Goal: Task Accomplishment & Management: Manage account settings

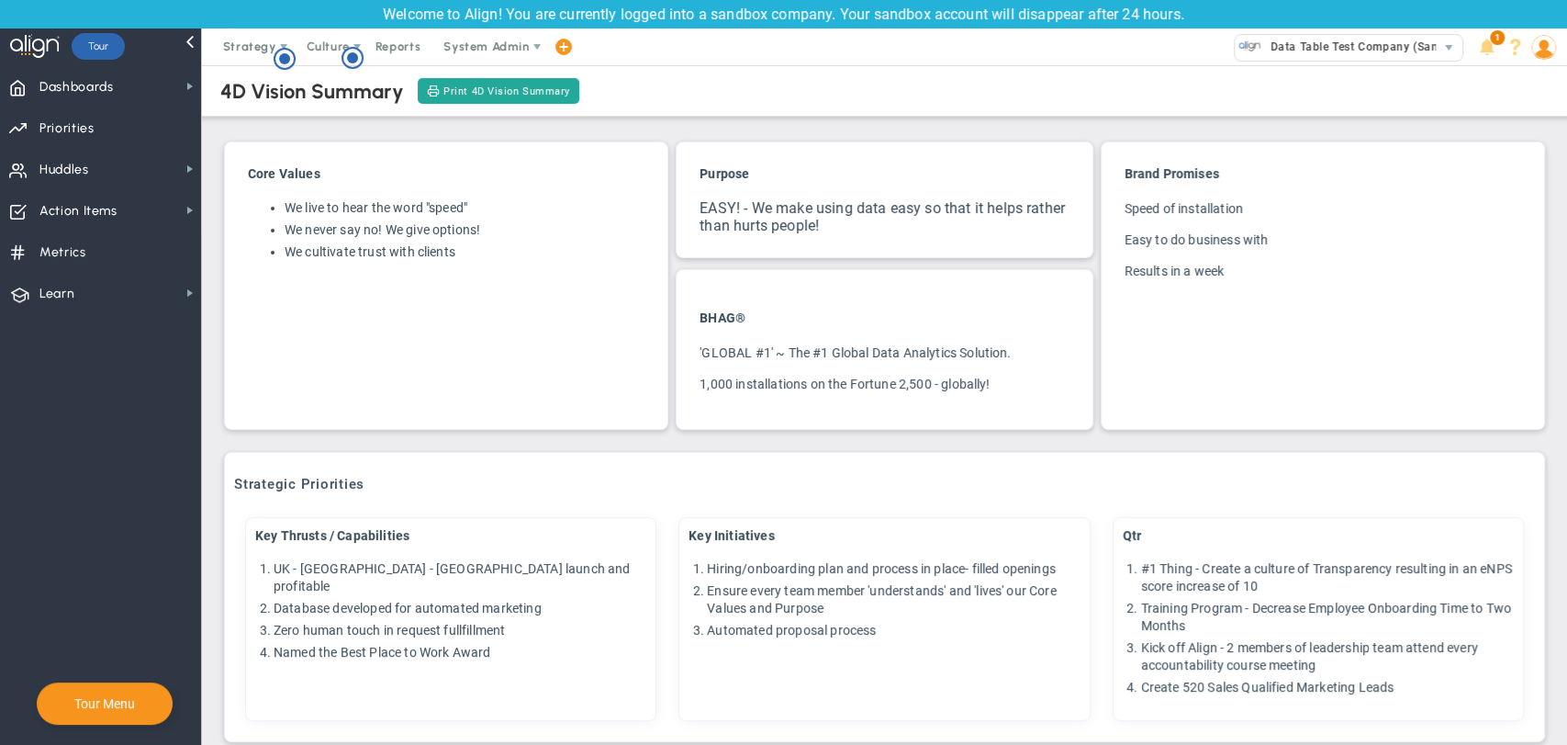
scroll to position [510, 0]
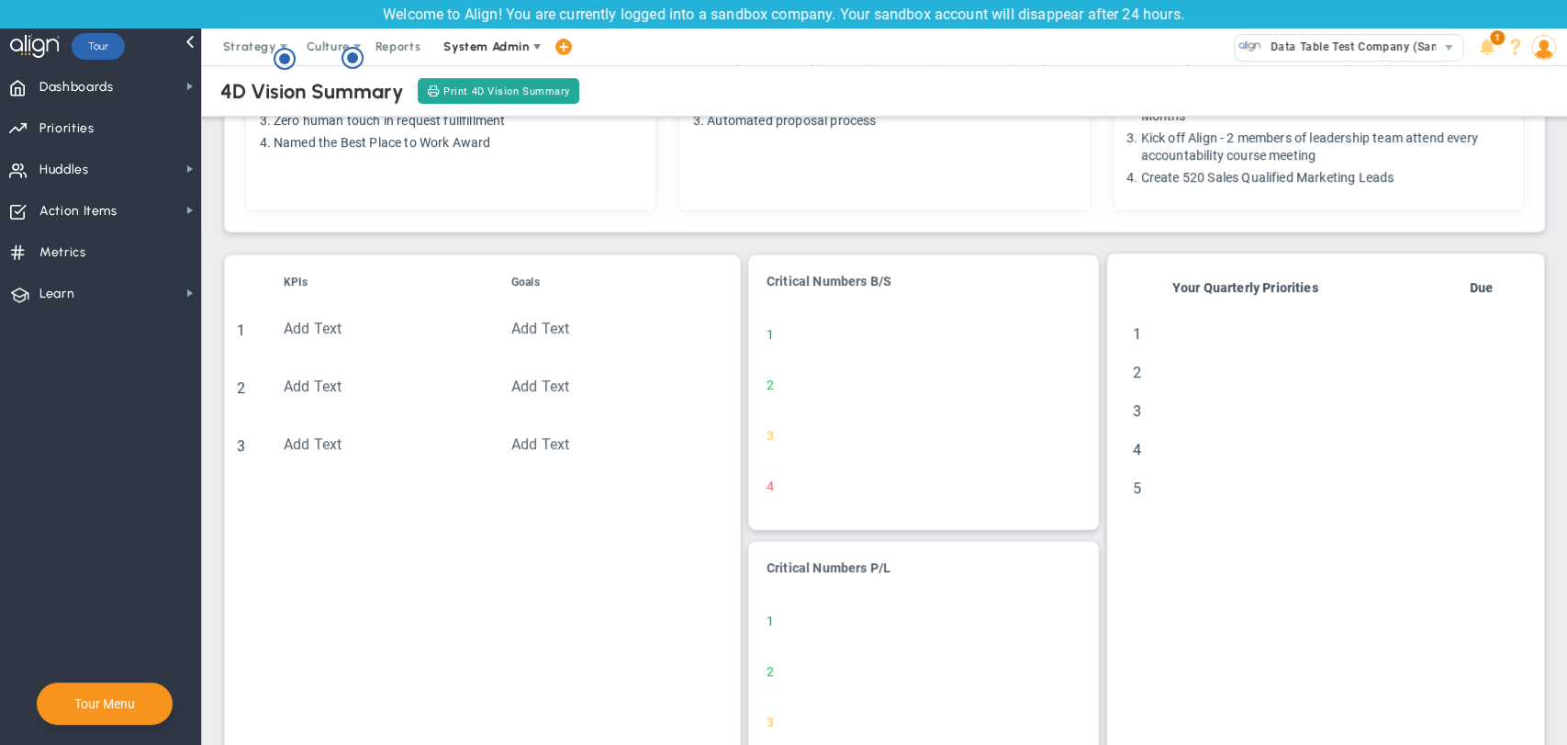
click at [462, 53] on span "System Admin" at bounding box center [486, 46] width 85 height 14
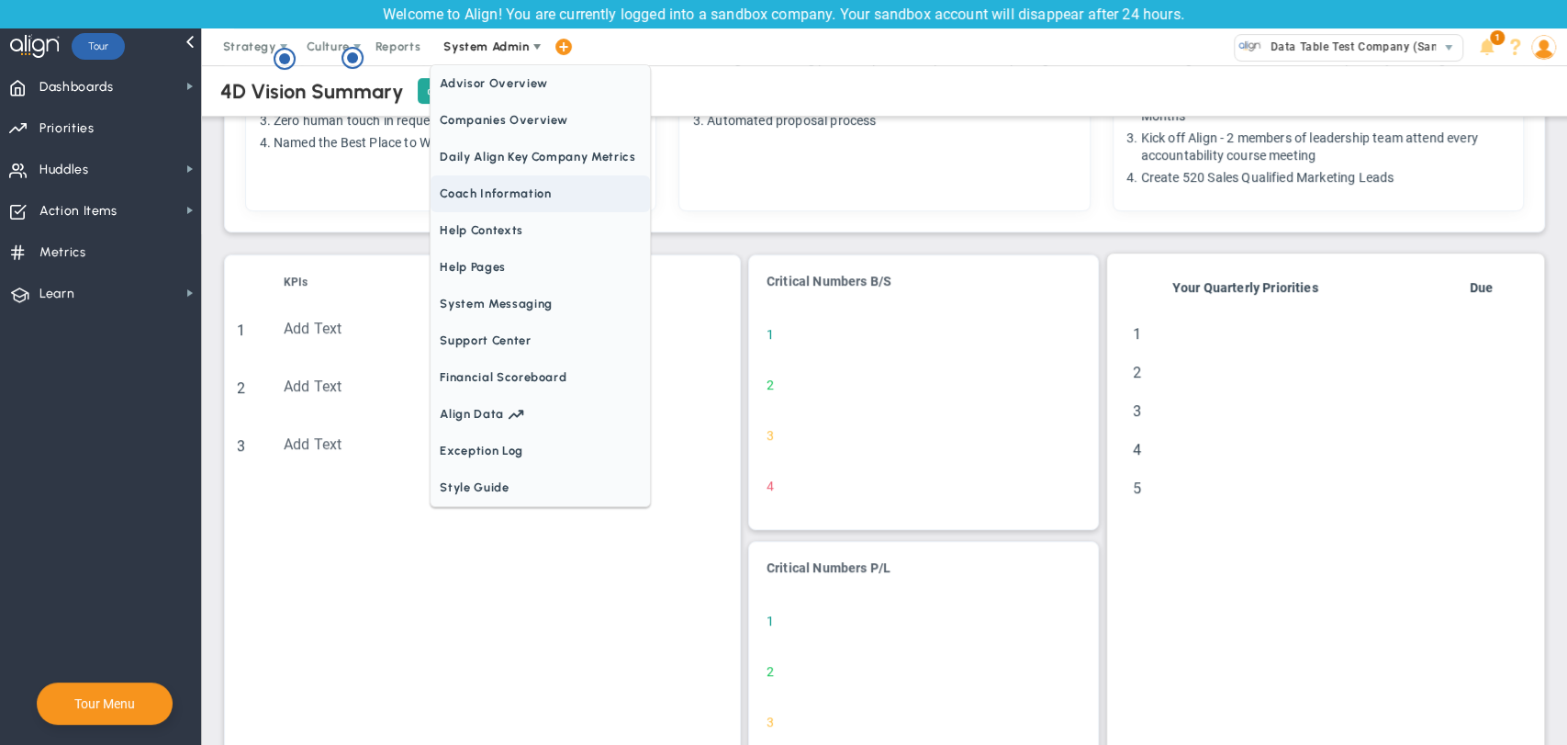
click at [516, 179] on span "Coach Information" at bounding box center [540, 193] width 219 height 37
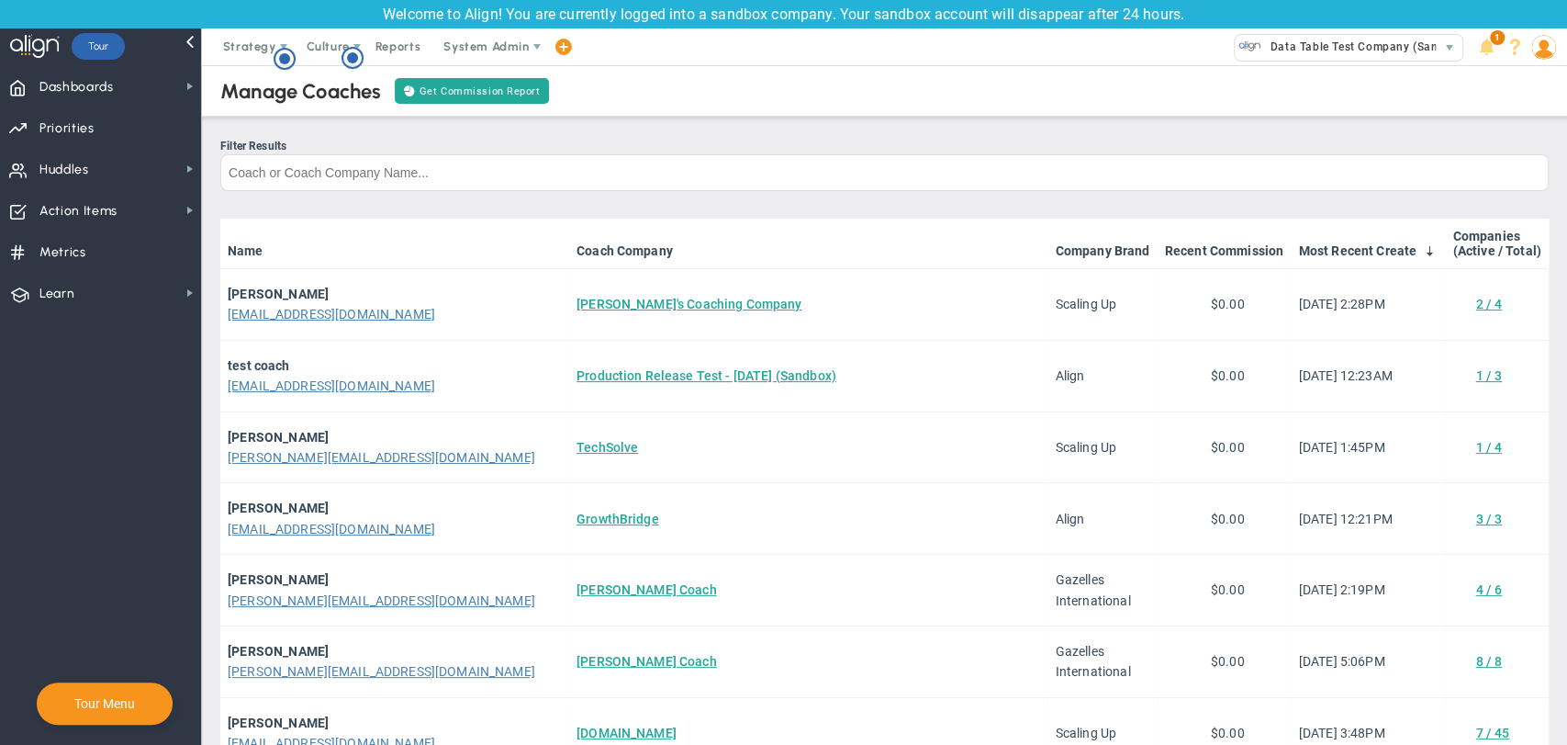
click at [1500, 134] on div "Manage Coaches Get Commission Report Filter Results Name Coach Company Company …" at bounding box center [884, 544] width 1329 height 967
click at [512, 54] on span "System Admin" at bounding box center [488, 46] width 116 height 37
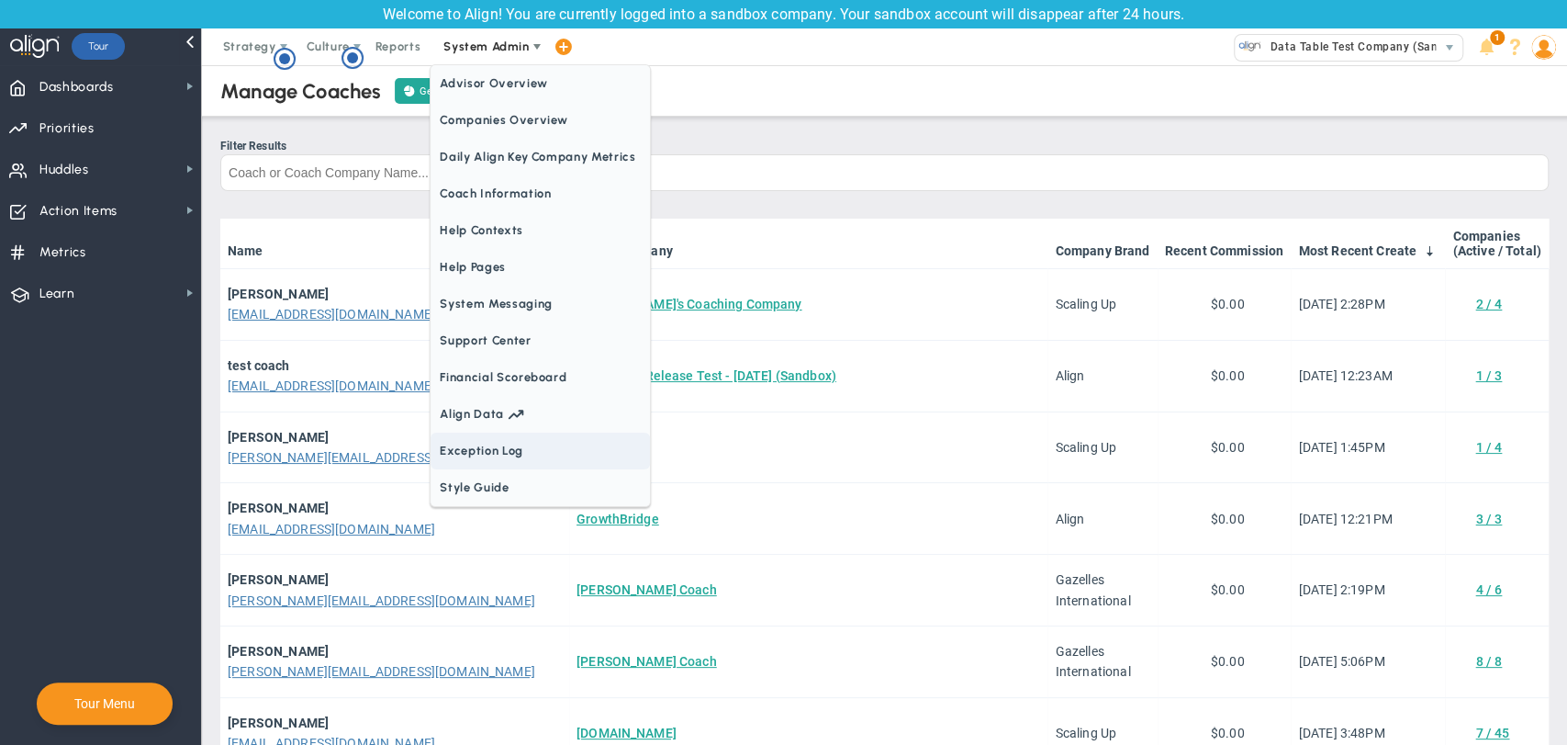
click at [516, 443] on span "Exception Log" at bounding box center [540, 450] width 219 height 37
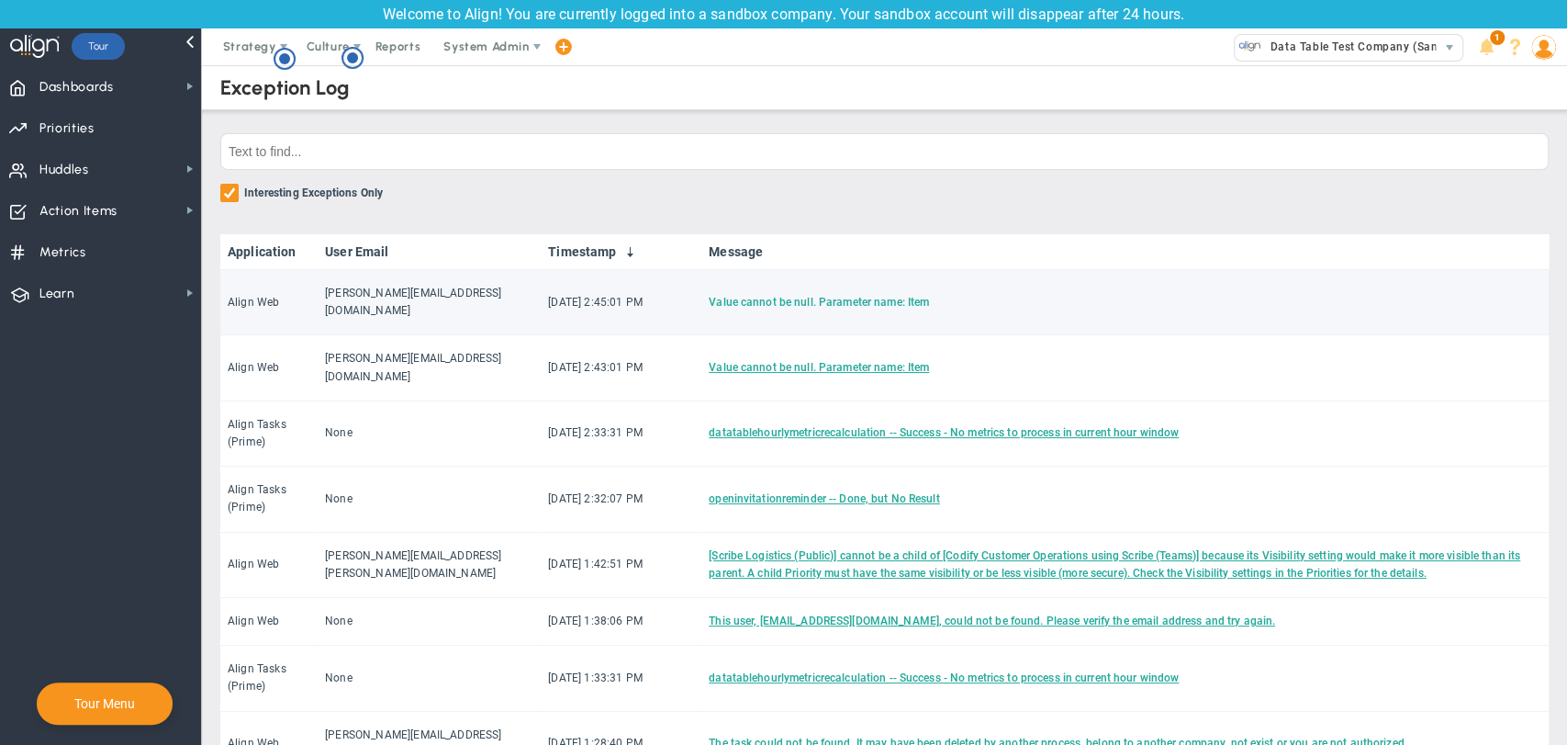
click at [764, 296] on link "Value cannot be null. Parameter name: Item" at bounding box center [819, 302] width 220 height 13
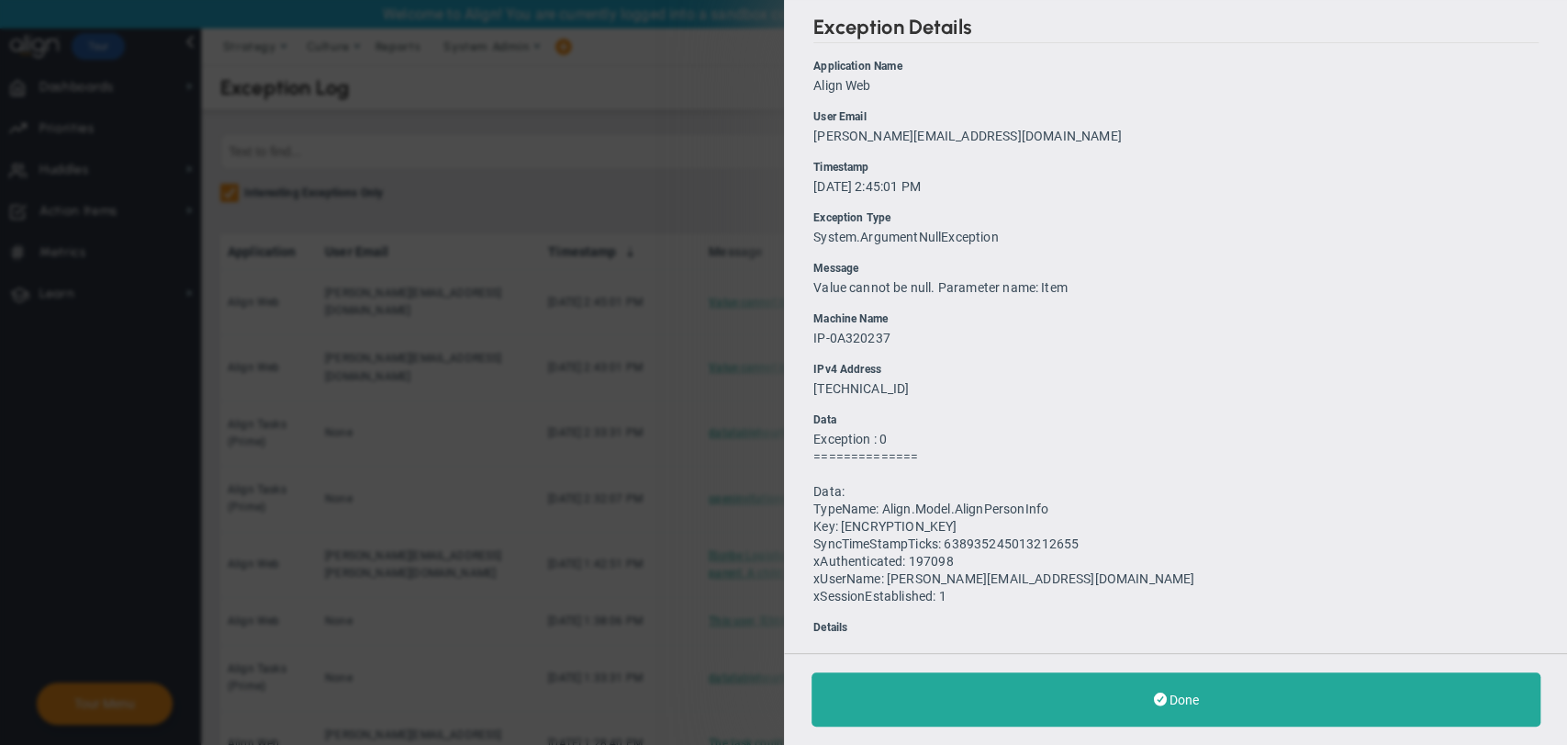
drag, startPoint x: 997, startPoint y: 149, endPoint x: 815, endPoint y: 128, distance: 183.0
click at [816, 128] on ul "Application Name Align Web User Email chandrika@mindlinksinc.com Timestamp 9/15…" at bounding box center [1176, 610] width 725 height 1104
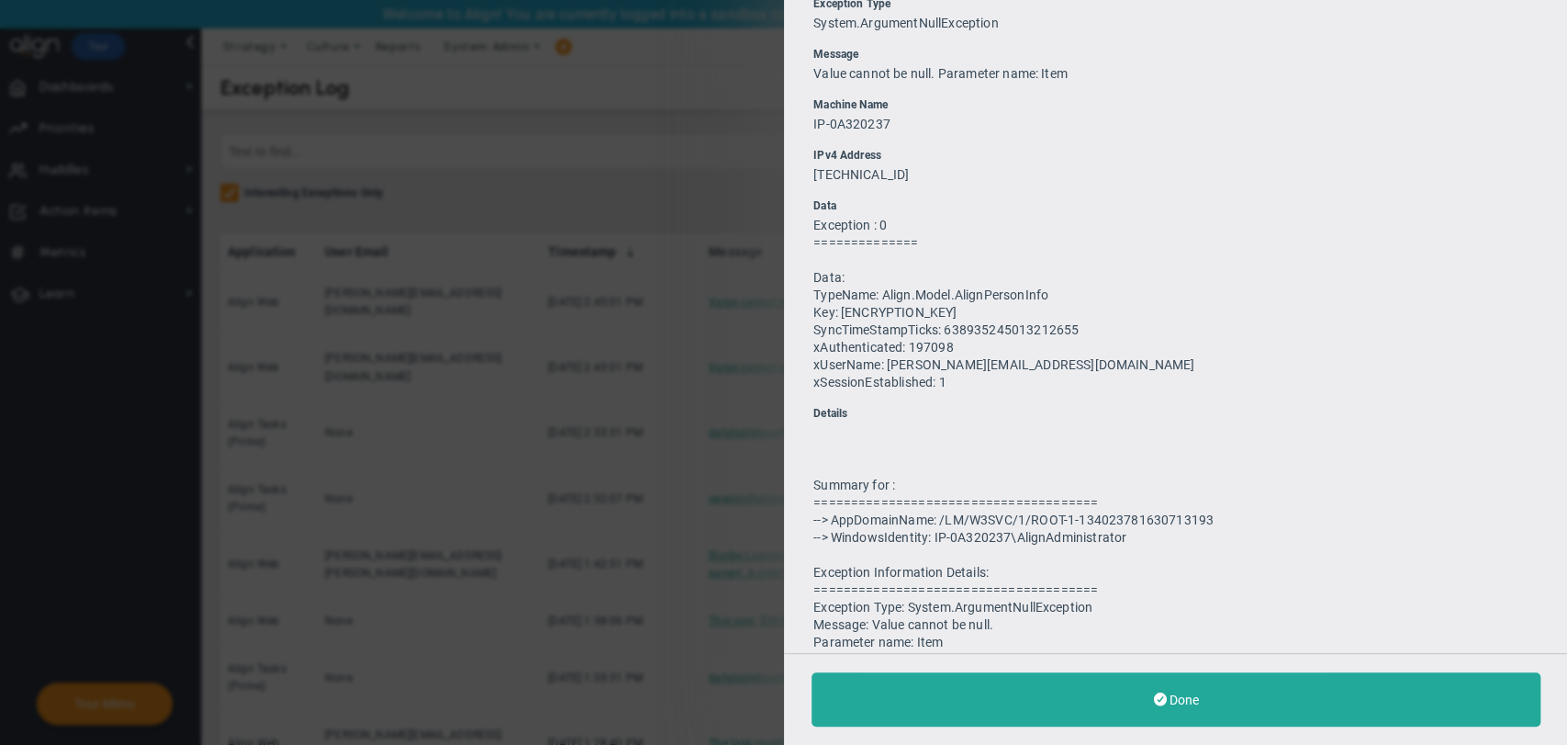
scroll to position [408, 0]
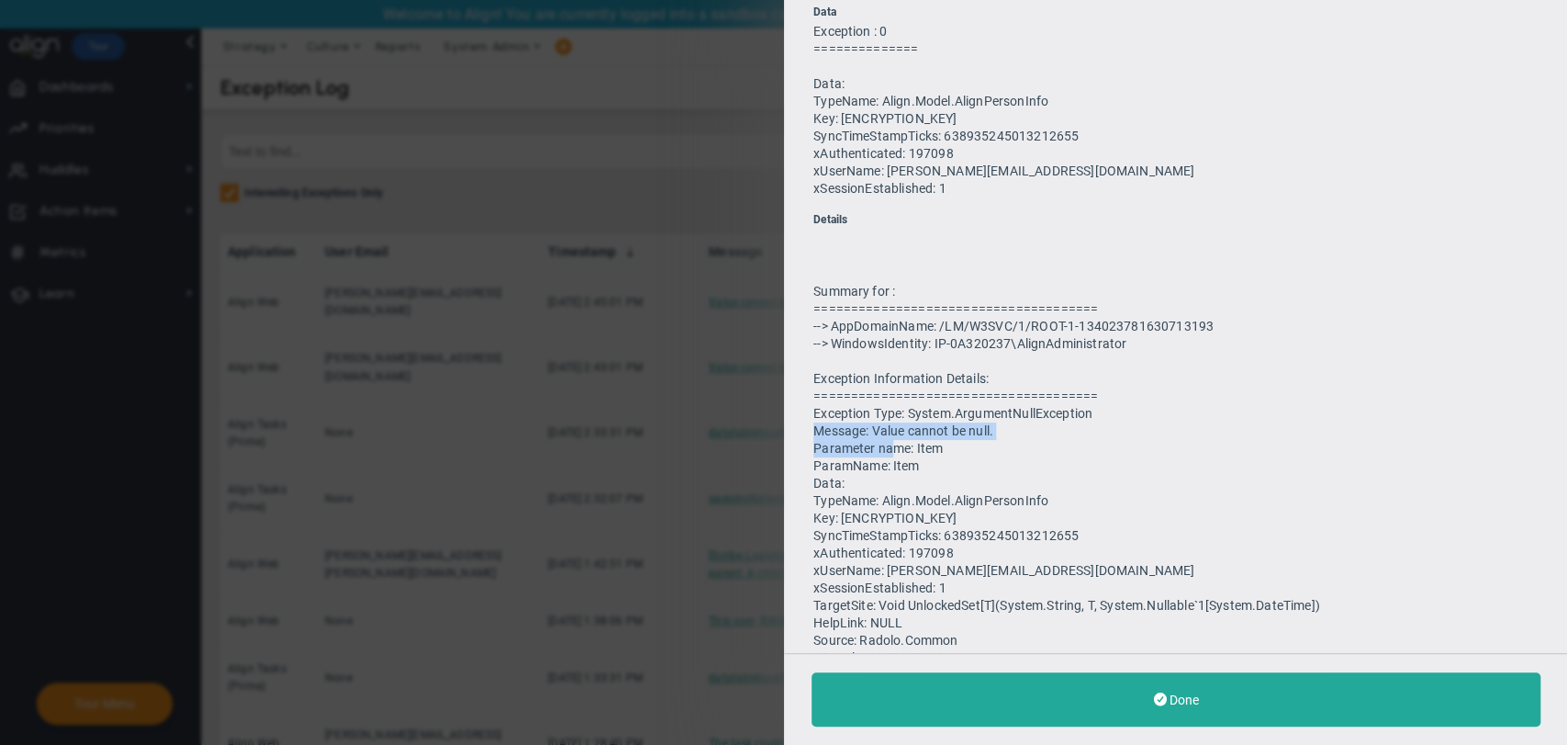
drag, startPoint x: 994, startPoint y: 435, endPoint x: 881, endPoint y: 442, distance: 113.1
click at [882, 442] on span "Summary for : ====================================== --> AppDomainName: /LM/W3S…" at bounding box center [1099, 518] width 571 height 468
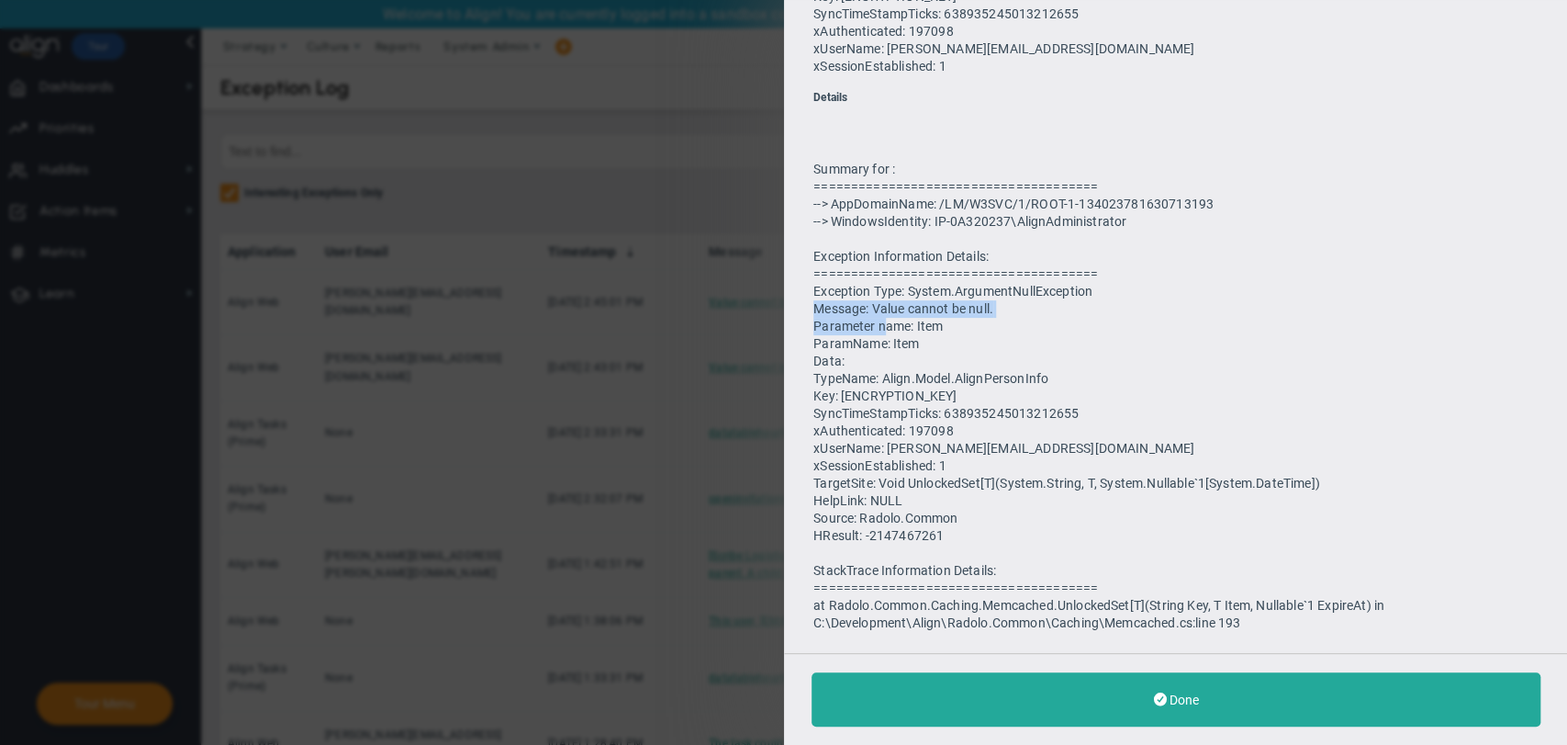
scroll to position [538, 0]
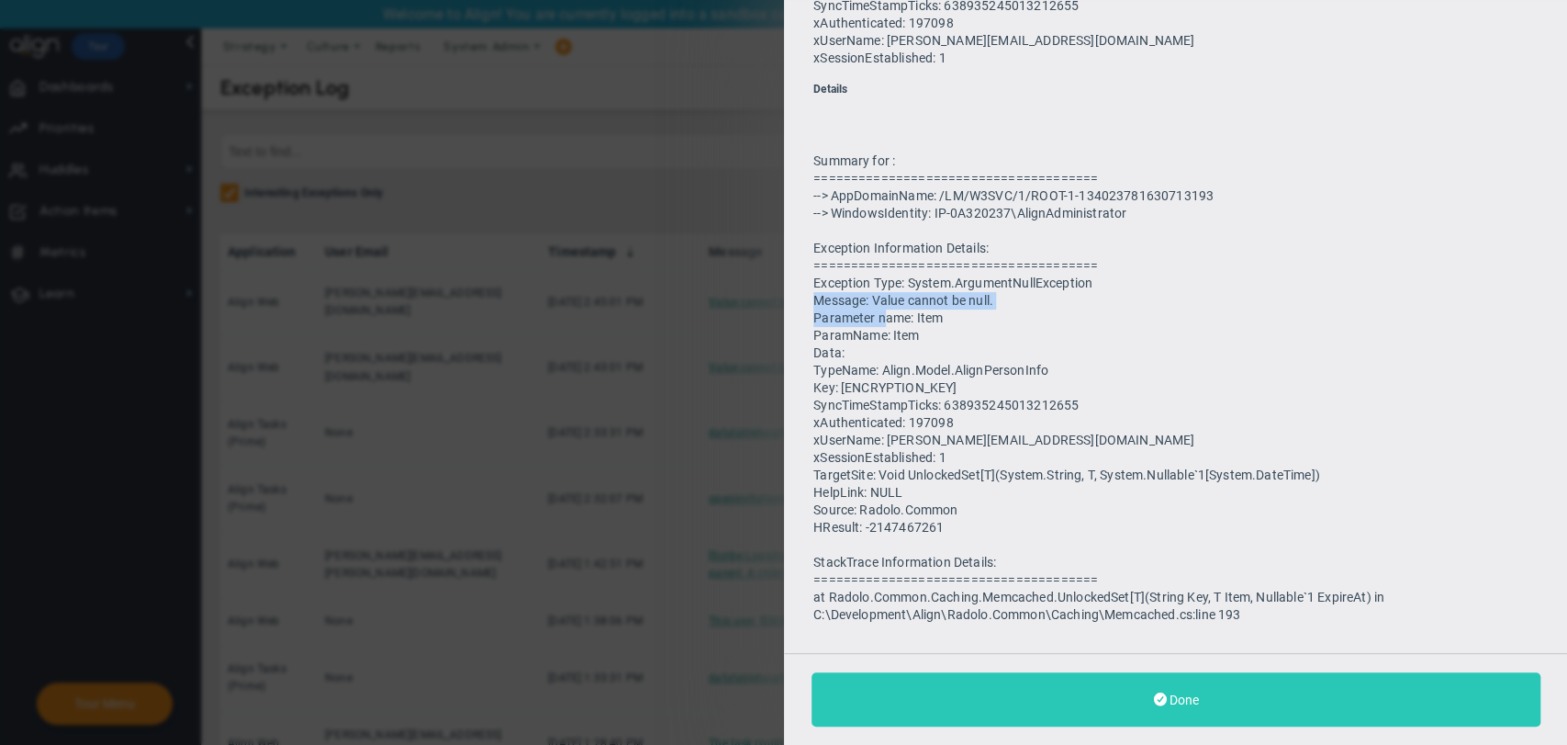
click at [1169, 703] on span "Done" at bounding box center [1183, 699] width 29 height 15
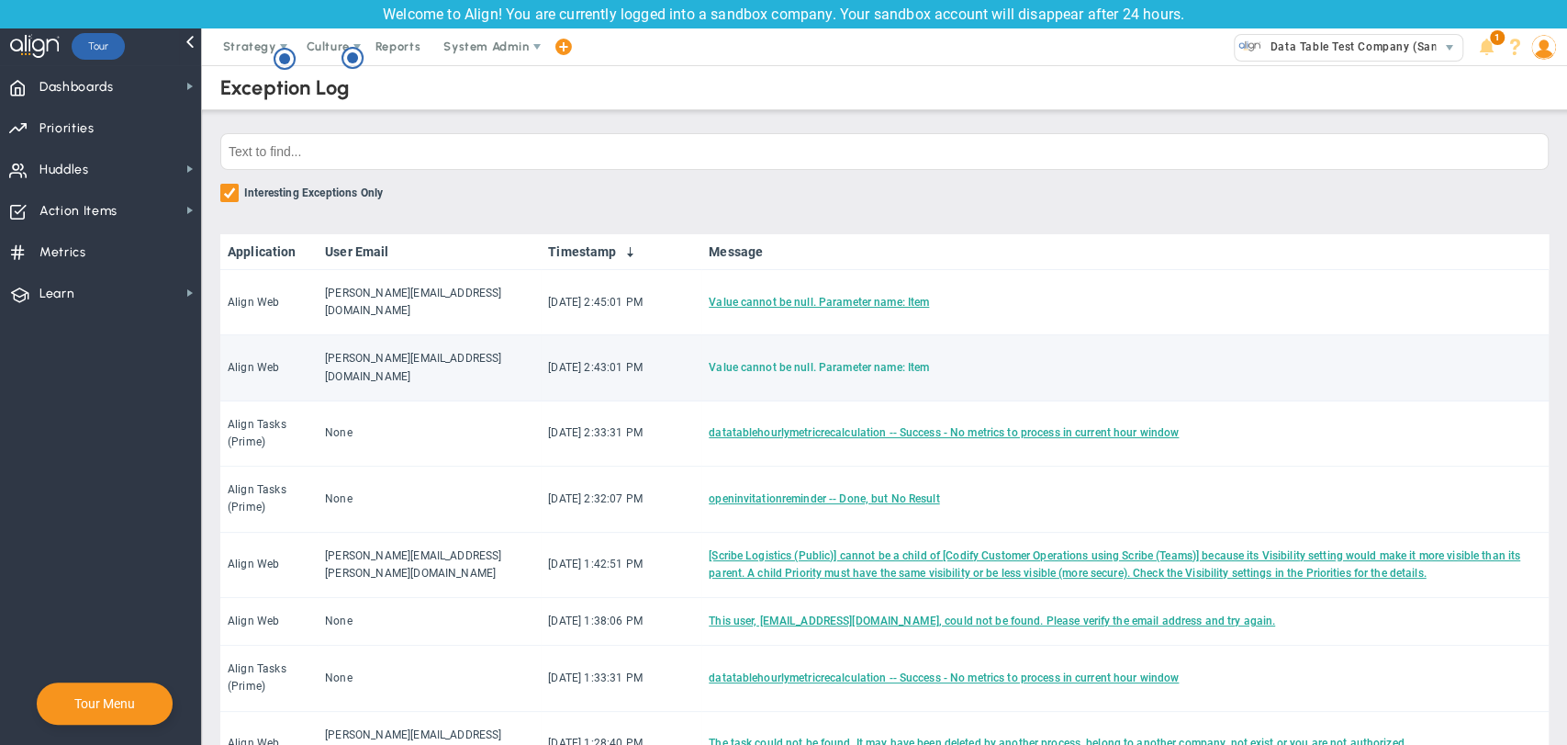
click at [709, 361] on link "Value cannot be null. Parameter name: Item" at bounding box center [819, 367] width 220 height 13
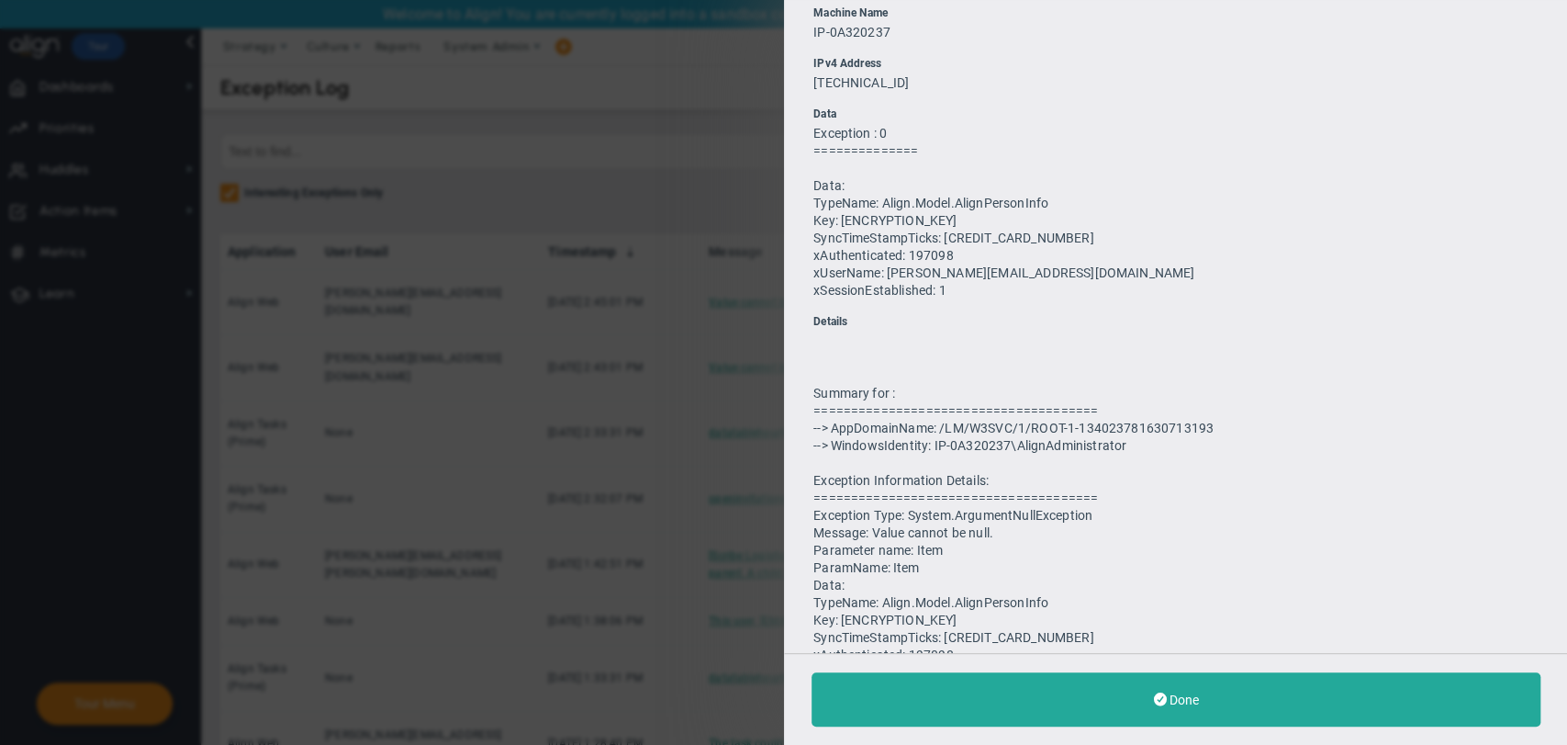
scroll to position [408, 0]
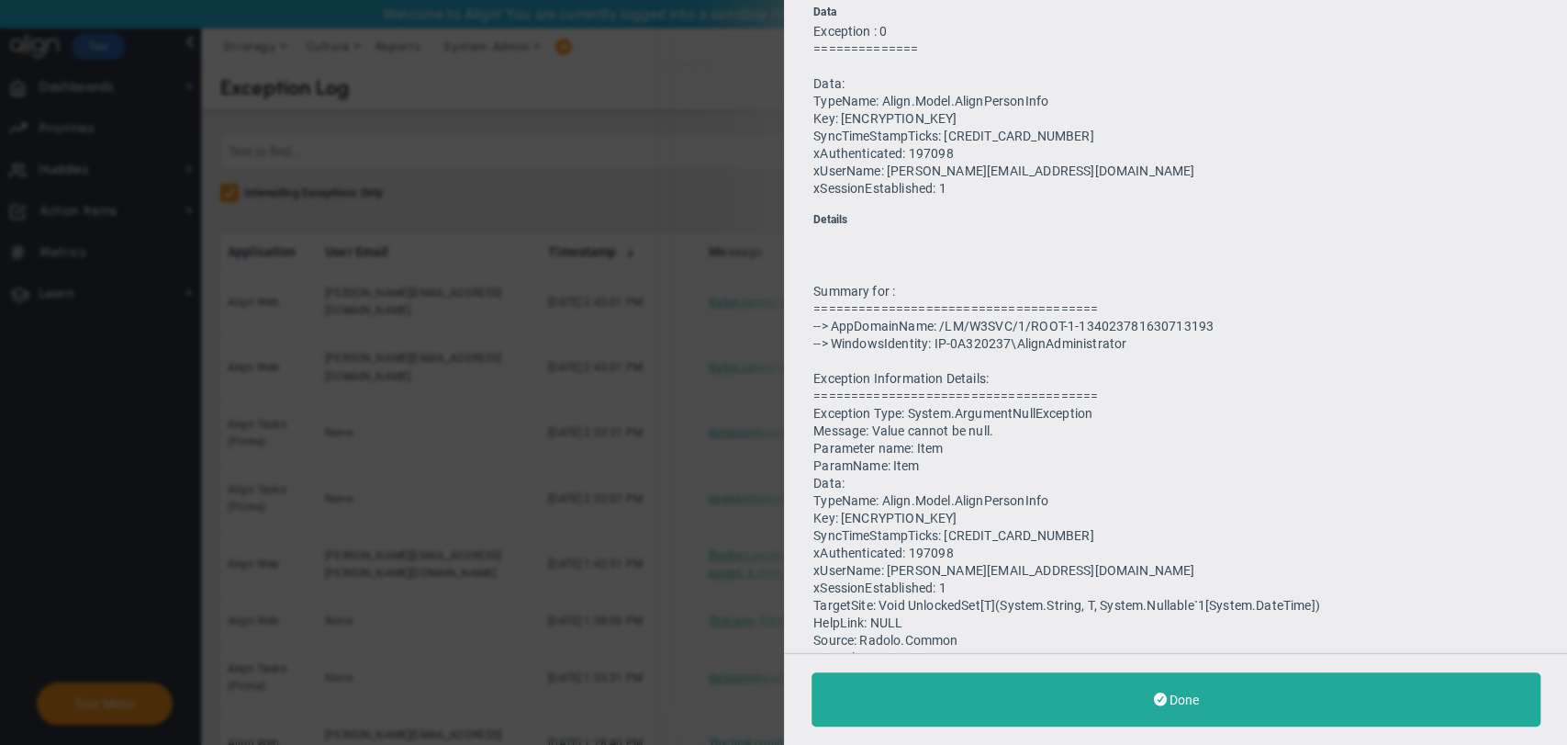
click at [1219, 726] on div "Done" at bounding box center [1176, 699] width 784 height 92
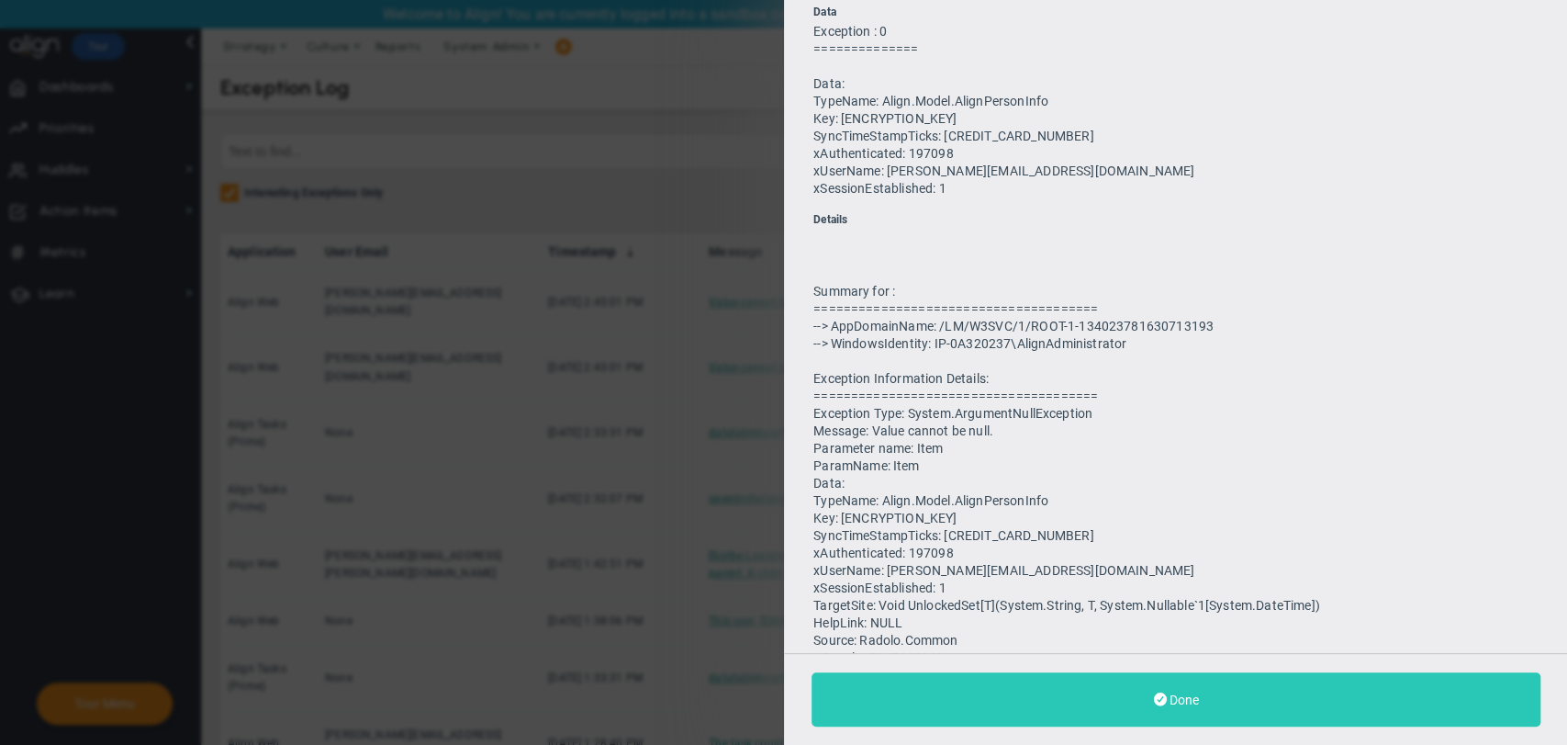
click at [1197, 695] on button "Done" at bounding box center [1176, 699] width 729 height 54
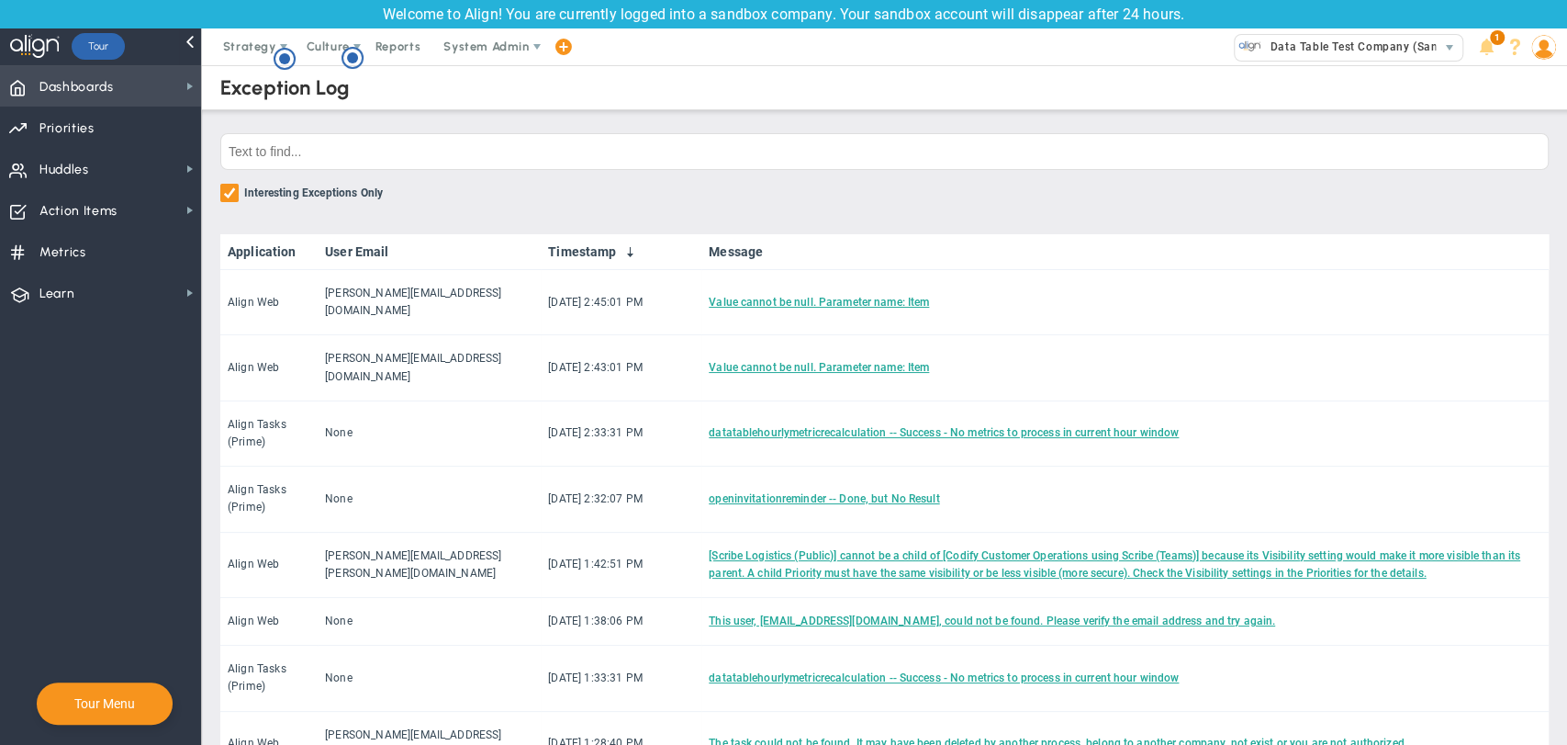
click at [158, 94] on span "Dashboards Dashboards" at bounding box center [100, 85] width 201 height 41
click at [266, 38] on span "Strategy" at bounding box center [251, 46] width 84 height 37
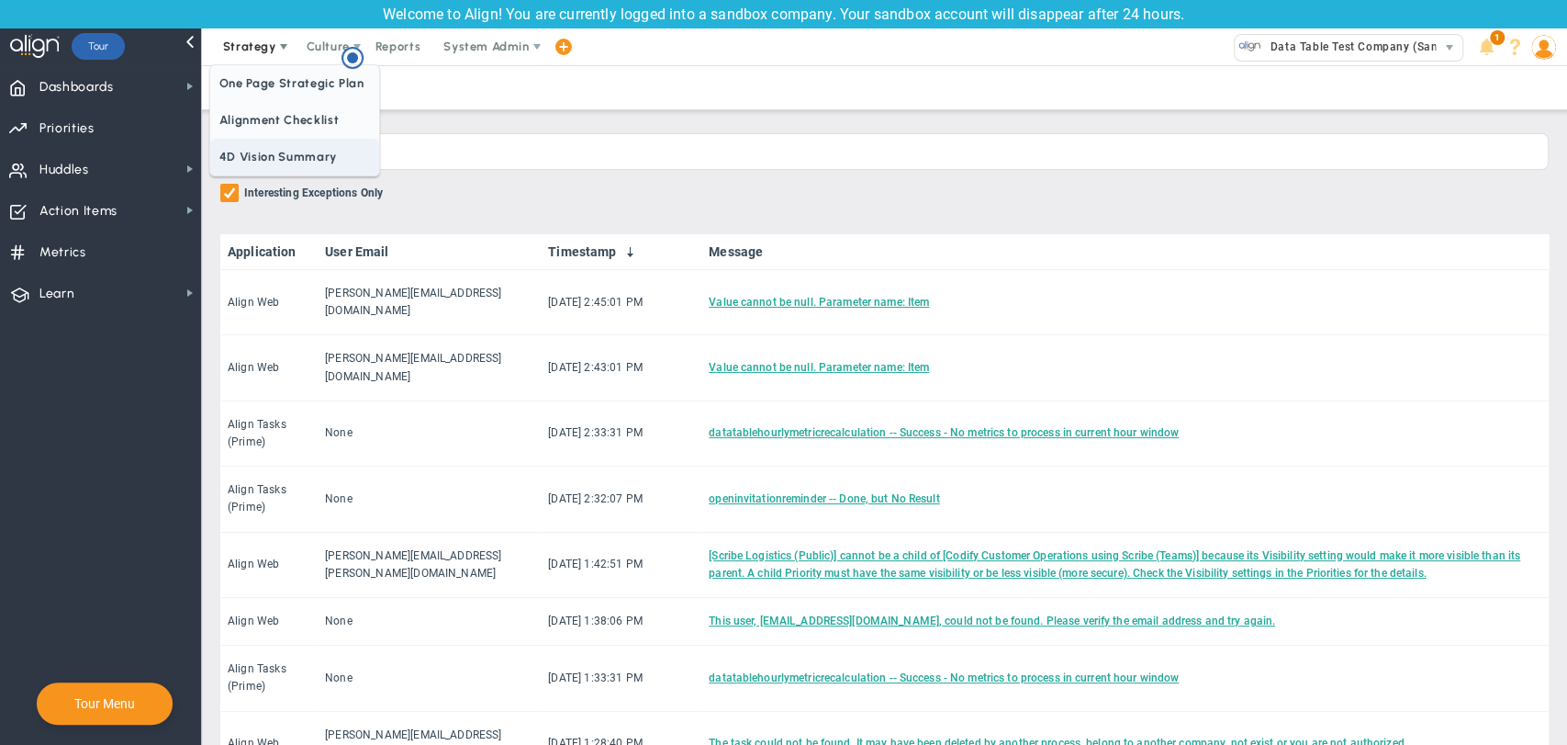
click at [275, 171] on span "4D Vision Summary" at bounding box center [294, 157] width 169 height 37
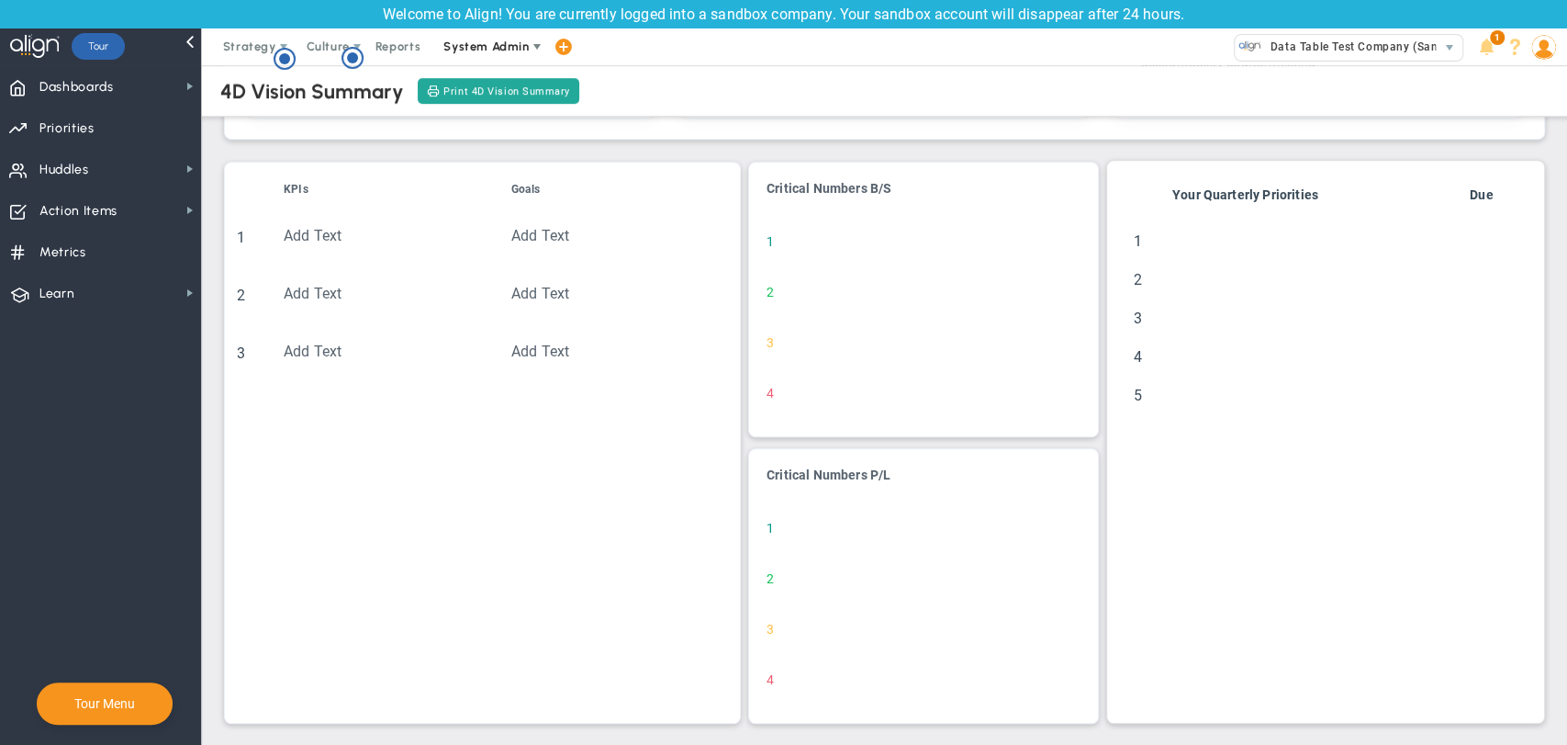
click at [467, 44] on span "System Admin" at bounding box center [486, 46] width 85 height 14
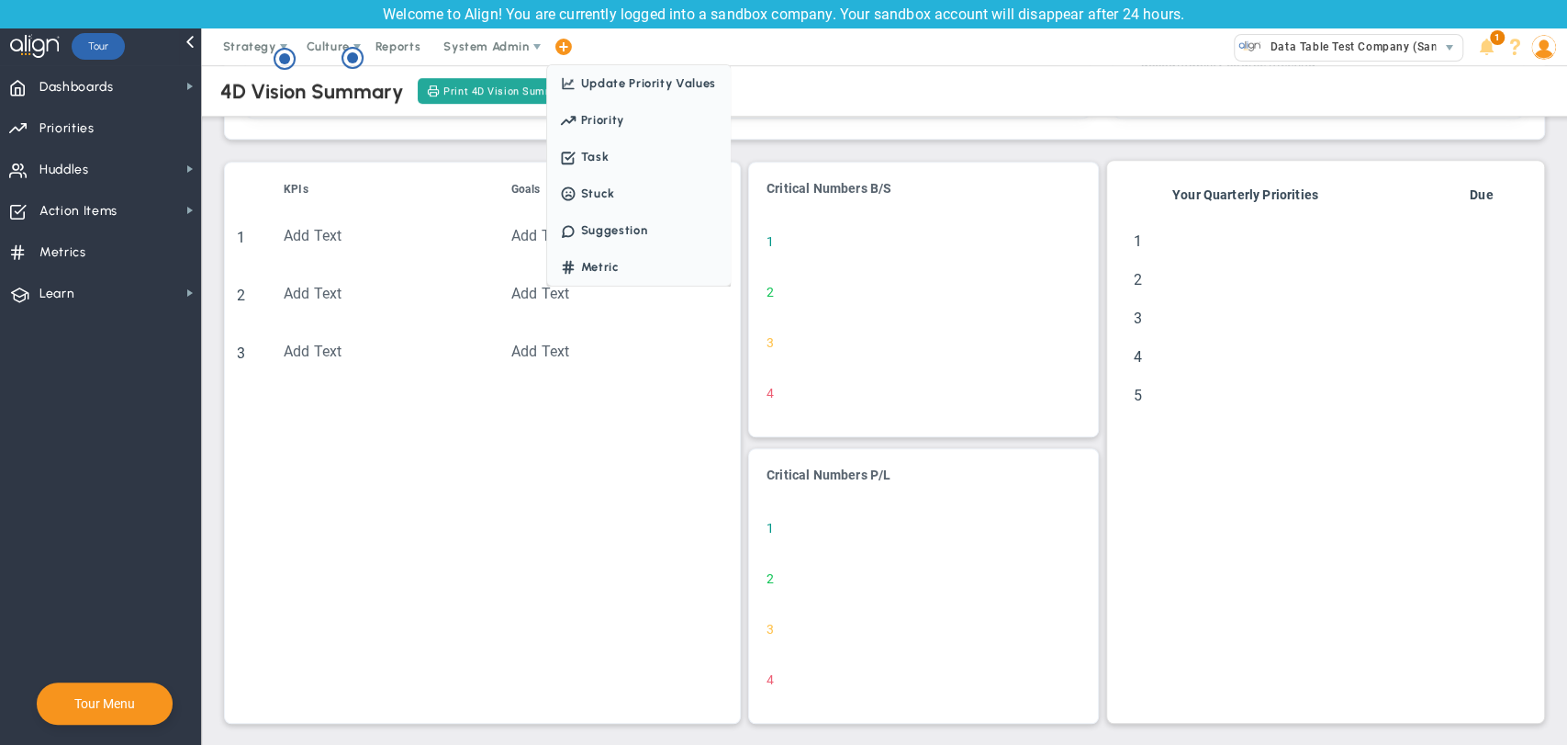
click at [567, 43] on span at bounding box center [563, 47] width 15 height 25
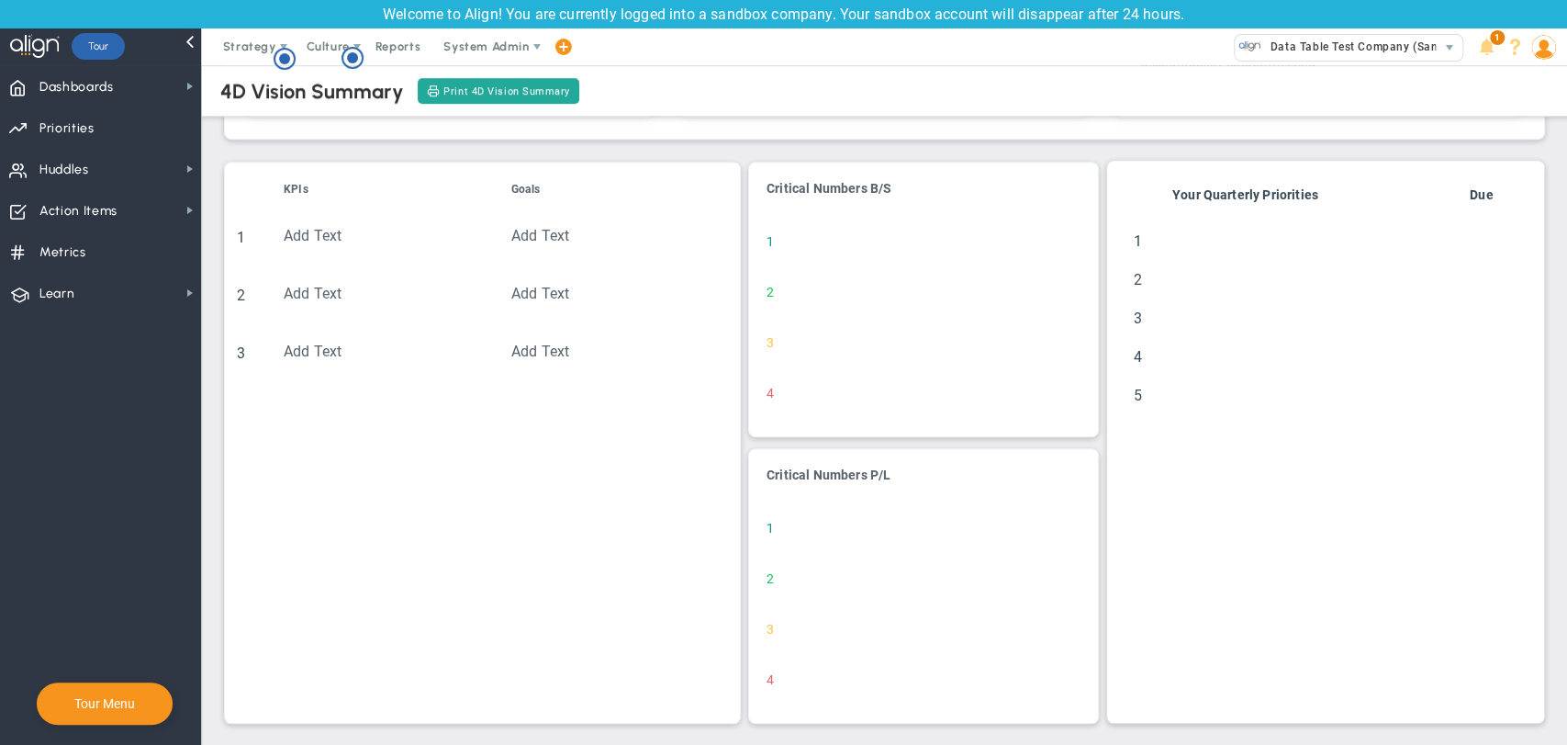
click at [564, 42] on span at bounding box center [563, 47] width 15 height 25
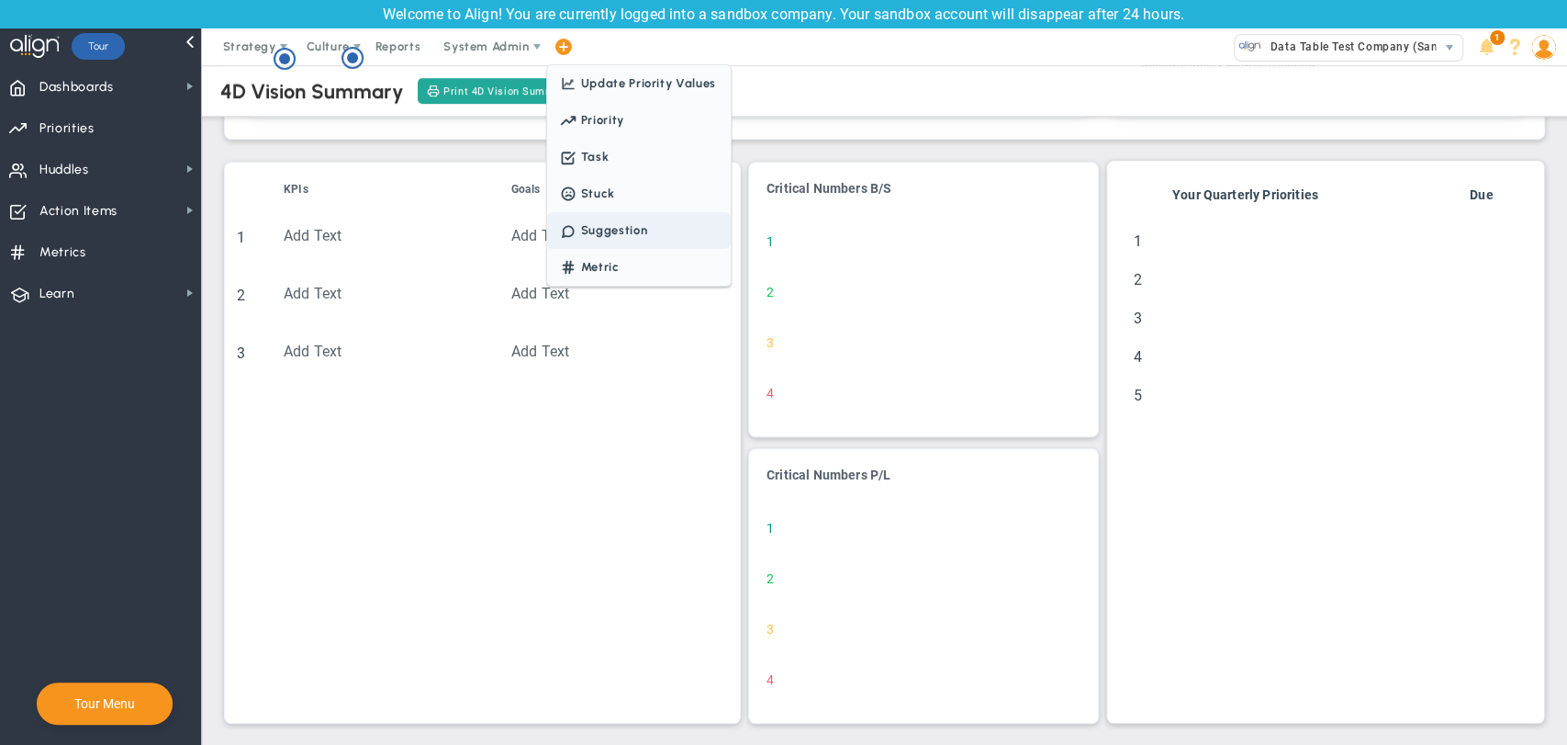
click at [615, 232] on span "Suggestion" at bounding box center [639, 230] width 184 height 37
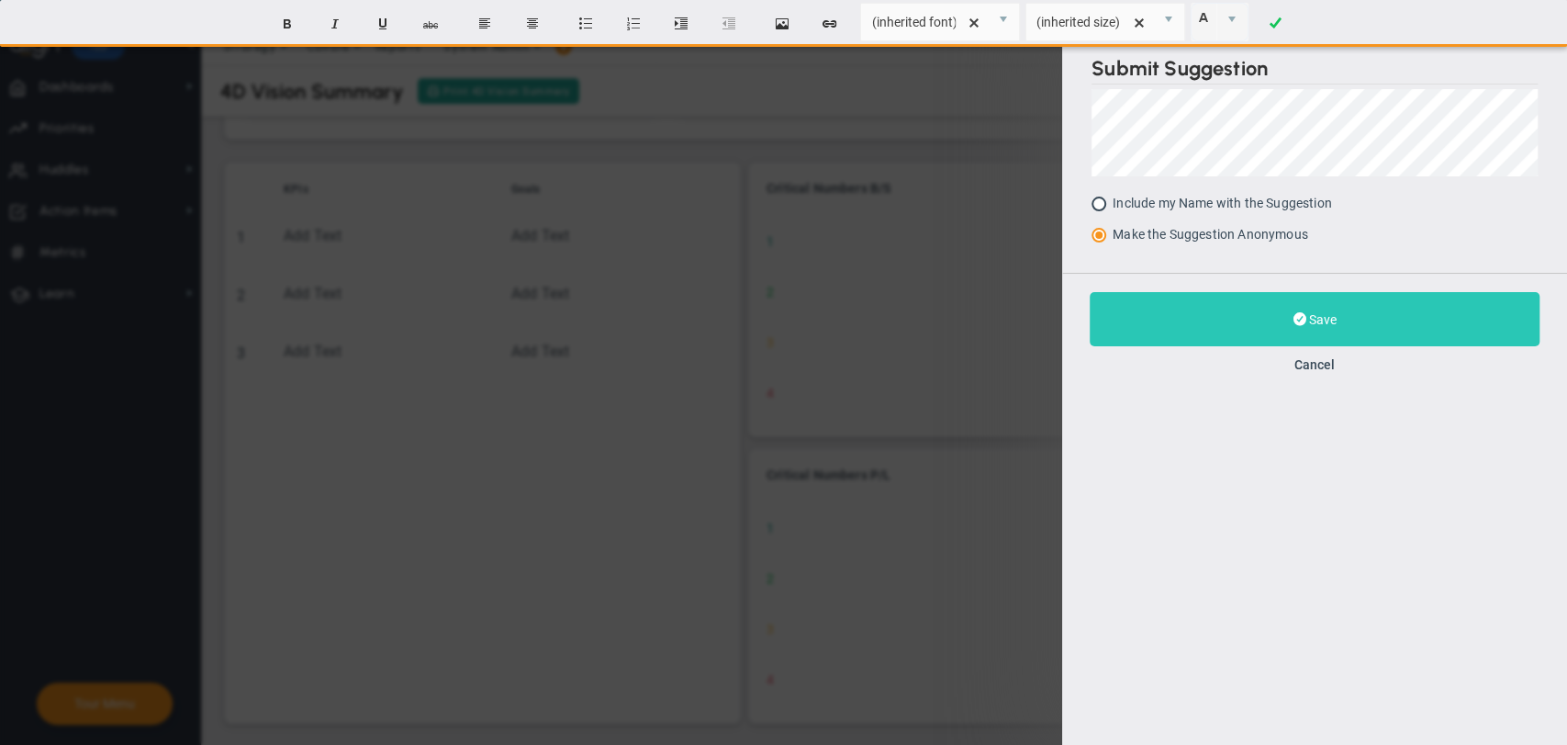
click at [1376, 307] on button "Save" at bounding box center [1315, 319] width 450 height 54
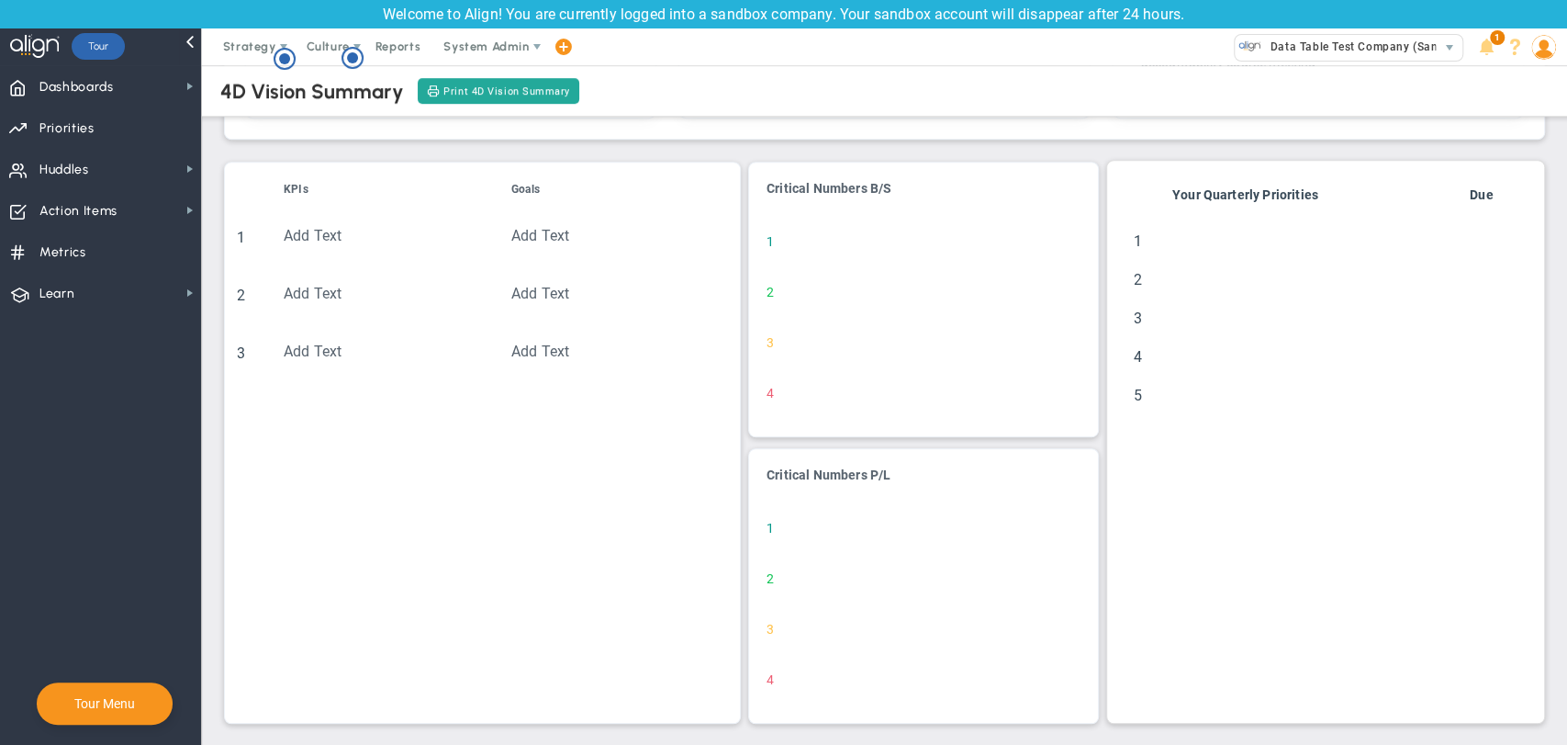
click at [556, 53] on span at bounding box center [563, 47] width 15 height 25
click at [72, 73] on span "Dashboards" at bounding box center [76, 87] width 74 height 39
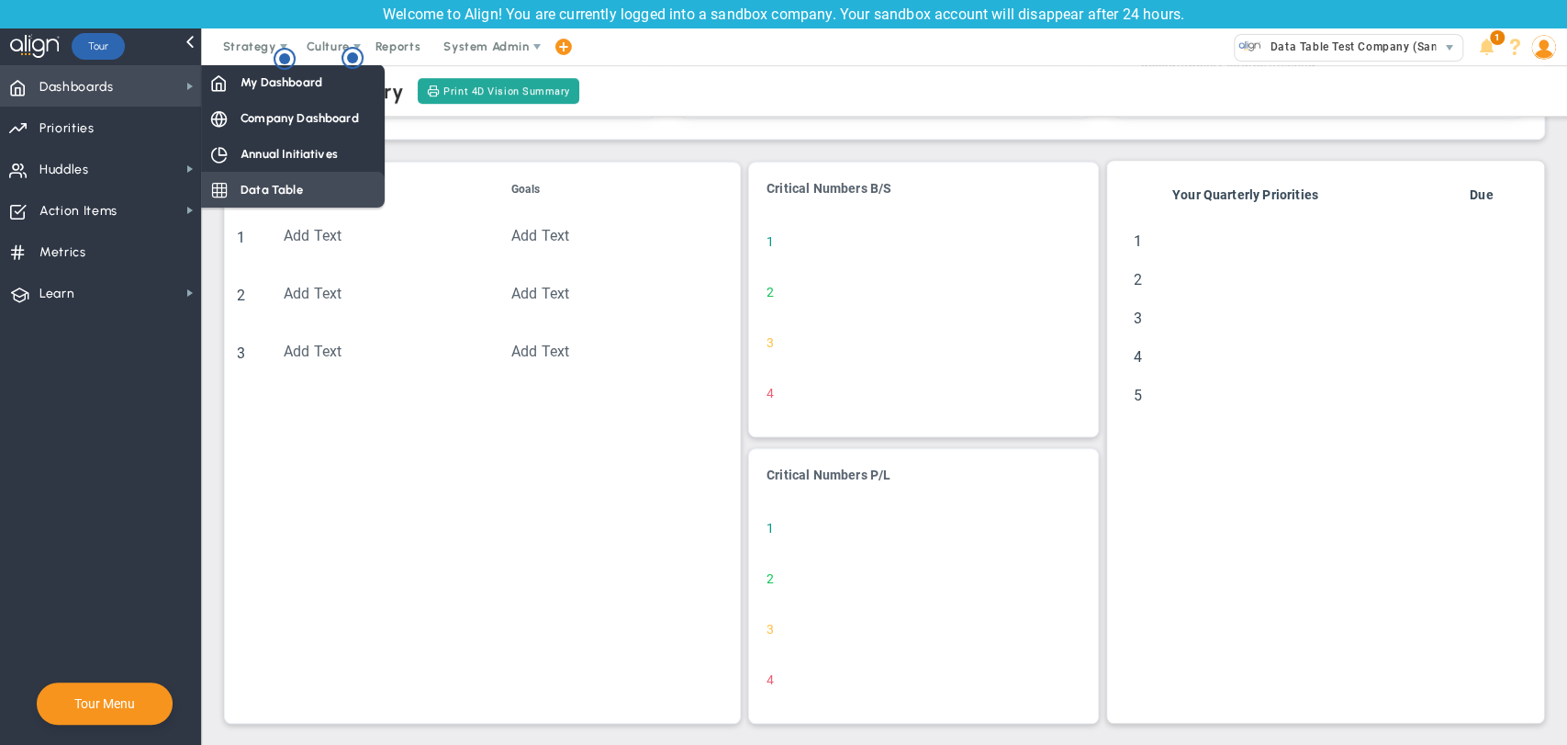
click at [234, 188] on div "Data Table" at bounding box center [293, 190] width 184 height 36
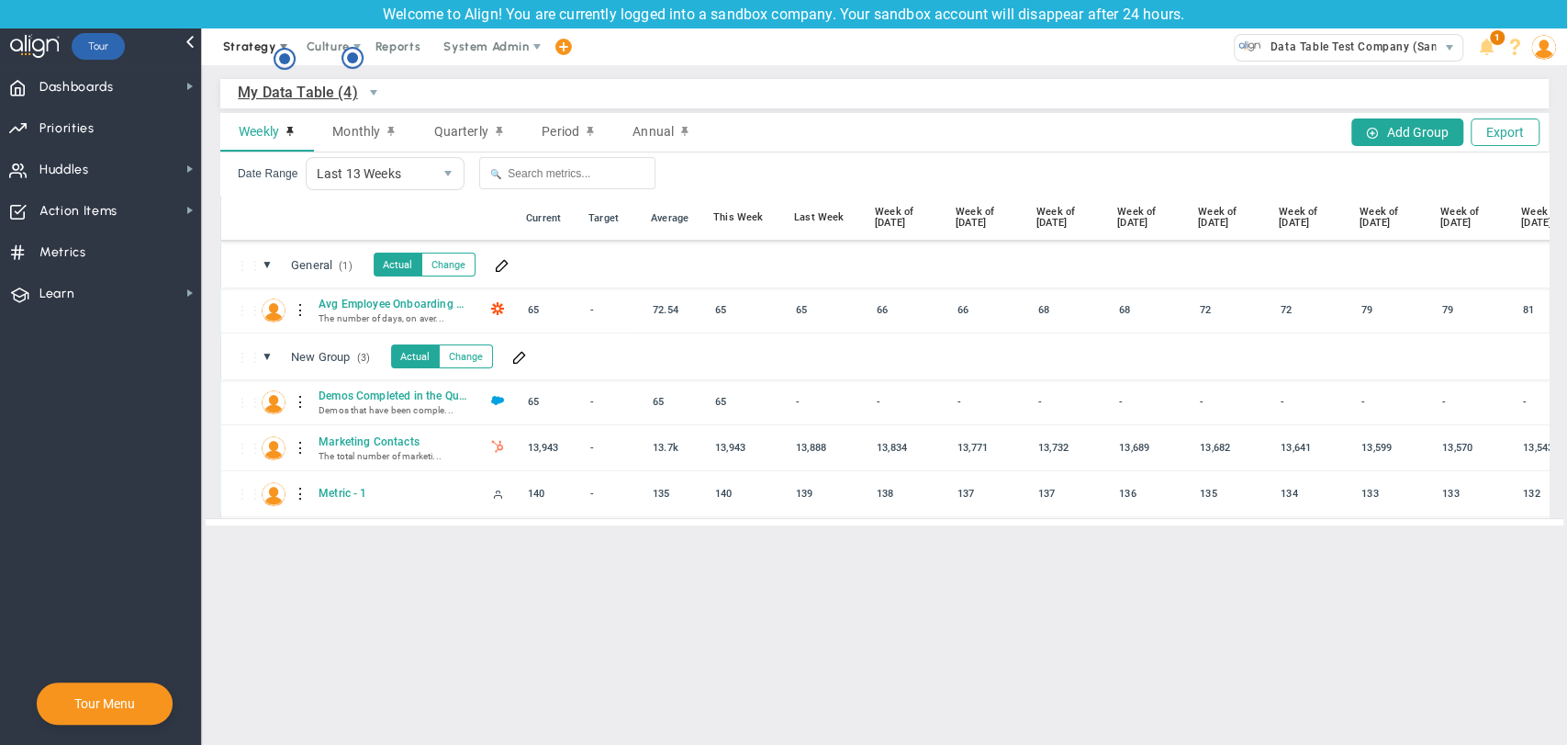
click at [246, 56] on span "Strategy" at bounding box center [251, 46] width 84 height 37
click at [286, 151] on span "4D Vision Summary" at bounding box center [294, 157] width 169 height 37
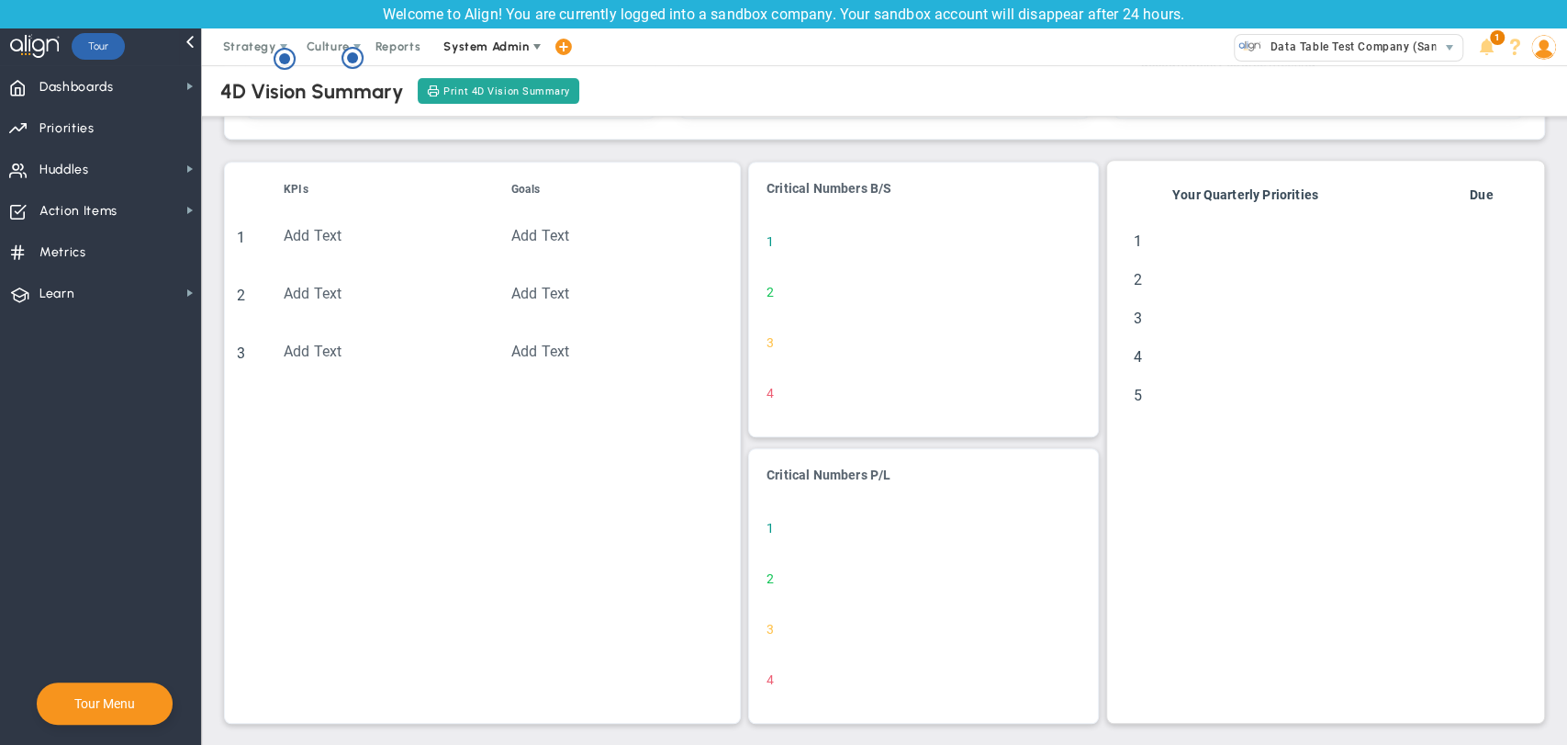
click at [518, 51] on span "System Admin" at bounding box center [486, 46] width 85 height 14
click at [814, 75] on div "4D Vision Summary Print 4D Vision Summary" at bounding box center [885, 90] width 1402 height 51
click at [518, 89] on span "Print 4D Vision Summary" at bounding box center [507, 92] width 127 height 16
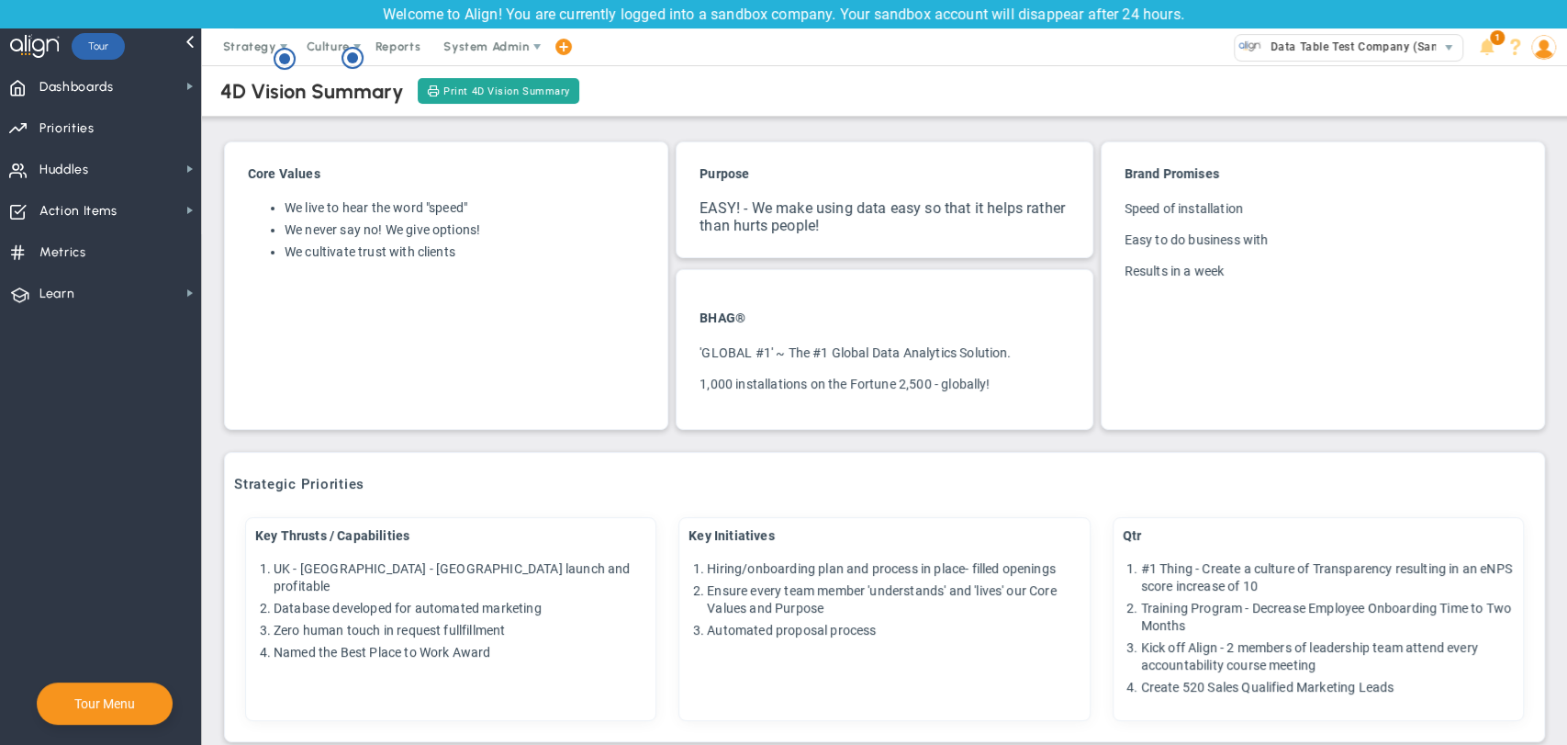
scroll to position [602, 0]
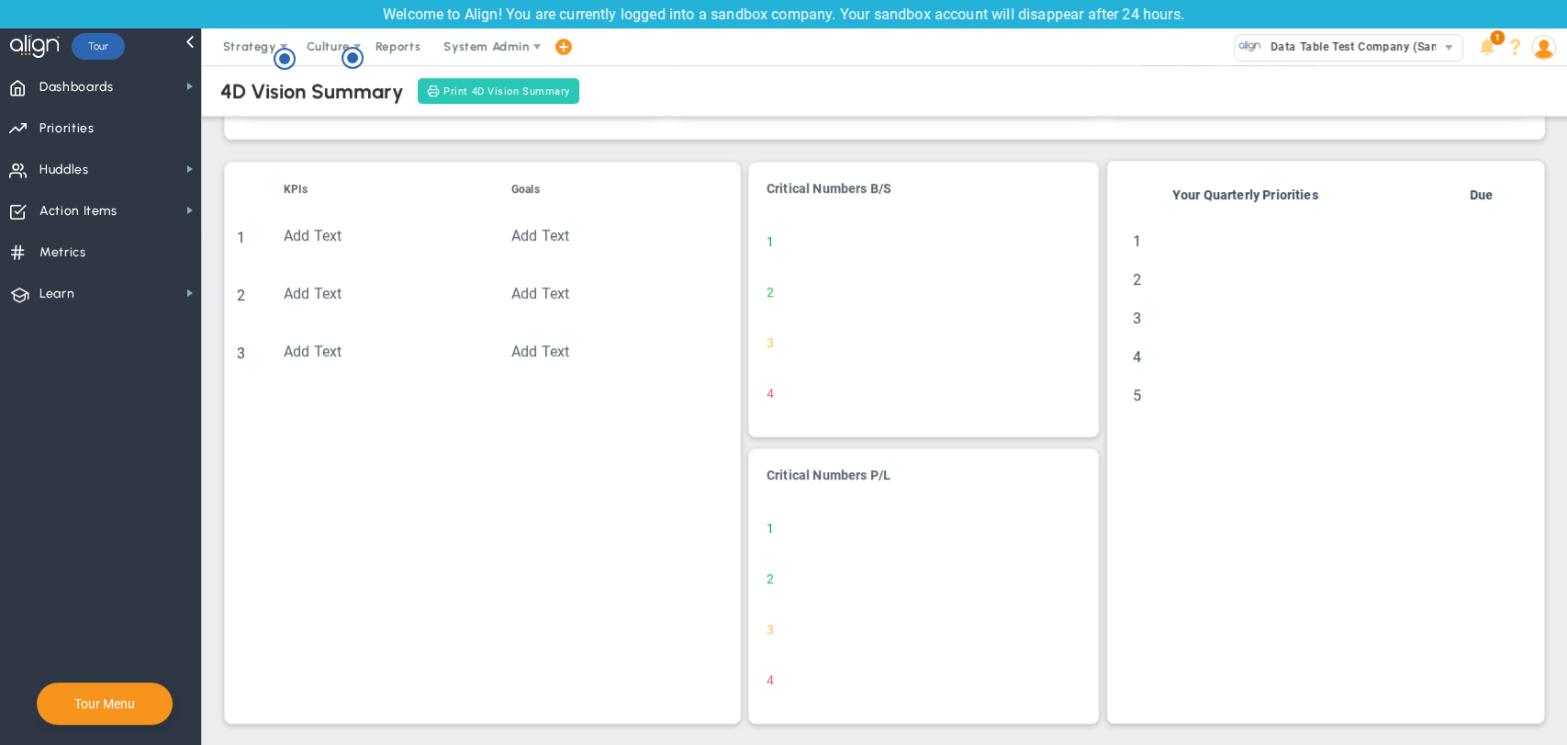
click at [501, 81] on button "Print 4D Vision Summary" at bounding box center [499, 91] width 162 height 26
click at [138, 133] on span "Priorities Projects OKR Tree Priorities Projects OKRs" at bounding box center [100, 127] width 201 height 41
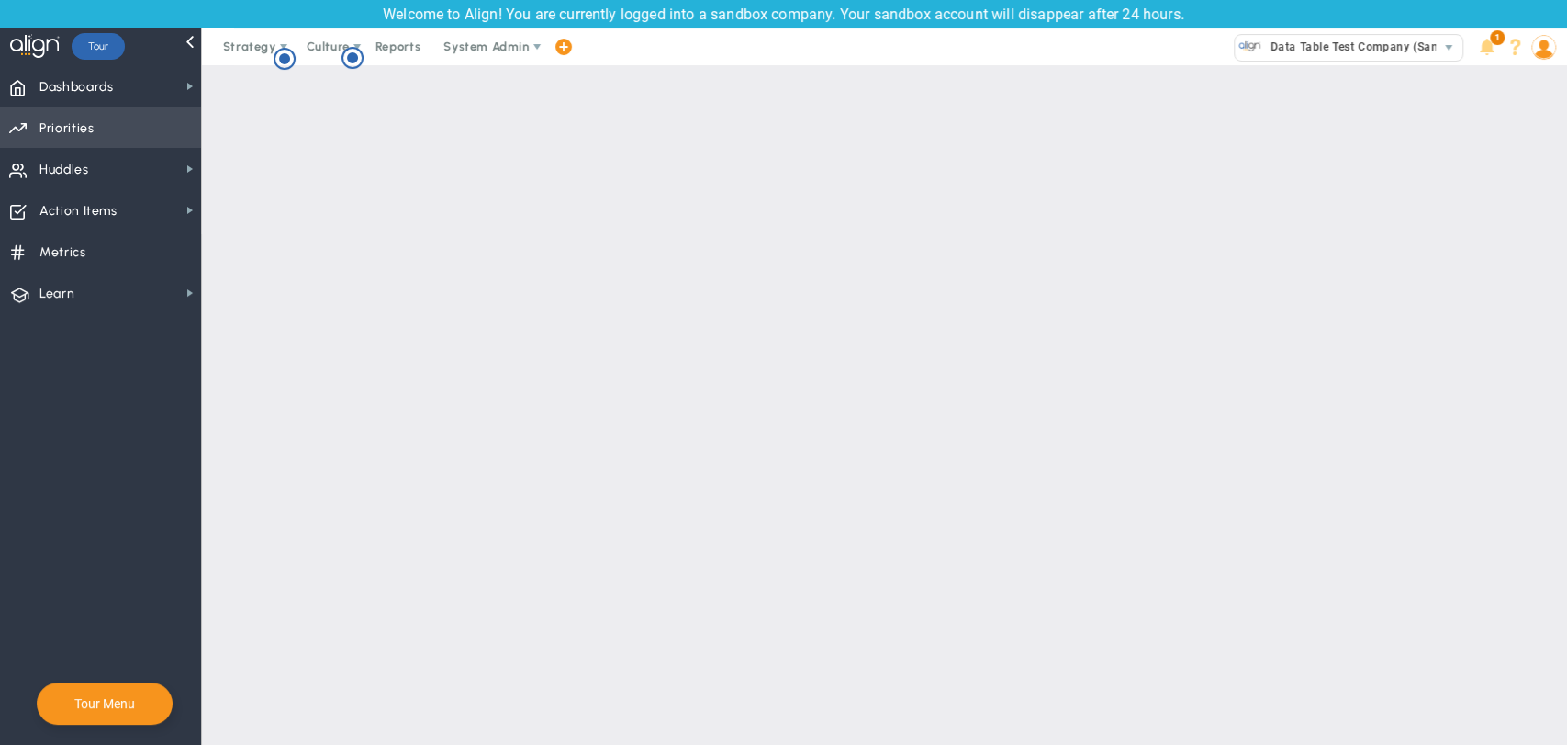
checkbox input "false"
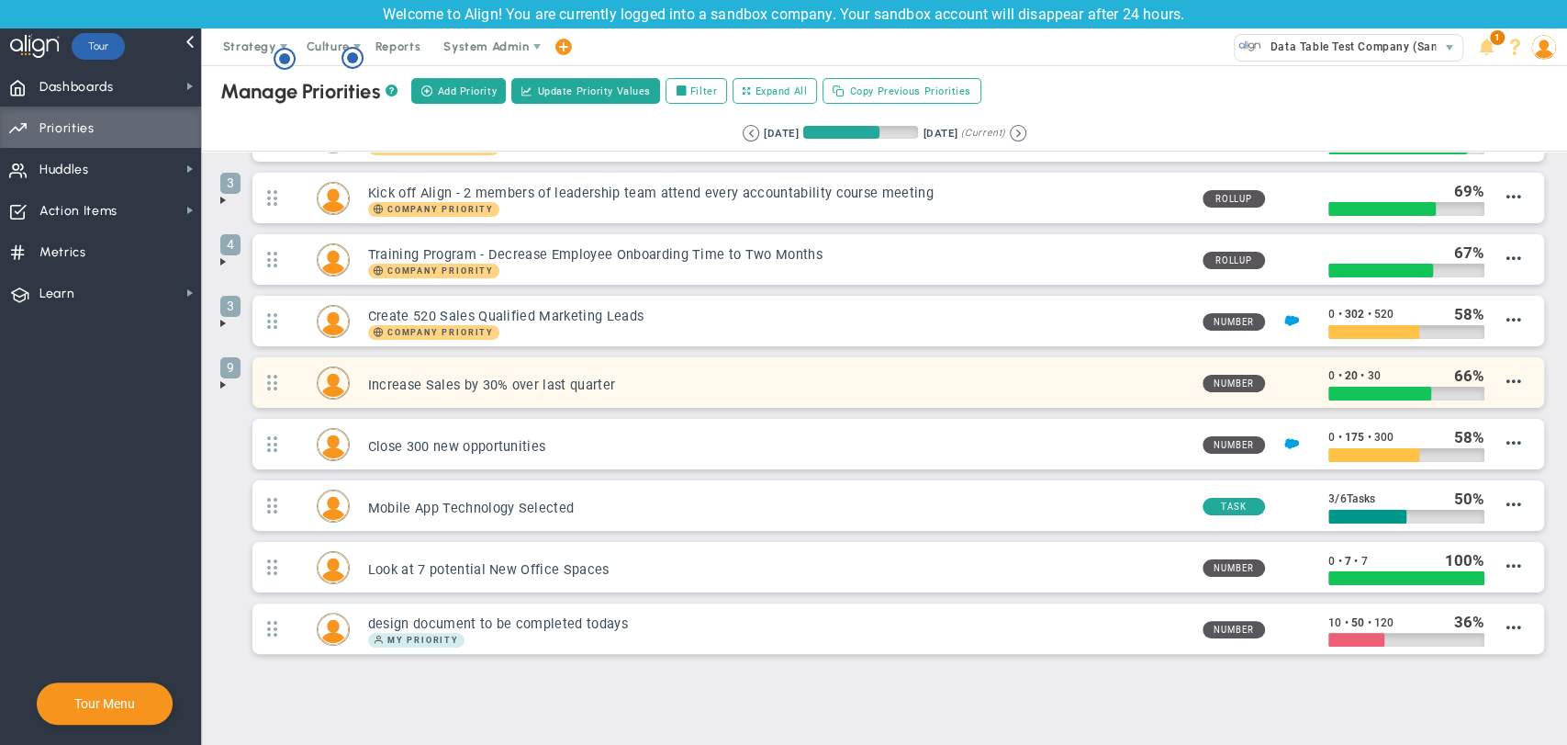
scroll to position [79, 0]
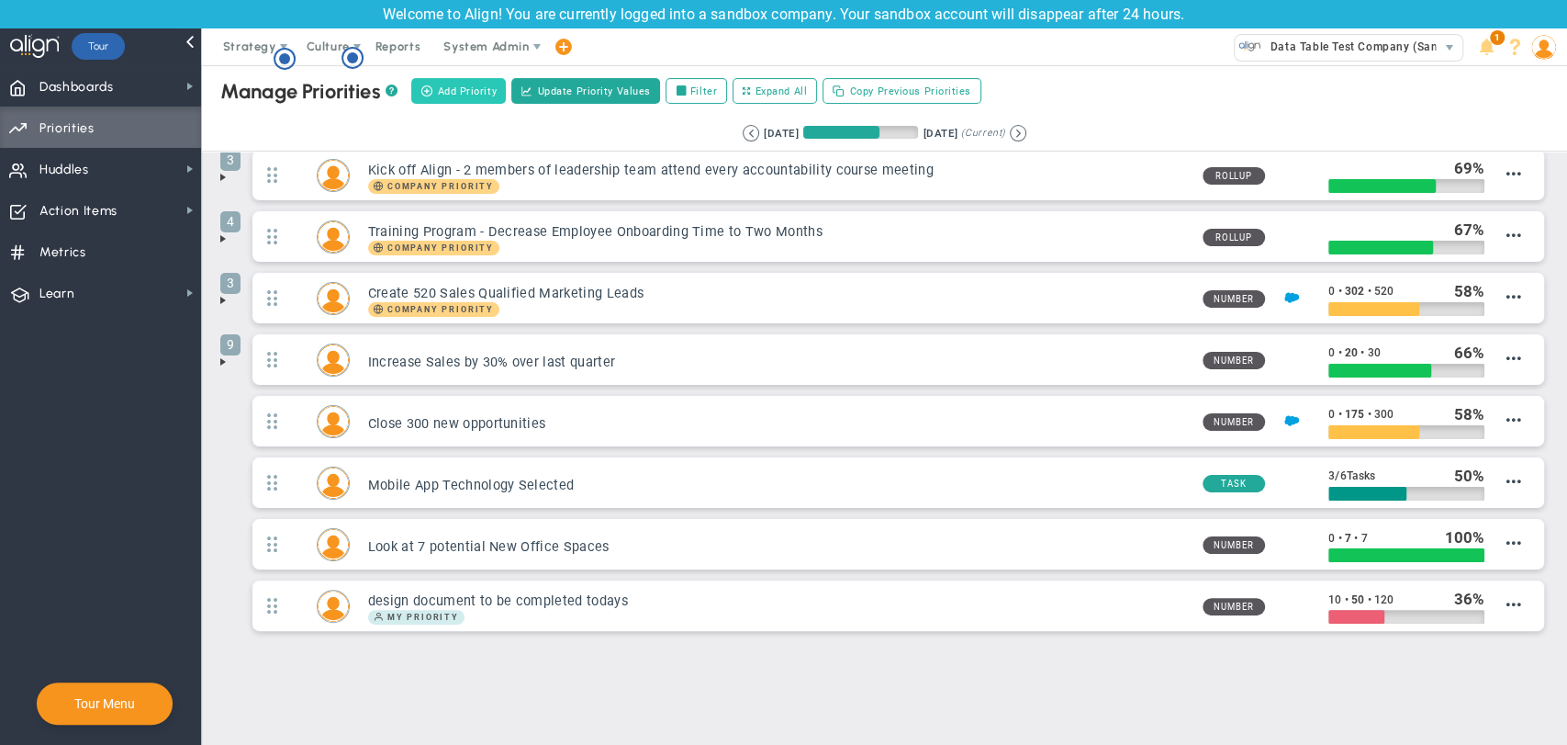
click at [474, 87] on span "Add Priority" at bounding box center [467, 92] width 60 height 16
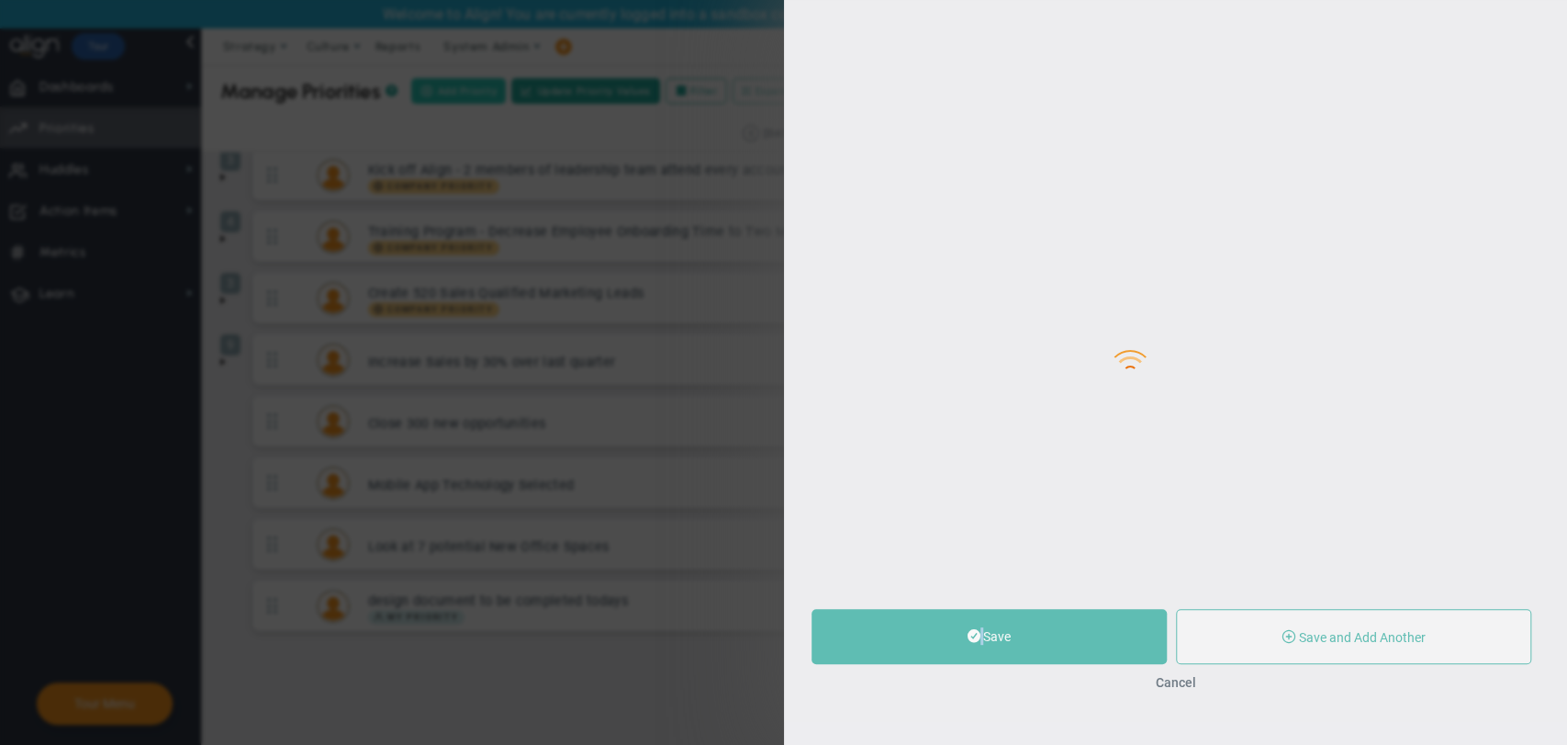
type input "0"
radio input "true"
type input "[PERSON_NAME]"
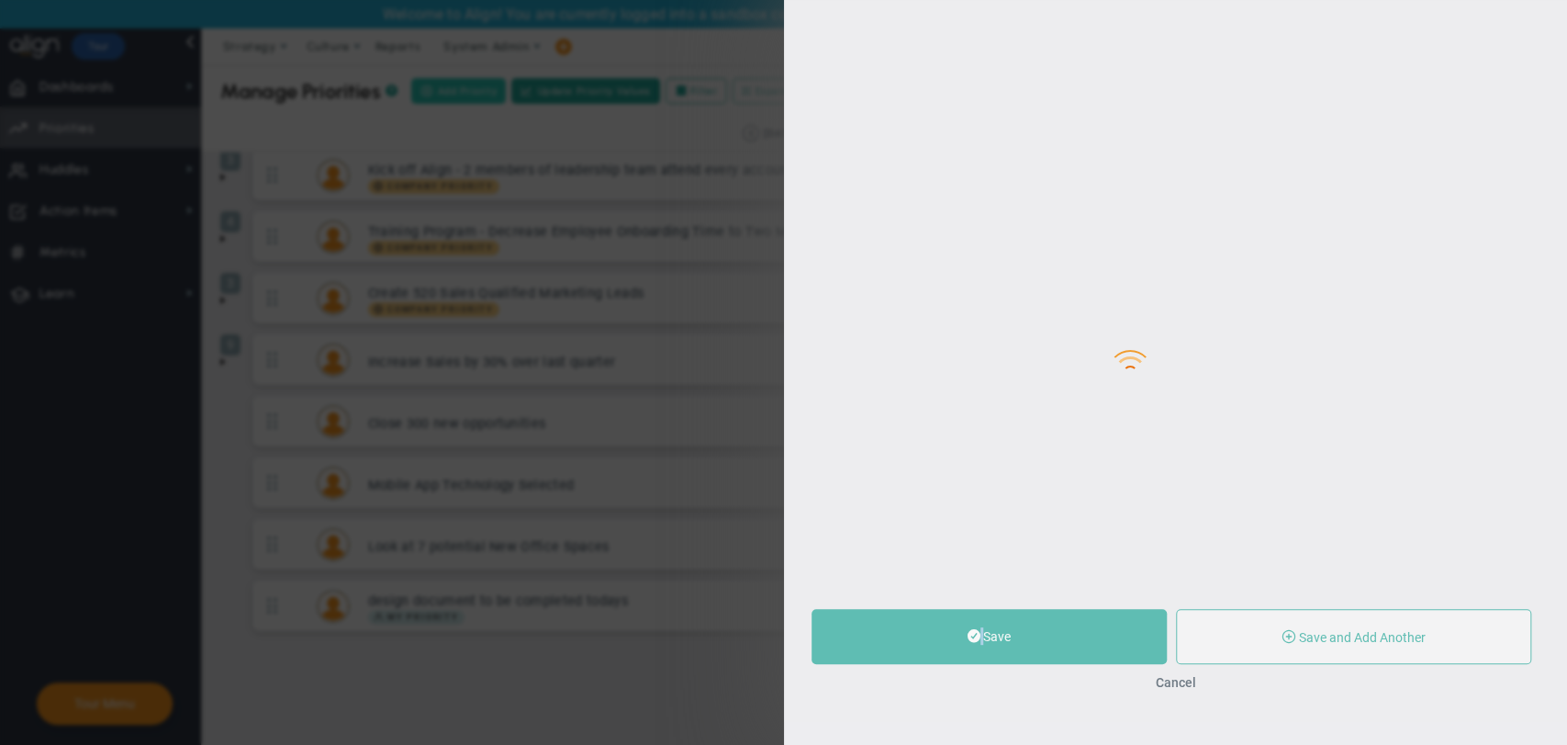
type input "0"
radio input "true"
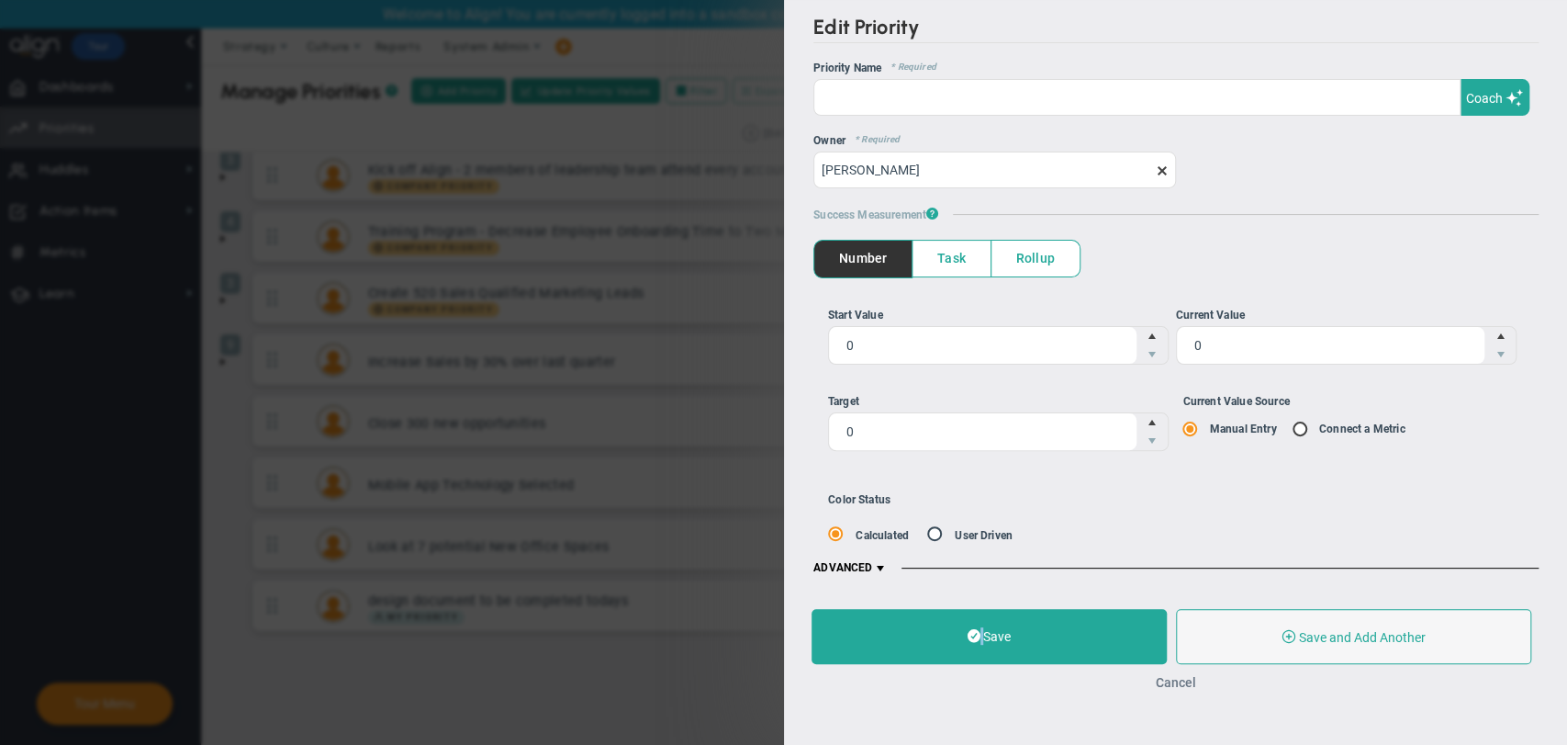
click at [1173, 680] on button "Cancel" at bounding box center [1175, 682] width 40 height 15
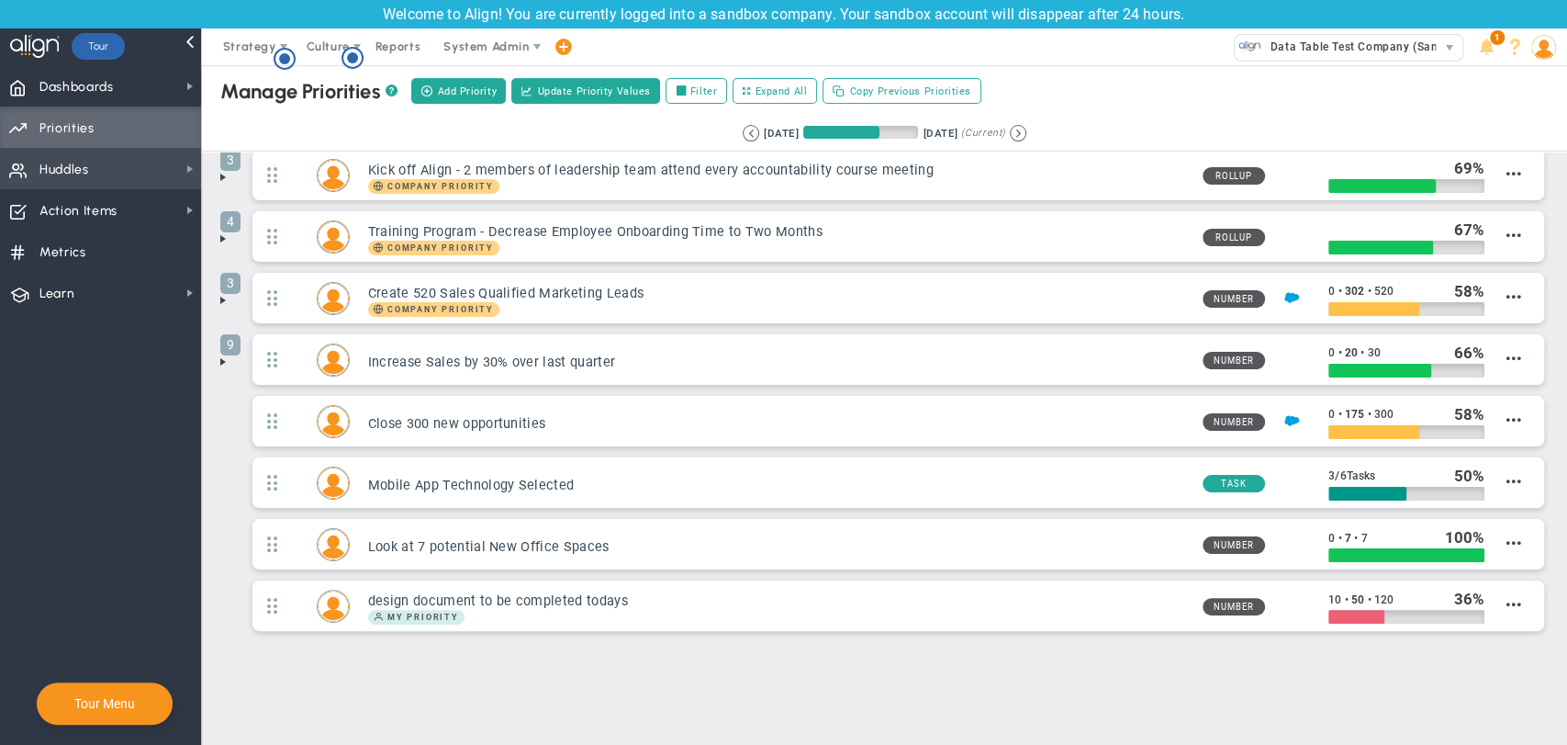
click at [99, 179] on span "Huddles Huddles" at bounding box center [100, 168] width 201 height 41
click at [257, 46] on span "Strategy" at bounding box center [249, 46] width 53 height 14
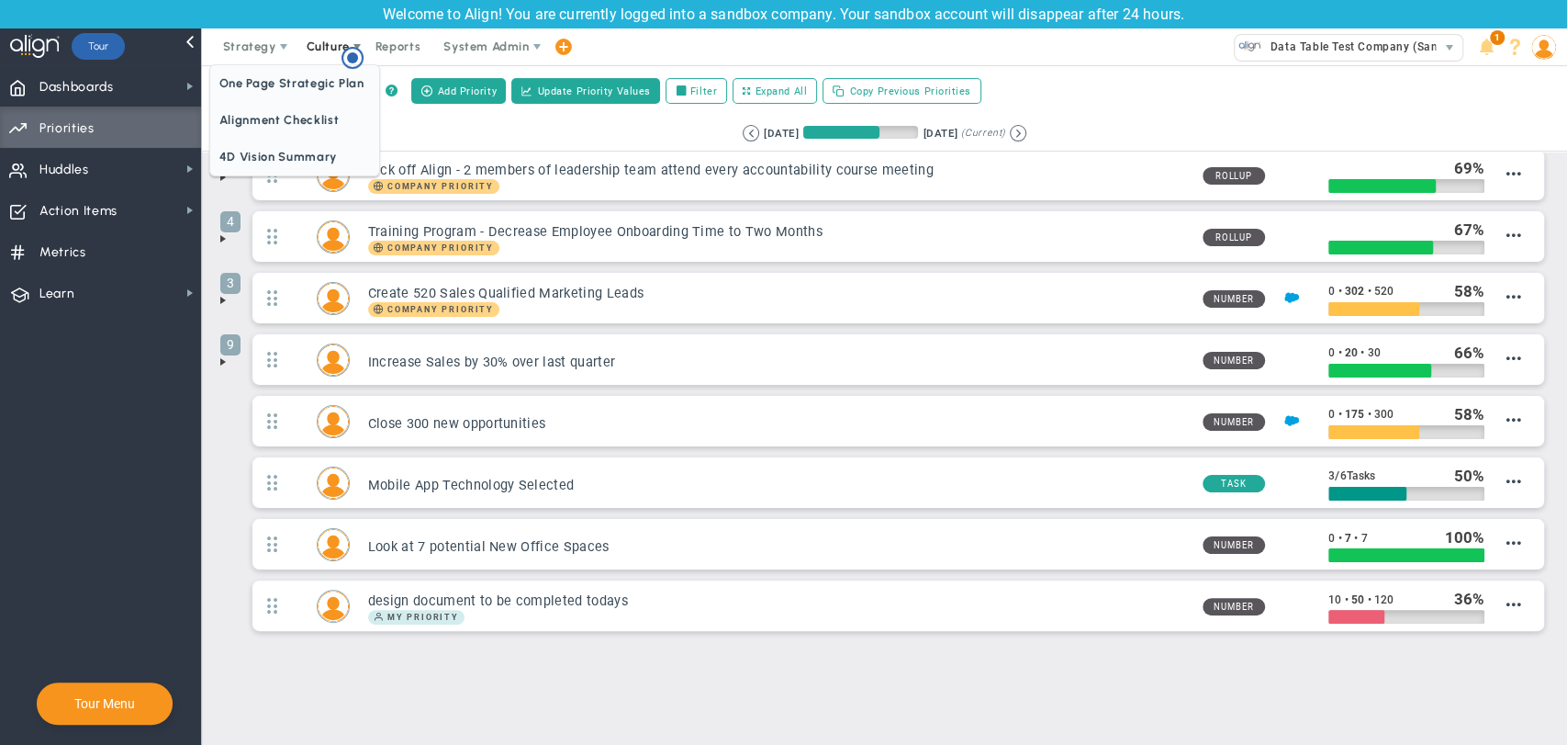
click at [337, 51] on span "Culture" at bounding box center [328, 46] width 43 height 14
click at [389, 51] on span "Reports" at bounding box center [398, 46] width 64 height 37
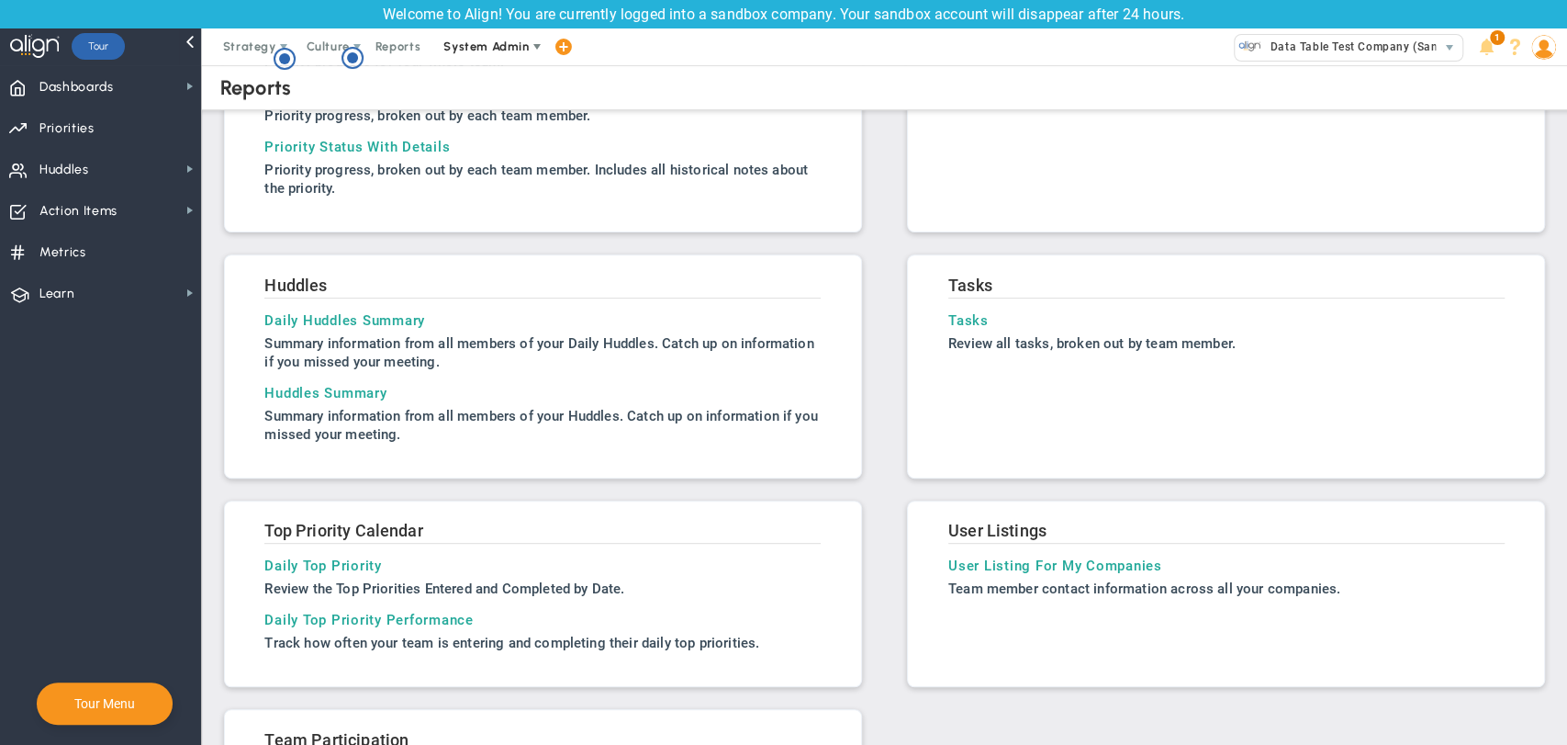
click at [502, 52] on span "System Admin" at bounding box center [486, 46] width 85 height 14
click at [567, 47] on span at bounding box center [563, 47] width 15 height 25
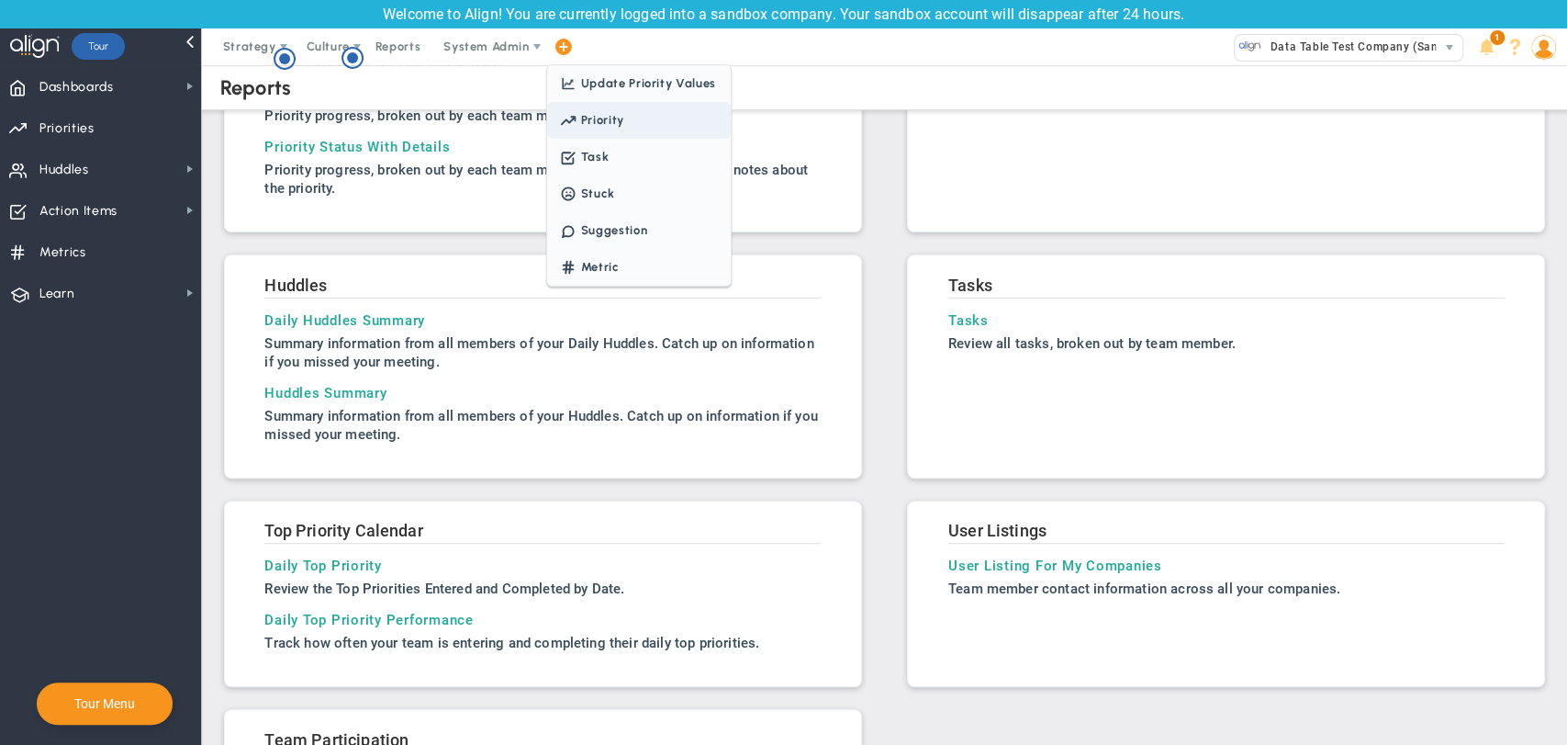
click at [586, 111] on span "Priority" at bounding box center [639, 120] width 184 height 37
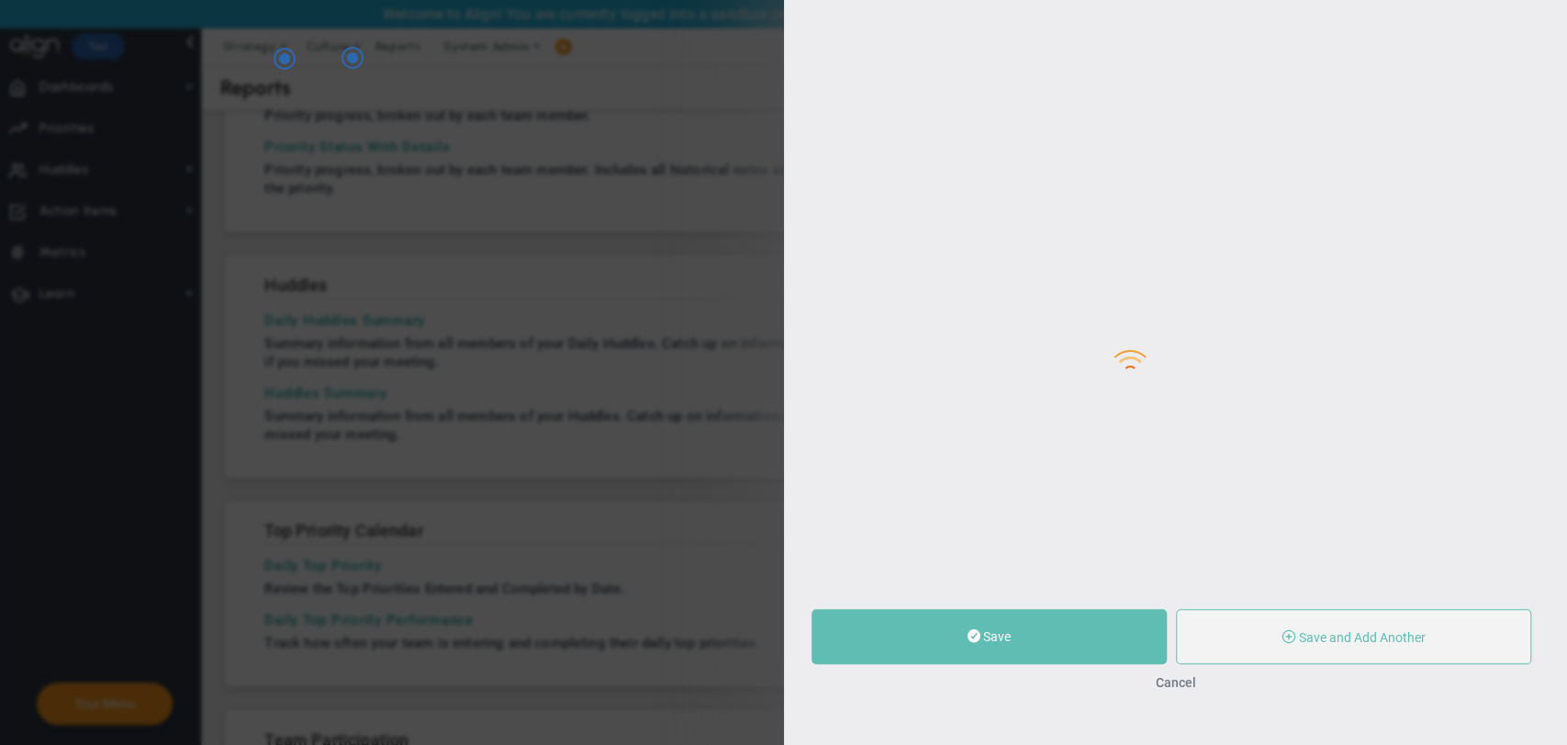
type input "0"
radio input "true"
type input "[PERSON_NAME]"
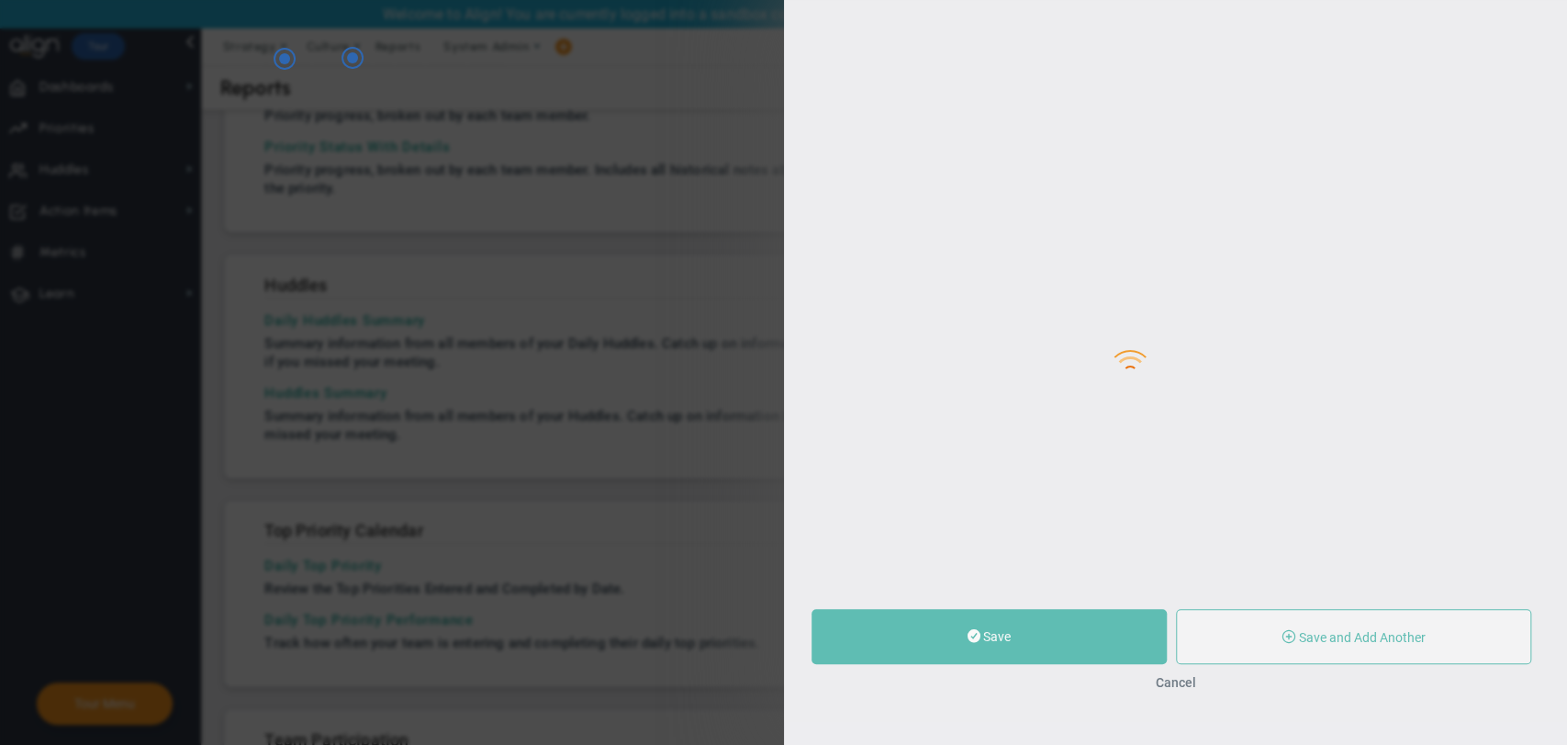
type input "0"
radio input "true"
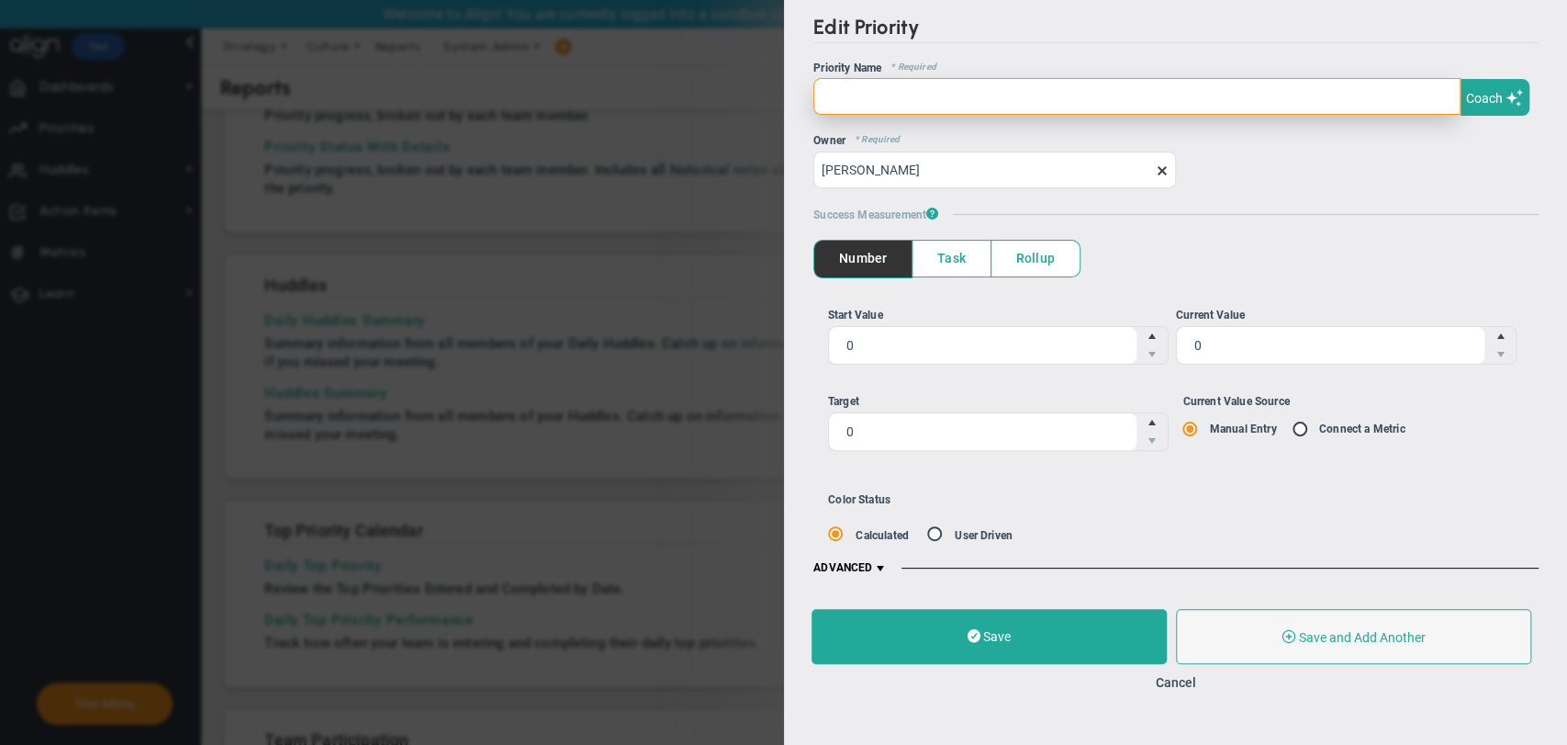
click at [1076, 86] on input "text" at bounding box center [1137, 96] width 647 height 37
type input "edit priority"
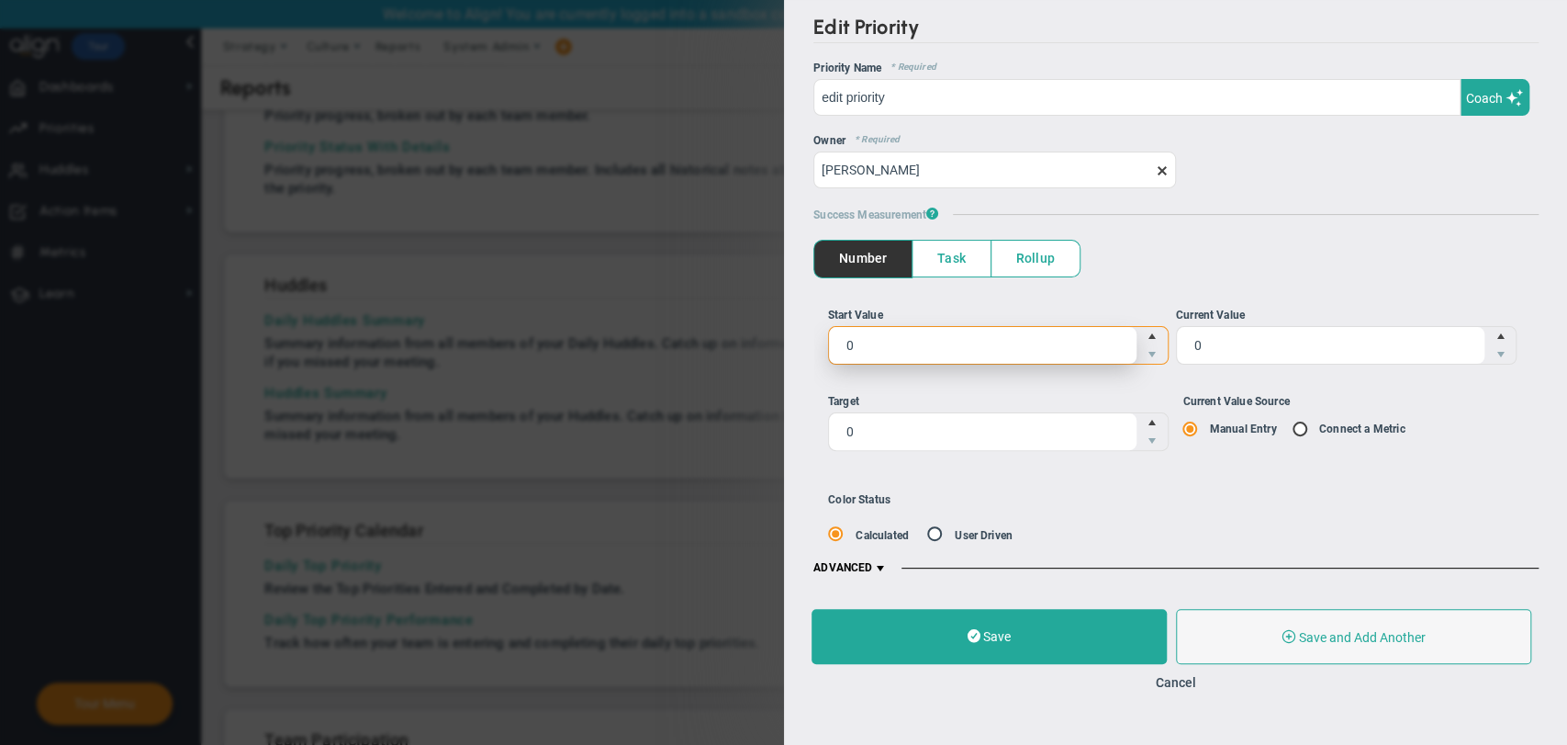
drag, startPoint x: 904, startPoint y: 340, endPoint x: 790, endPoint y: 341, distance: 113.9
click at [790, 341] on div "Edit Priority OKR Name Priority Name edit priority Coach AI Coach edit priority…" at bounding box center [1176, 295] width 784 height 590
type input "12"
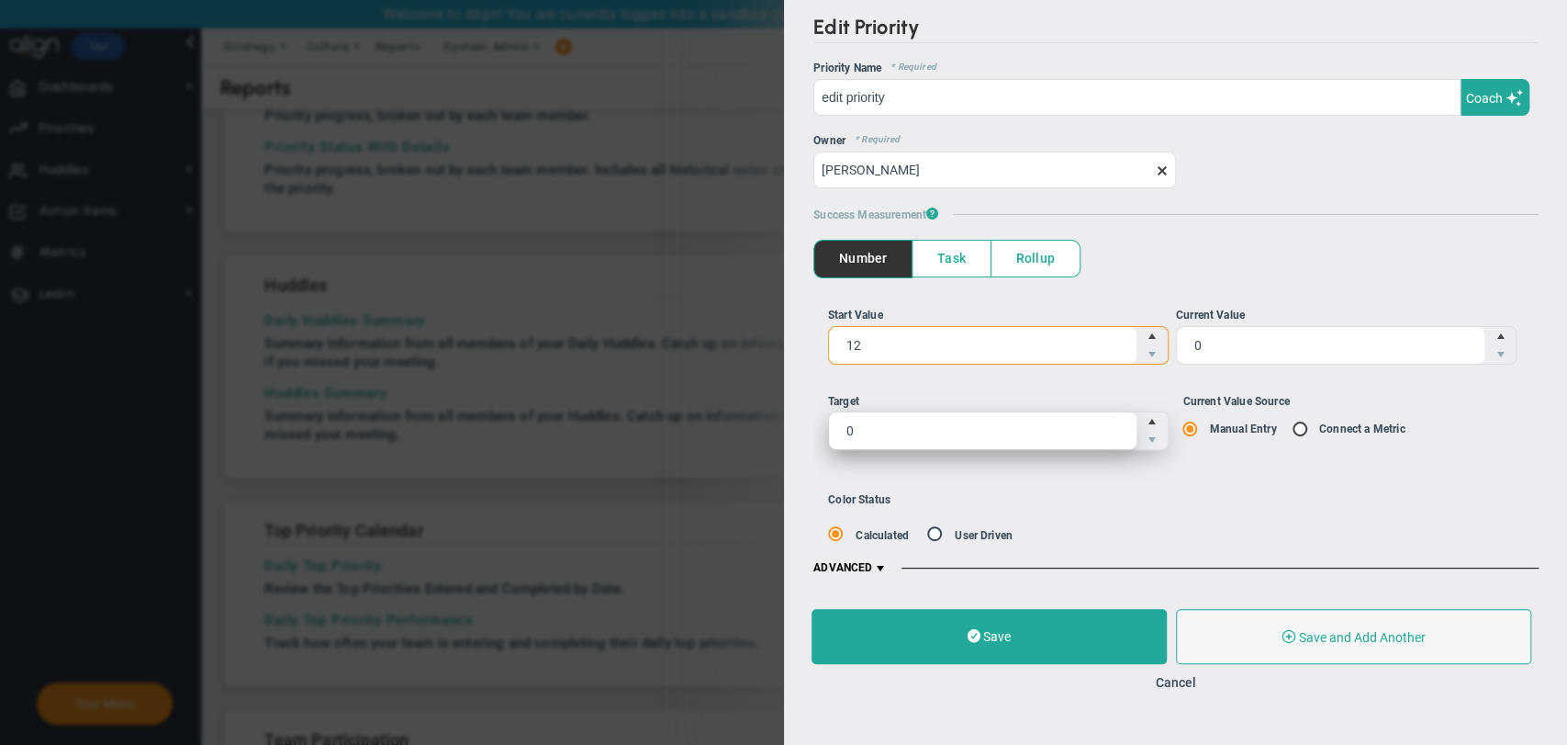
type input "12"
drag, startPoint x: 851, startPoint y: 436, endPoint x: 832, endPoint y: 430, distance: 20.3
click at [832, 430] on span "0 0" at bounding box center [997, 430] width 341 height 39
type input "20"
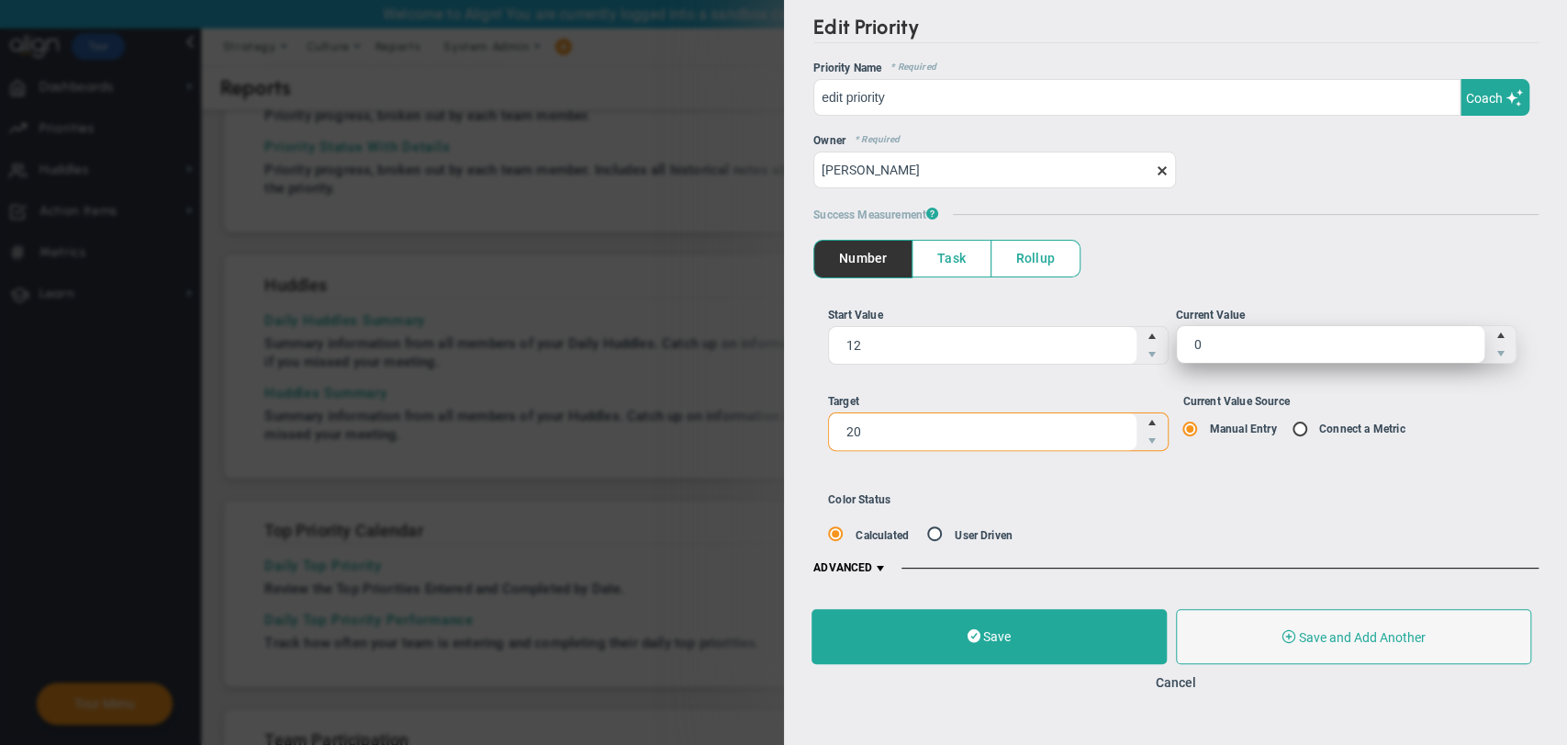
type input "20"
drag, startPoint x: 1264, startPoint y: 333, endPoint x: 1176, endPoint y: 348, distance: 88.5
click at [1176, 348] on span "0 0" at bounding box center [1345, 344] width 341 height 39
type input "10"
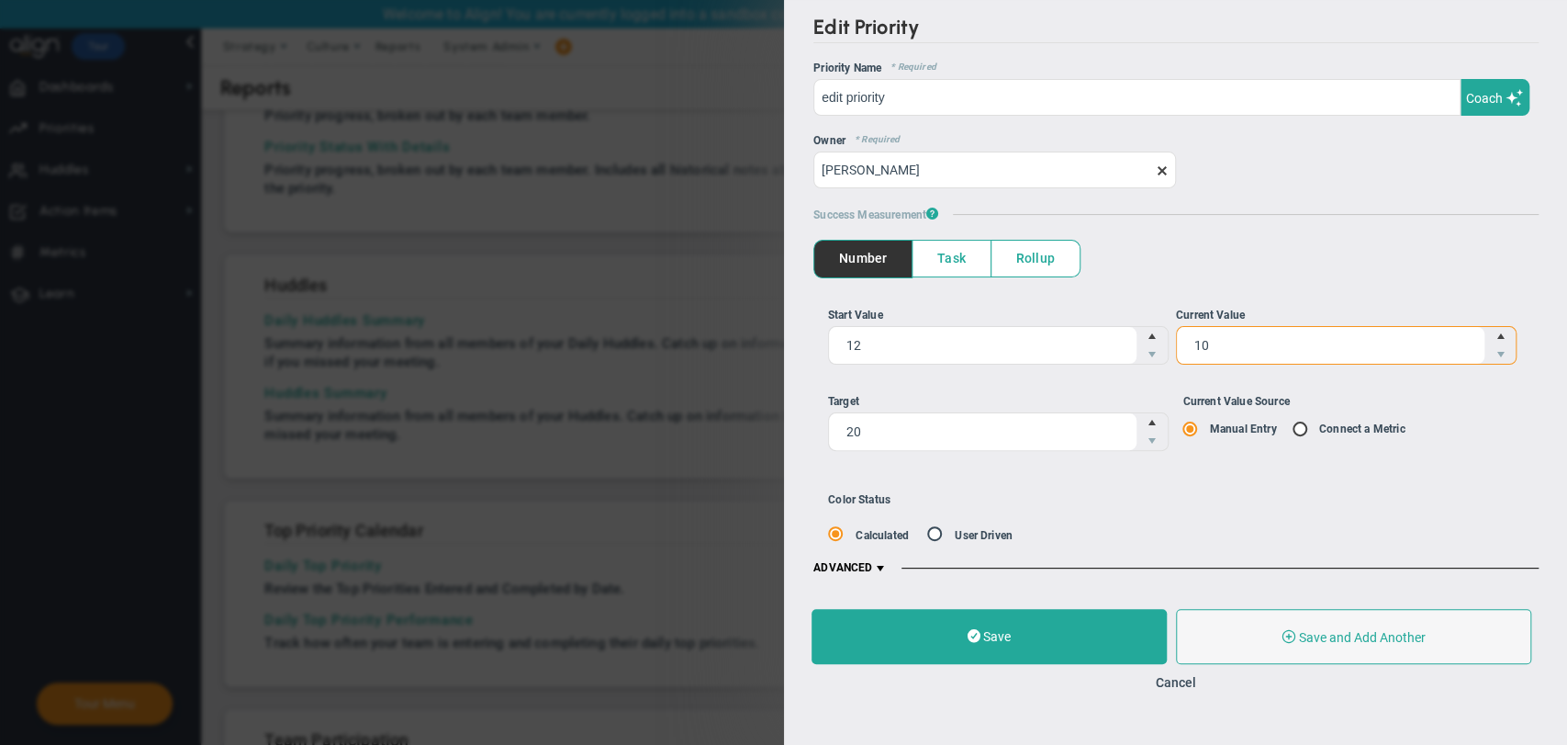
click at [1084, 663] on div "Save Save and Add Another Save and Add Child Cancel" at bounding box center [1176, 649] width 784 height 118
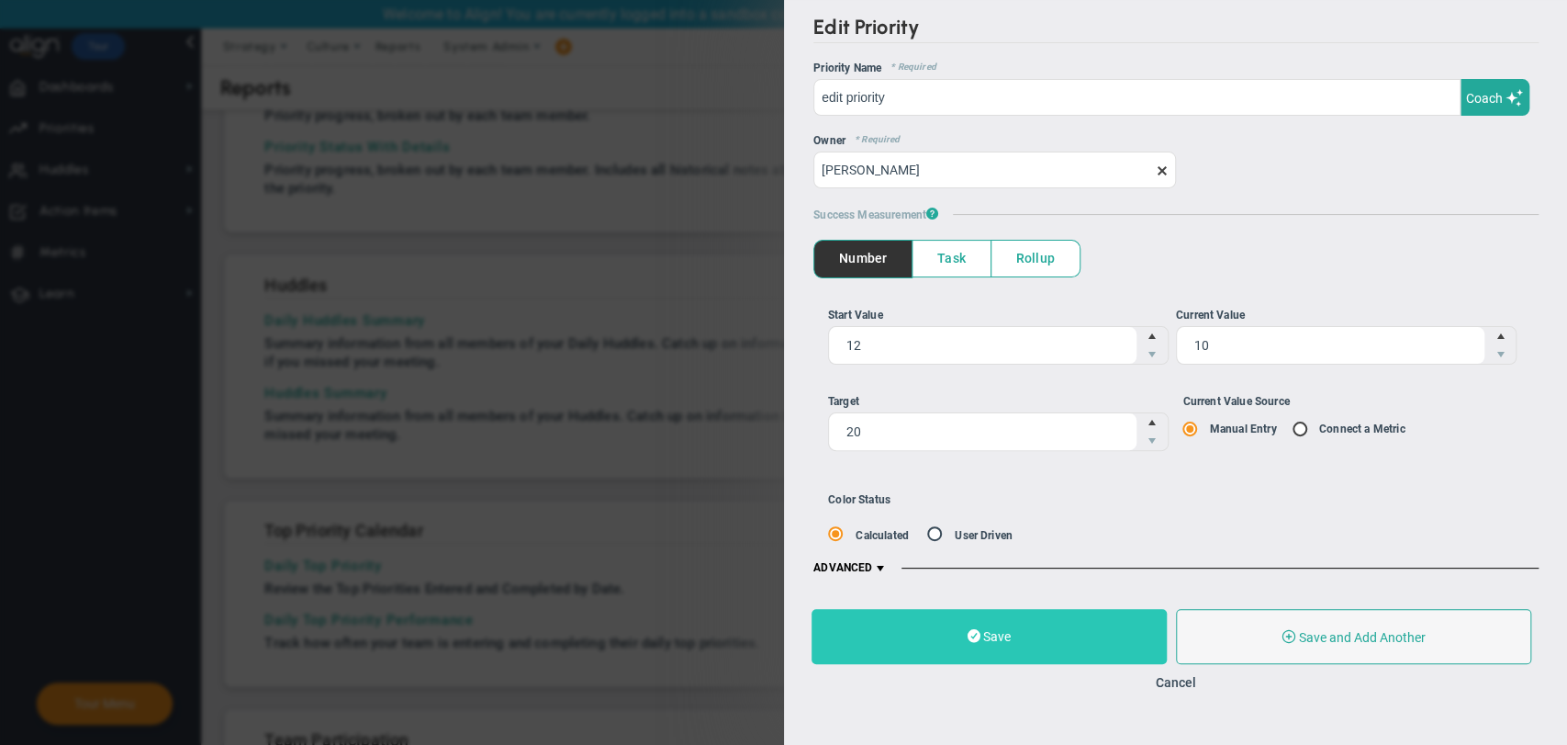
click at [1087, 649] on button "Save" at bounding box center [989, 636] width 355 height 55
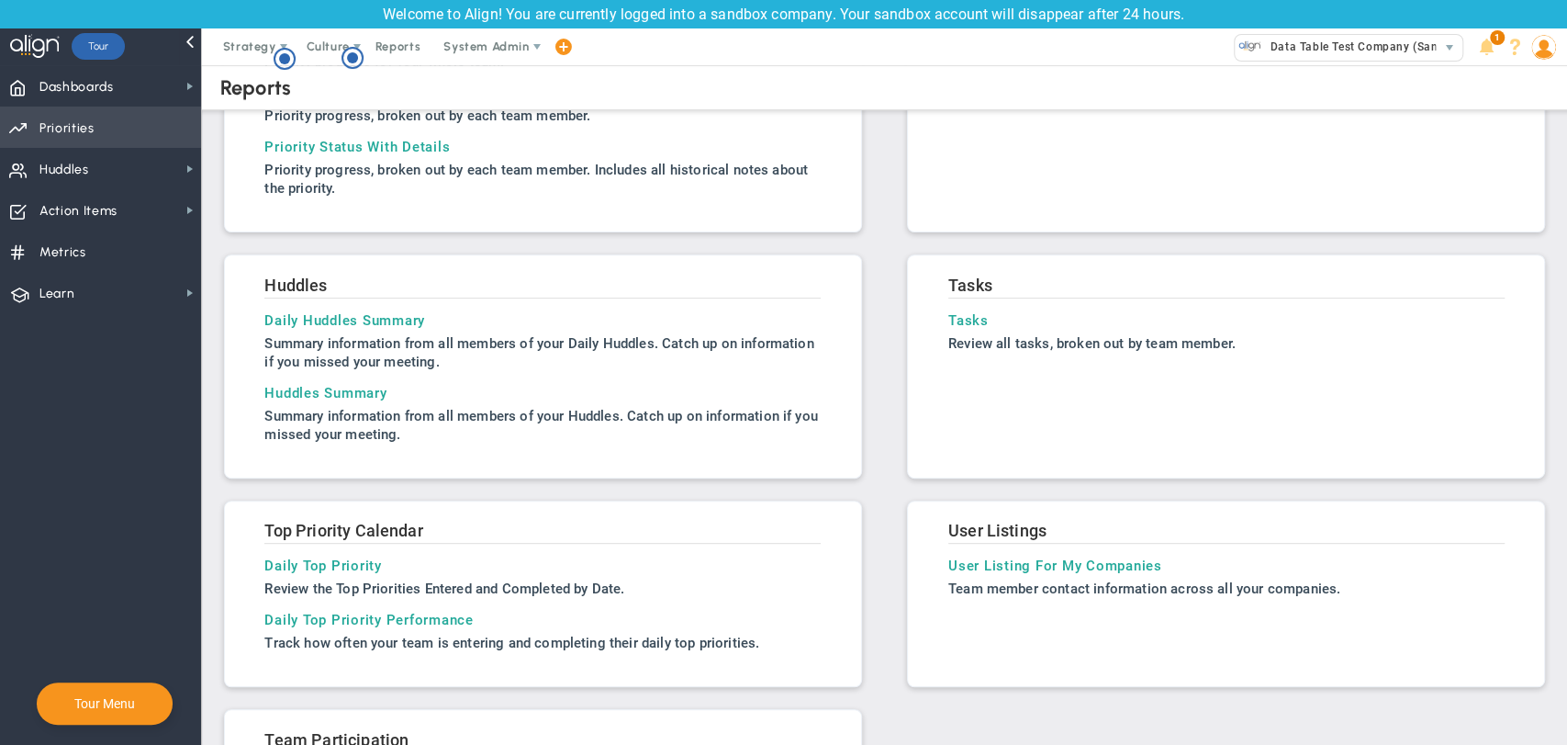
click at [84, 132] on span "Priorities" at bounding box center [66, 128] width 55 height 39
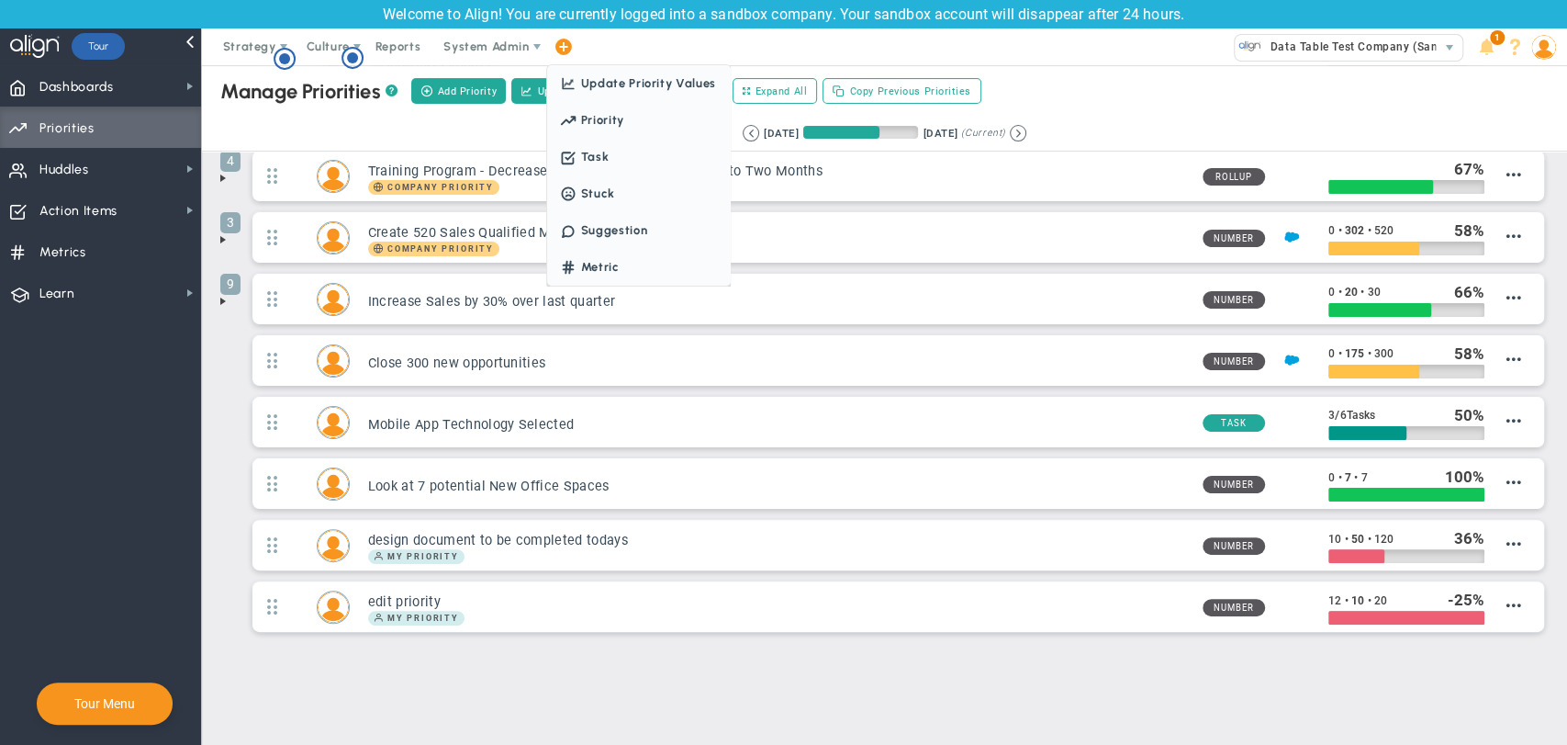
click at [565, 40] on span at bounding box center [563, 47] width 15 height 25
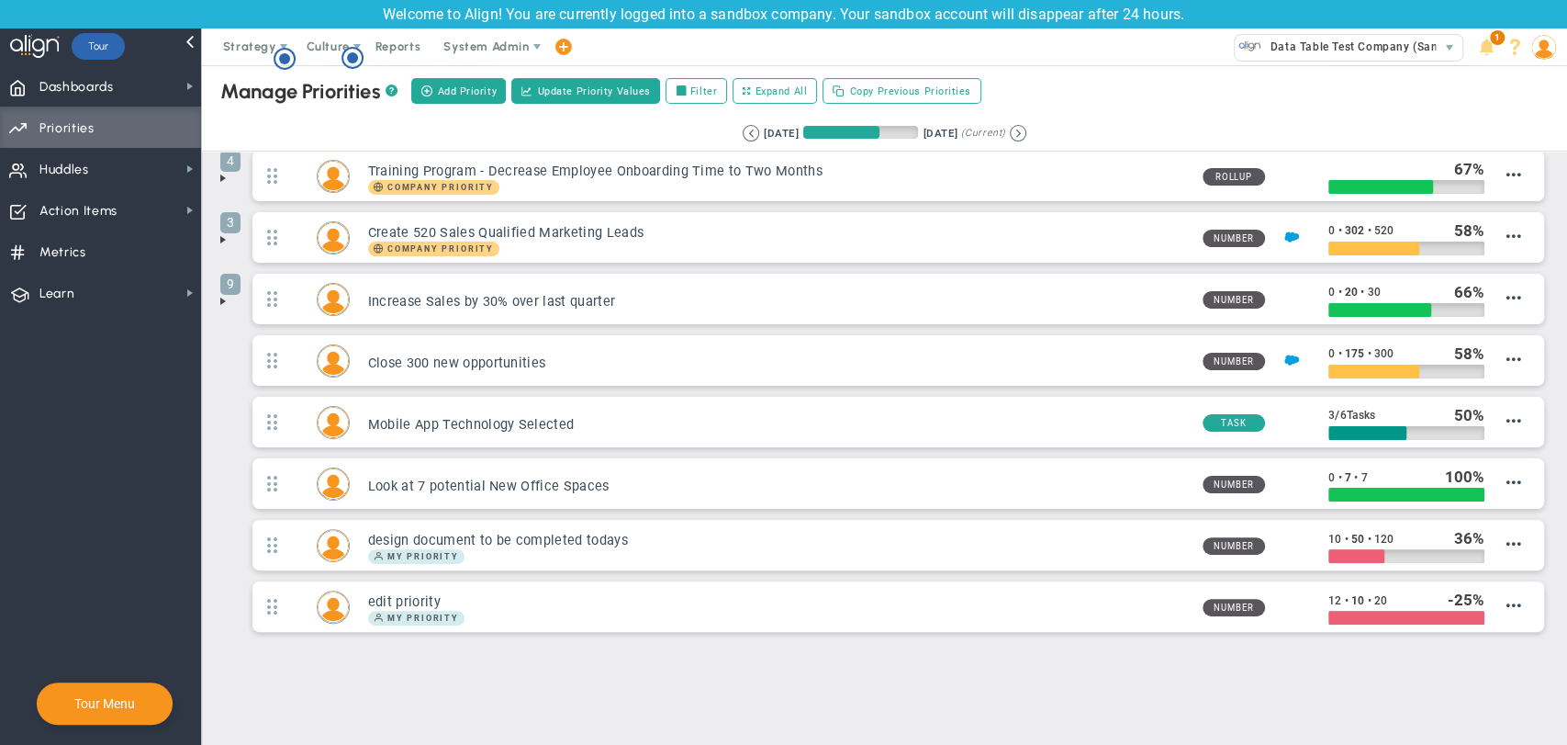
click at [560, 40] on span at bounding box center [563, 47] width 15 height 25
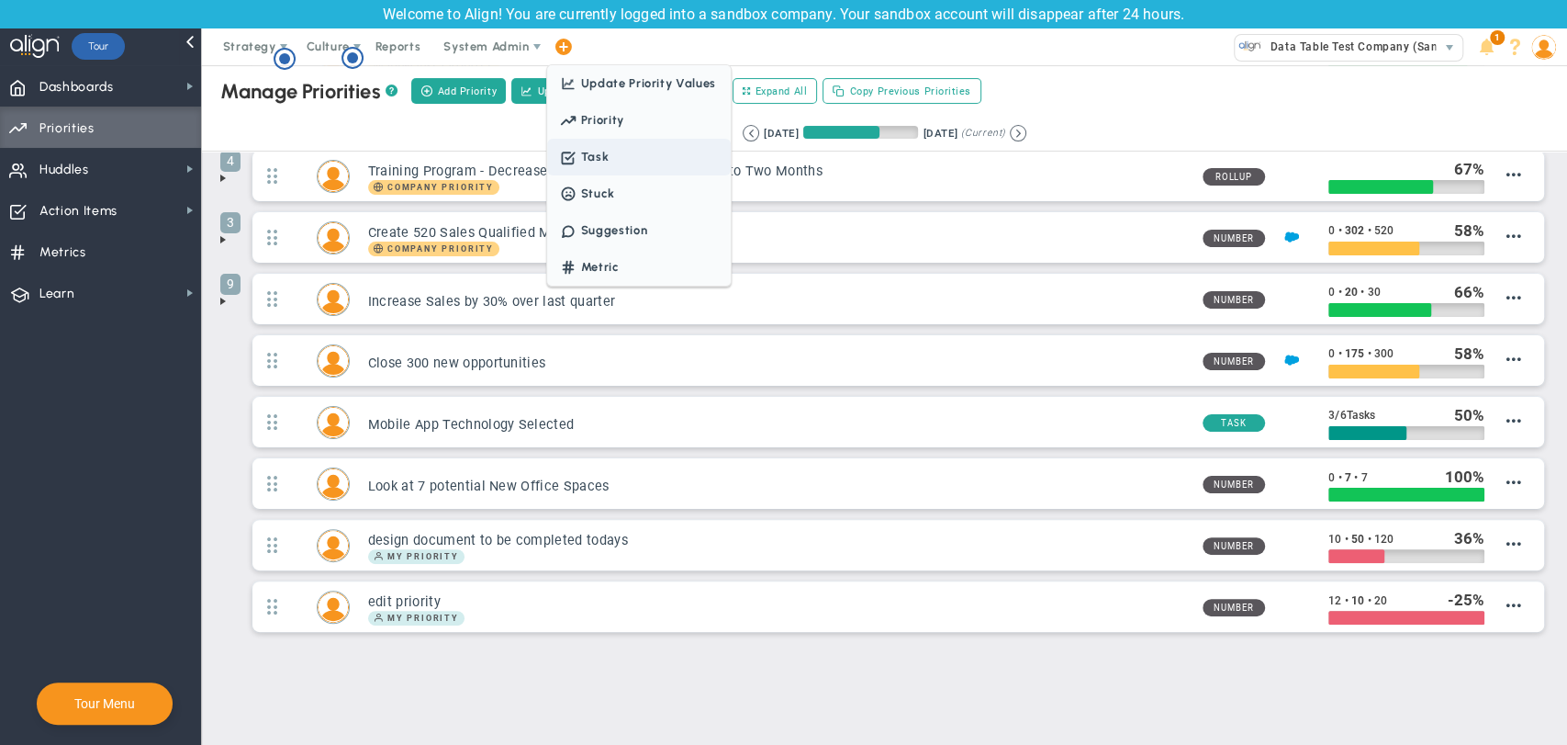
click at [603, 163] on span "Task" at bounding box center [639, 157] width 184 height 37
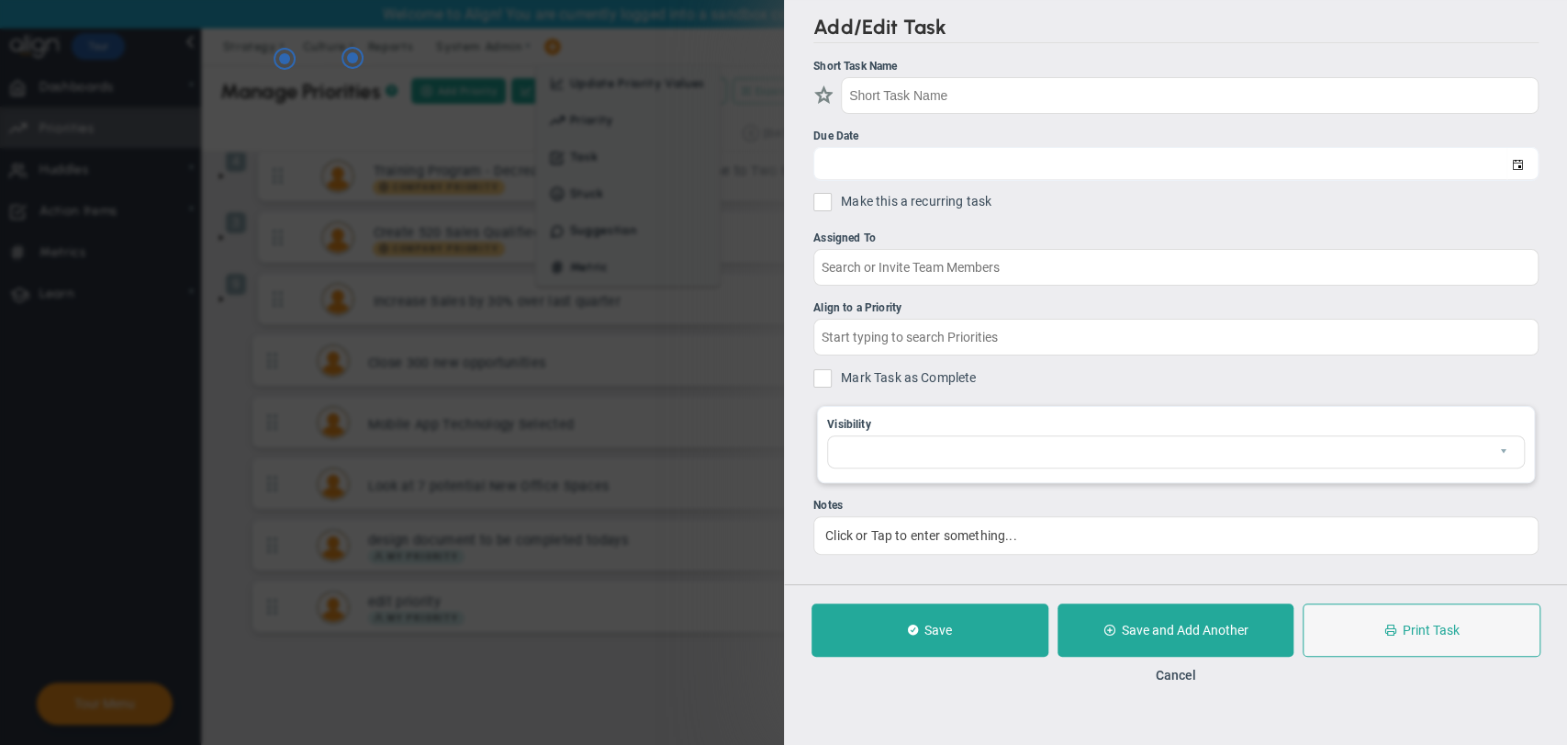
checkbox input "false"
type input "[DATE]"
checkbox input "false"
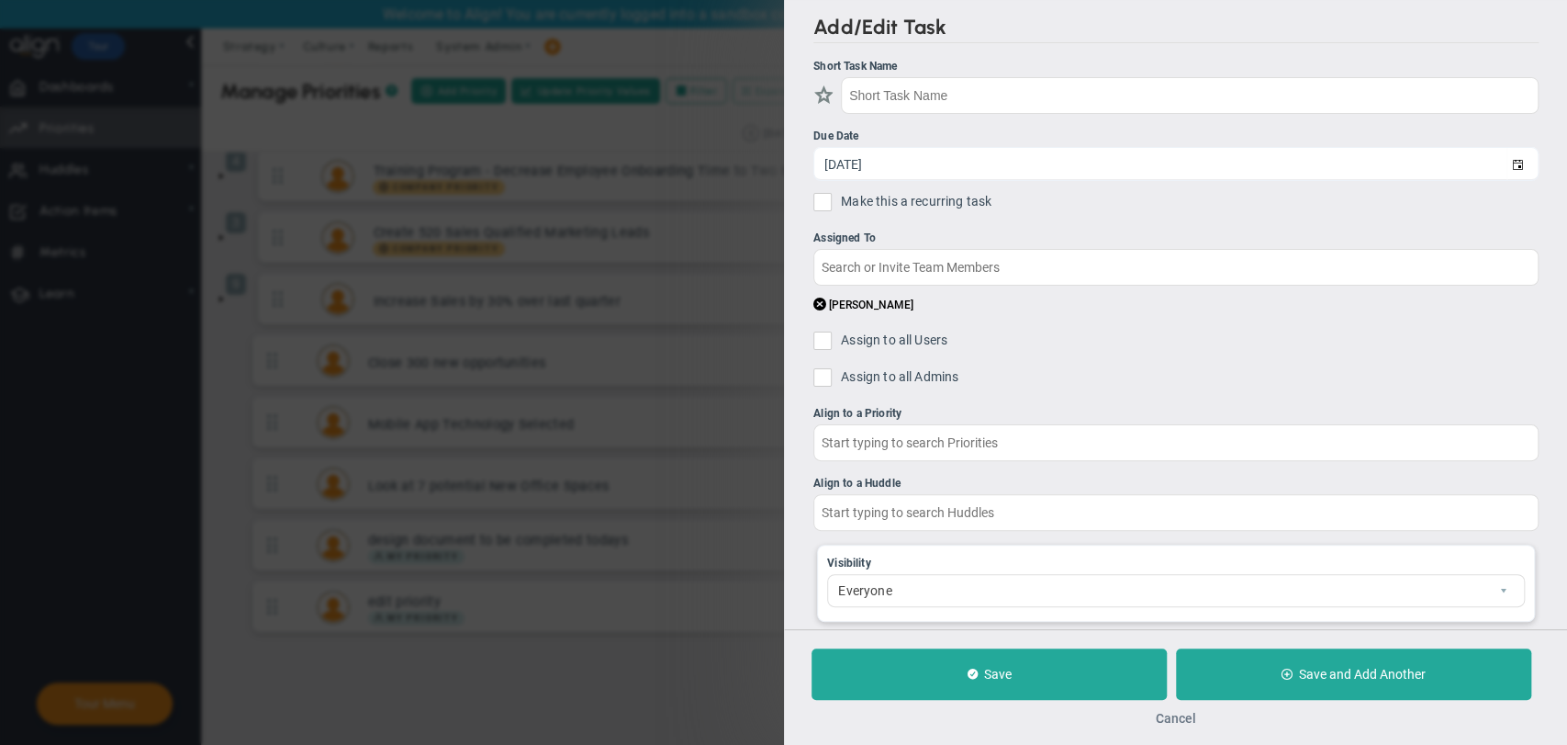
click at [1183, 722] on button "Cancel" at bounding box center [1175, 718] width 40 height 15
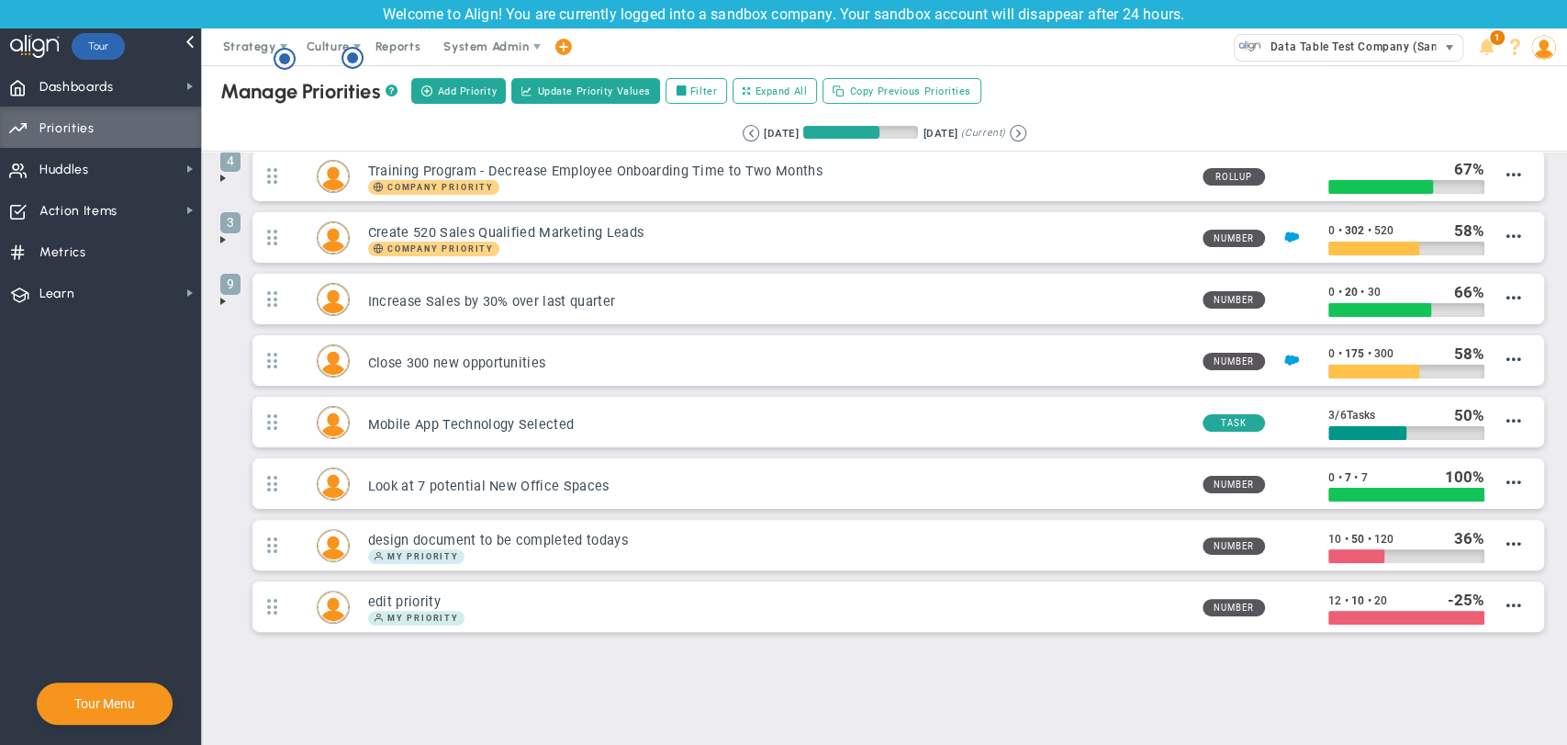
click at [1286, 43] on span "Data Table Test Company (Sandbox)" at bounding box center [1366, 47] width 208 height 24
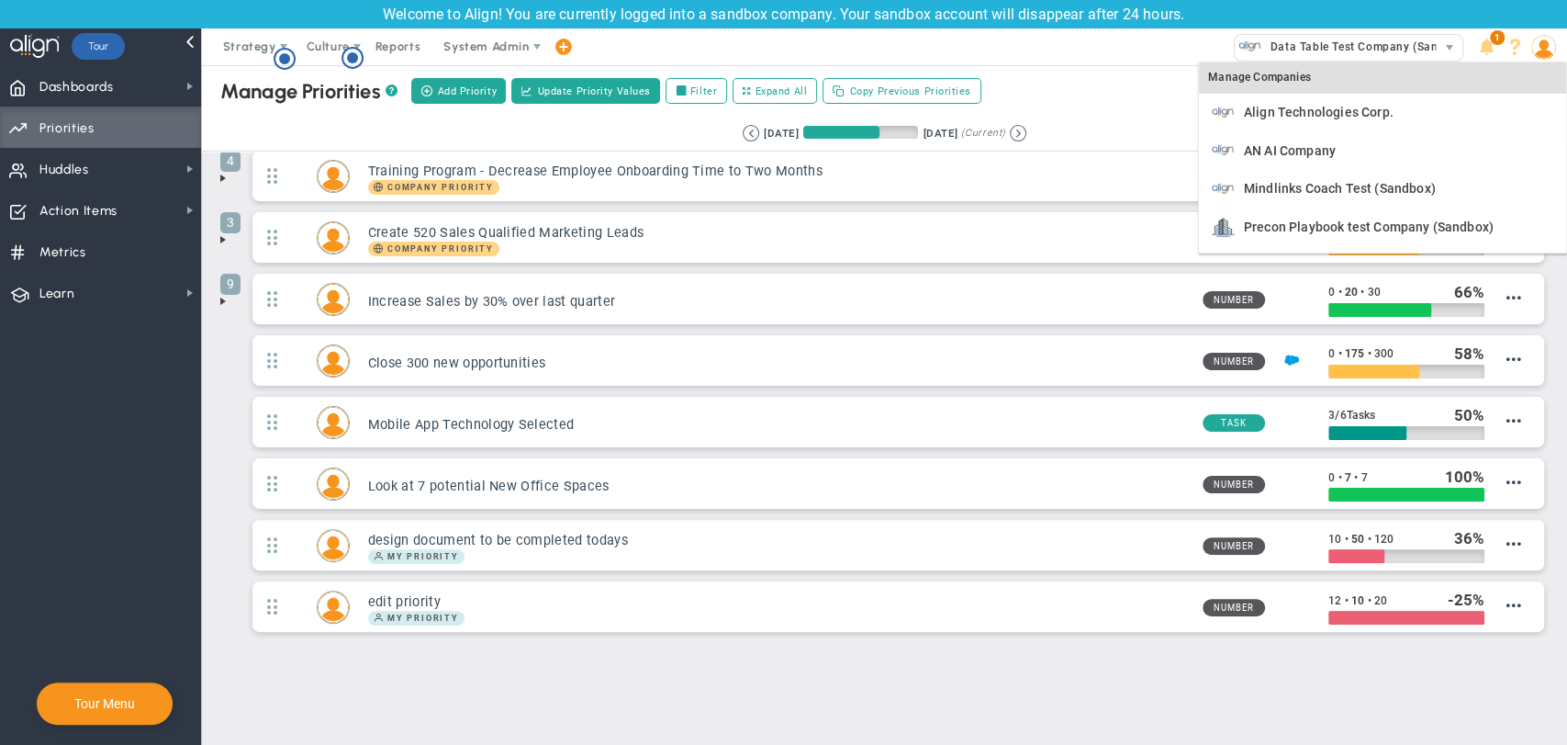
click at [1153, 83] on div "Manage OKRs ? Manage Priorities ? Manage Projects ? Create Project Add Priority…" at bounding box center [885, 90] width 1402 height 51
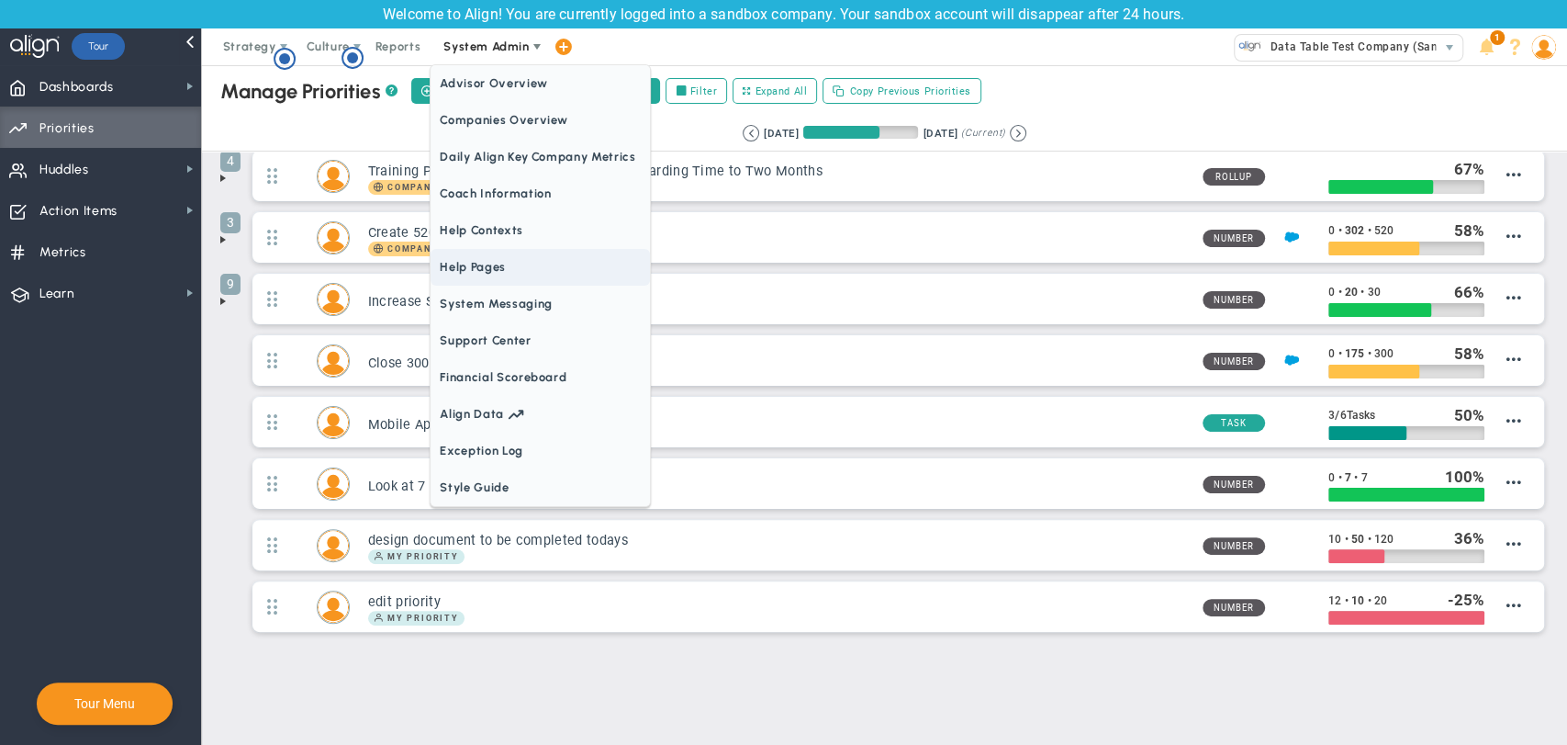
click at [473, 255] on span "Help Pages" at bounding box center [540, 267] width 219 height 37
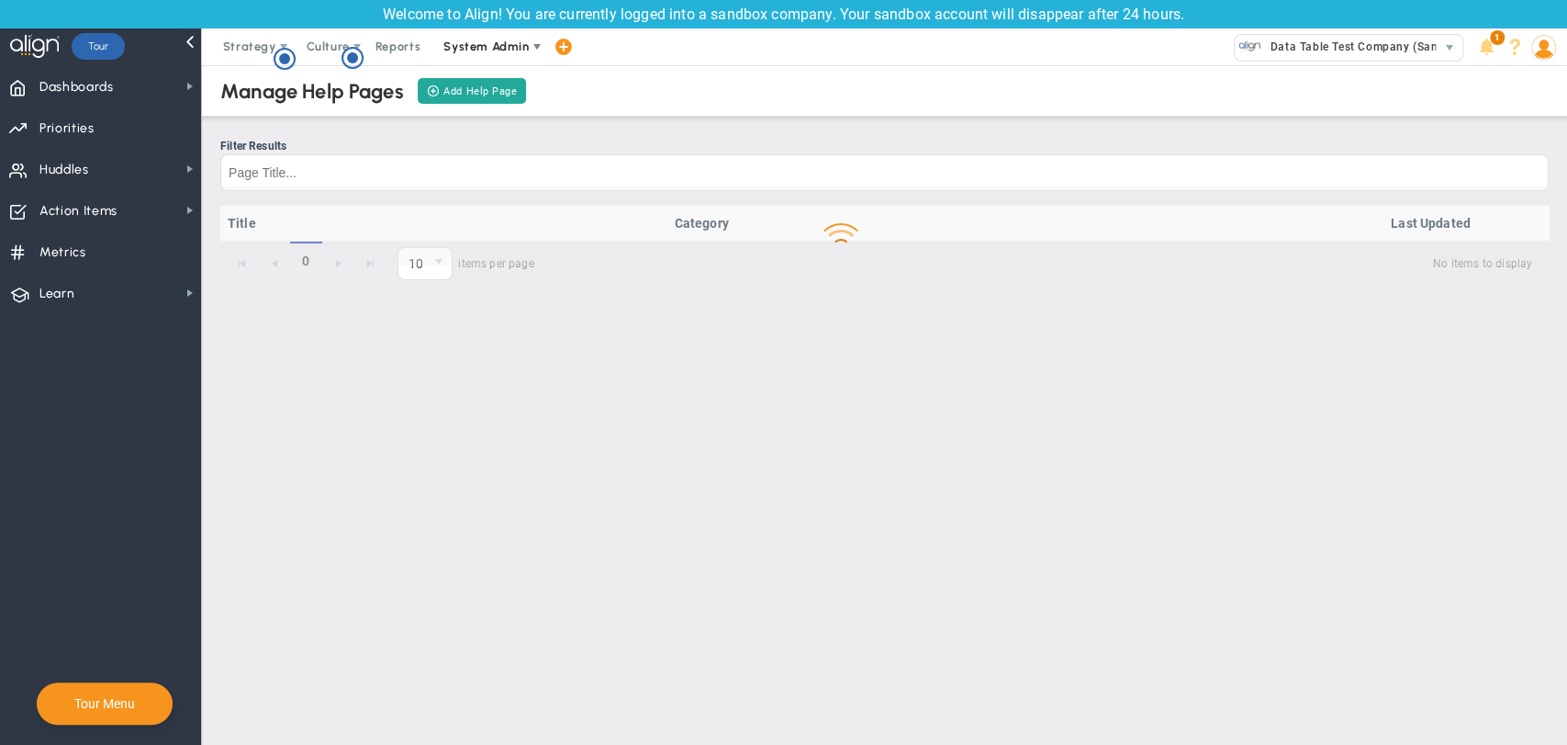
click at [479, 44] on span "System Admin" at bounding box center [486, 46] width 85 height 14
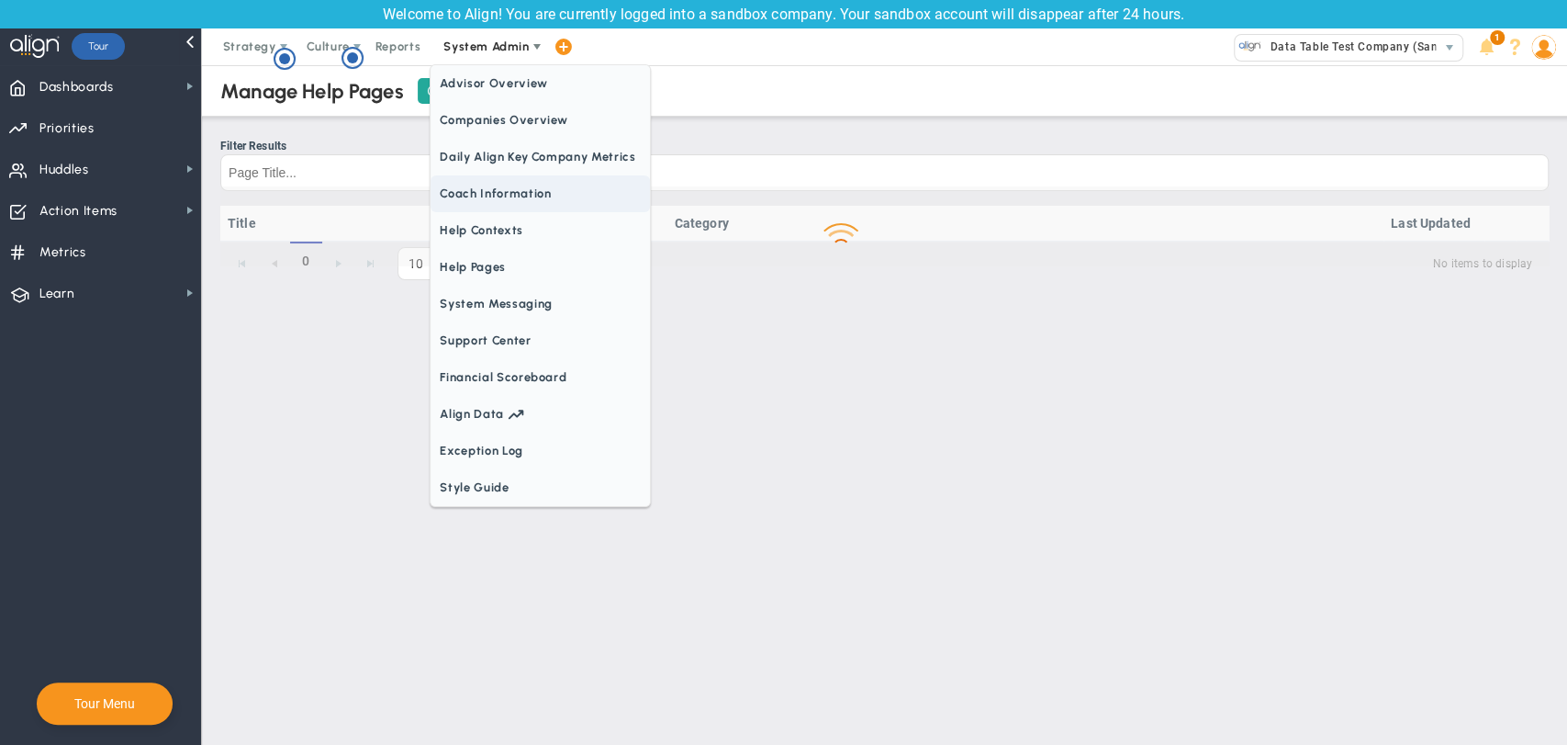
click at [518, 211] on span "Coach Information" at bounding box center [540, 193] width 219 height 37
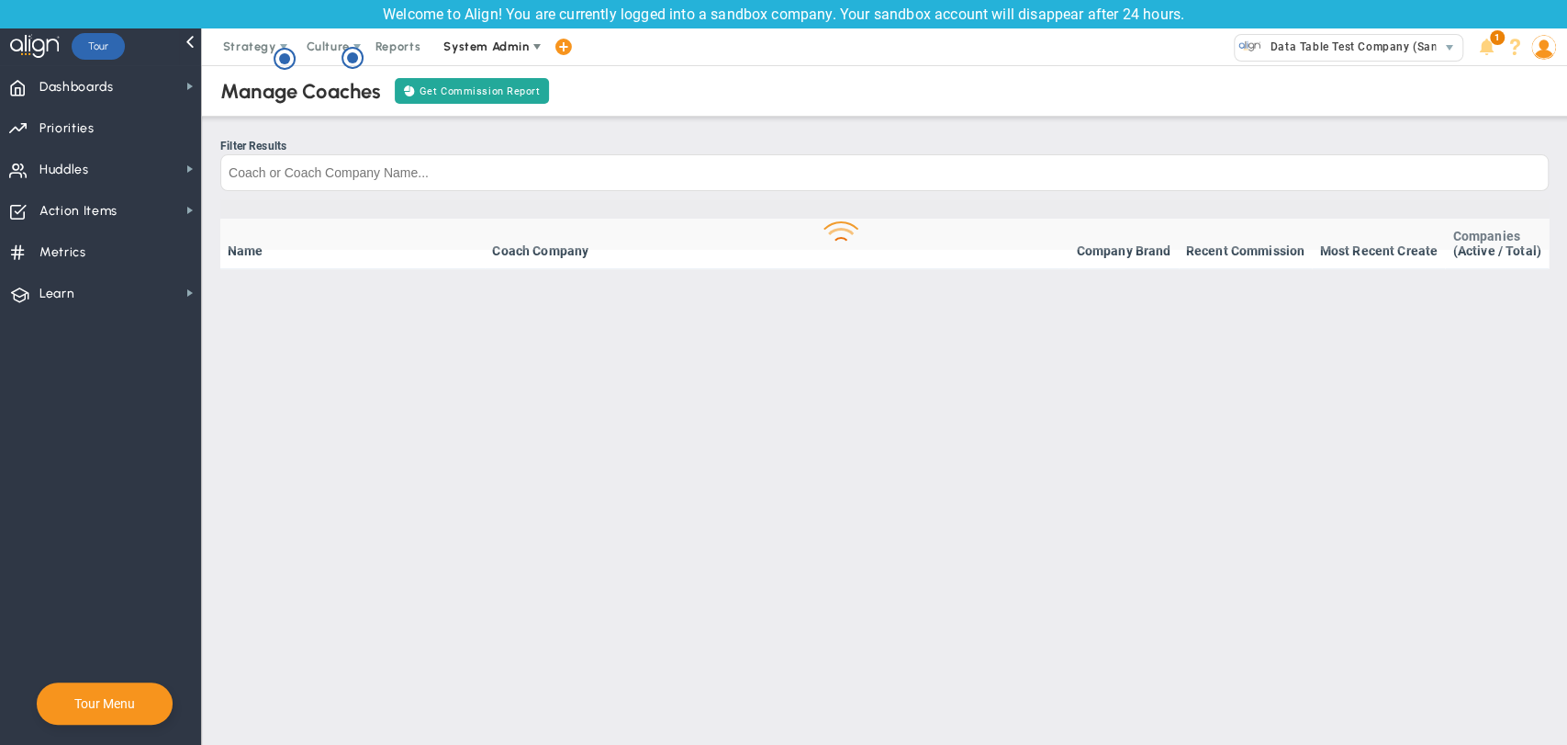
click at [514, 41] on span "System Admin" at bounding box center [486, 46] width 85 height 14
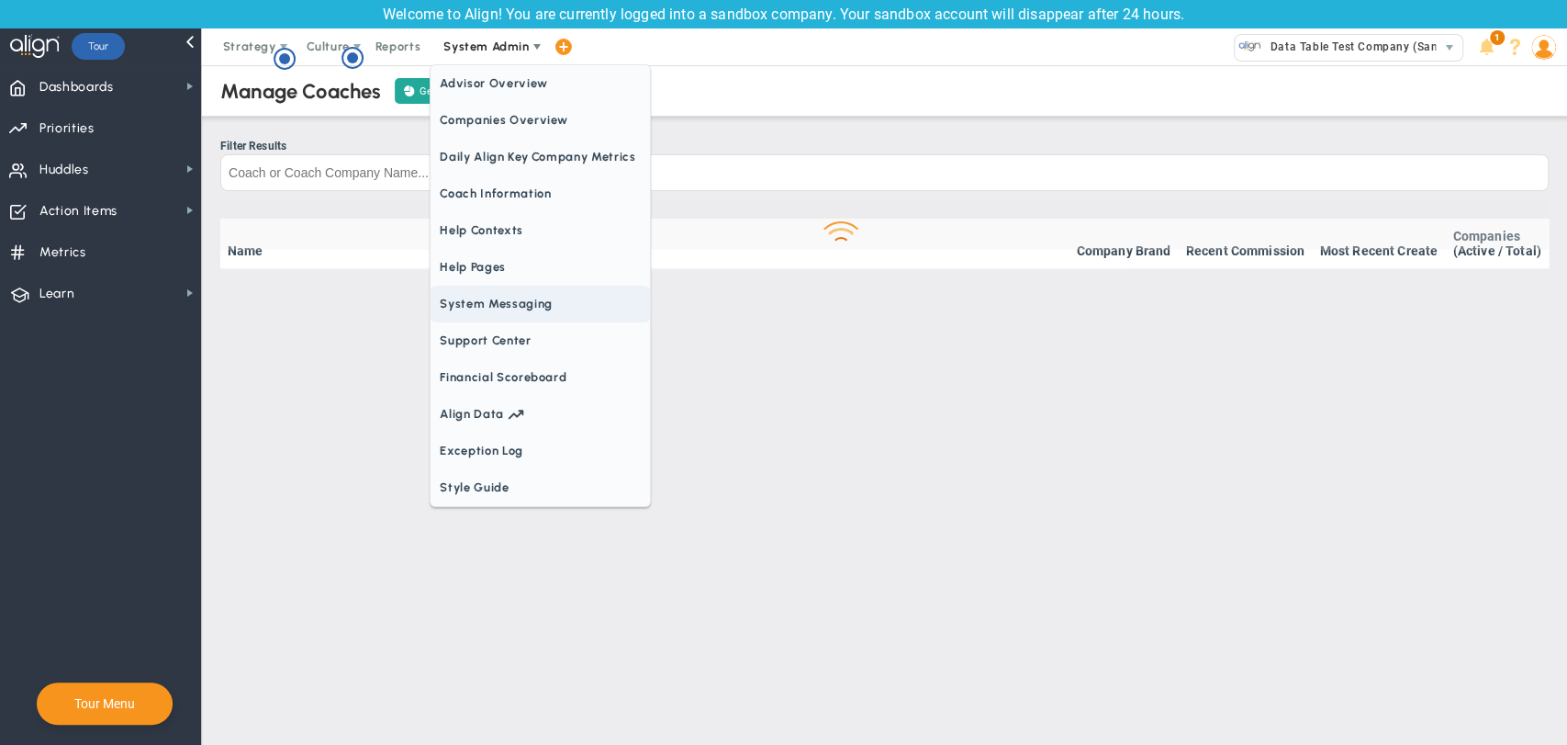
click at [496, 317] on span "System Messaging" at bounding box center [540, 304] width 219 height 37
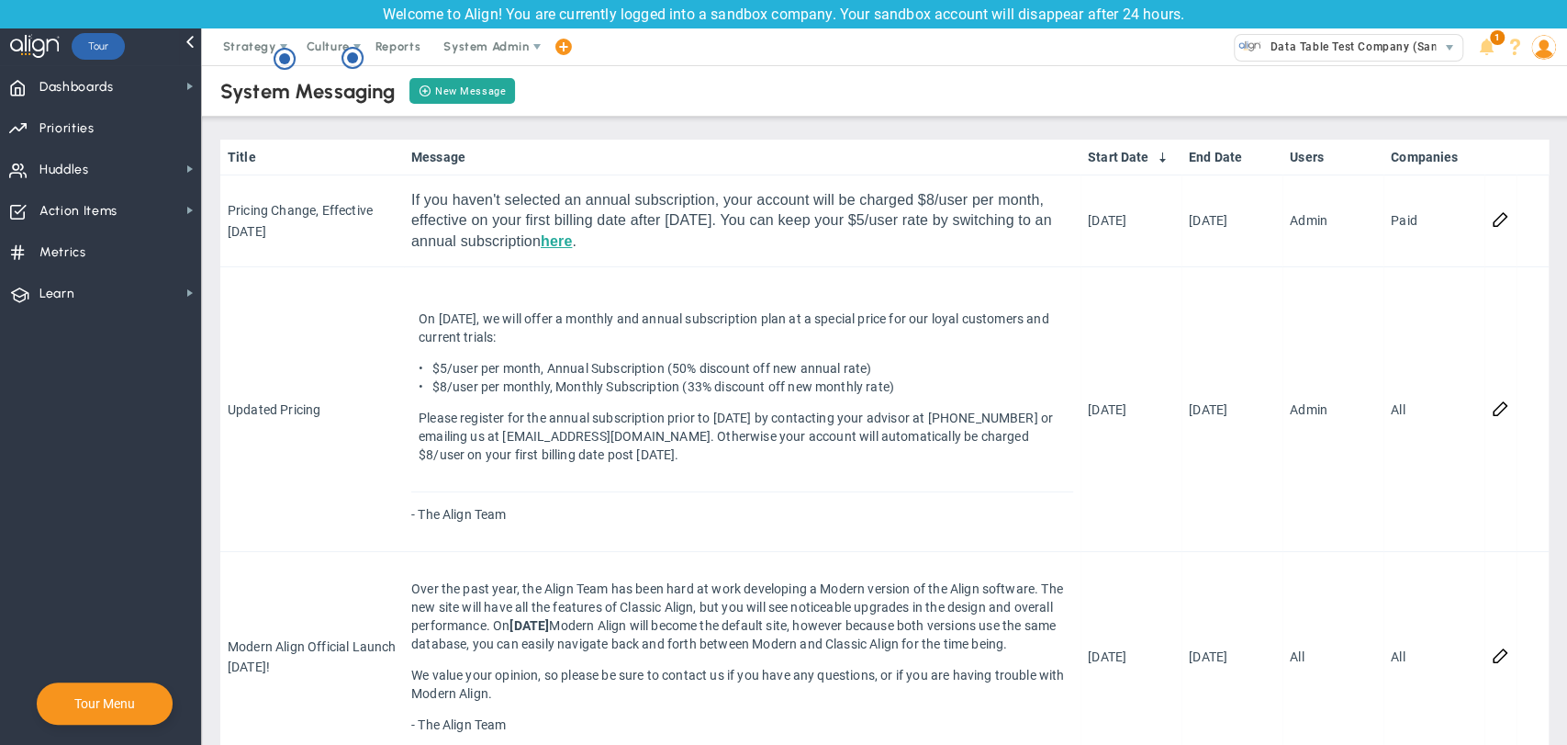
click at [1540, 48] on img at bounding box center [1544, 47] width 25 height 25
click at [1455, 229] on span "Sign Out" at bounding box center [1491, 230] width 149 height 37
click at [1536, 51] on img at bounding box center [1544, 47] width 25 height 25
click at [1504, 225] on span "Sign Out" at bounding box center [1491, 230] width 149 height 37
